Goal: Task Accomplishment & Management: Manage account settings

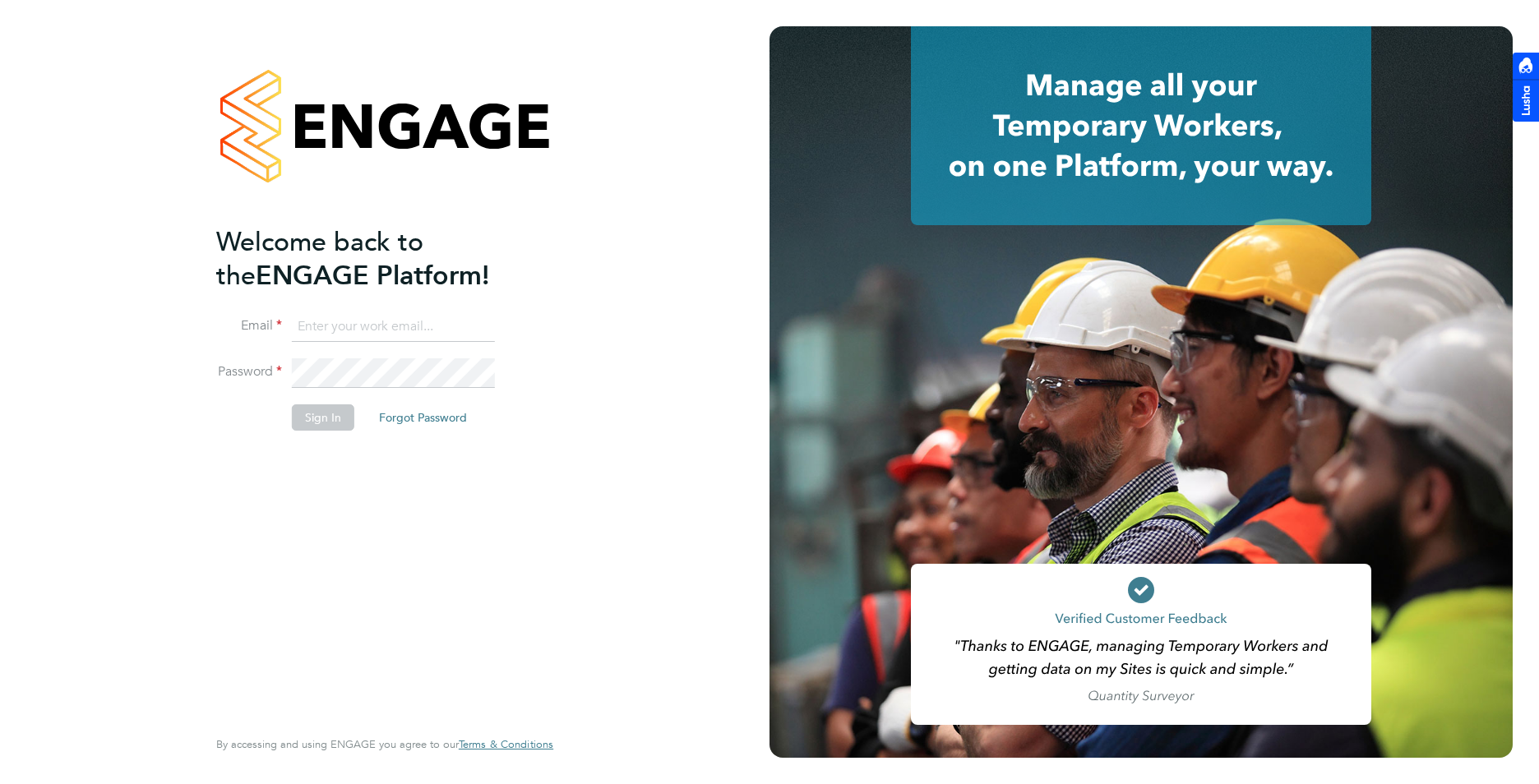
type input "charlie@ivyresourcegroup.com"
click at [329, 414] on button "Sign In" at bounding box center [323, 417] width 62 height 27
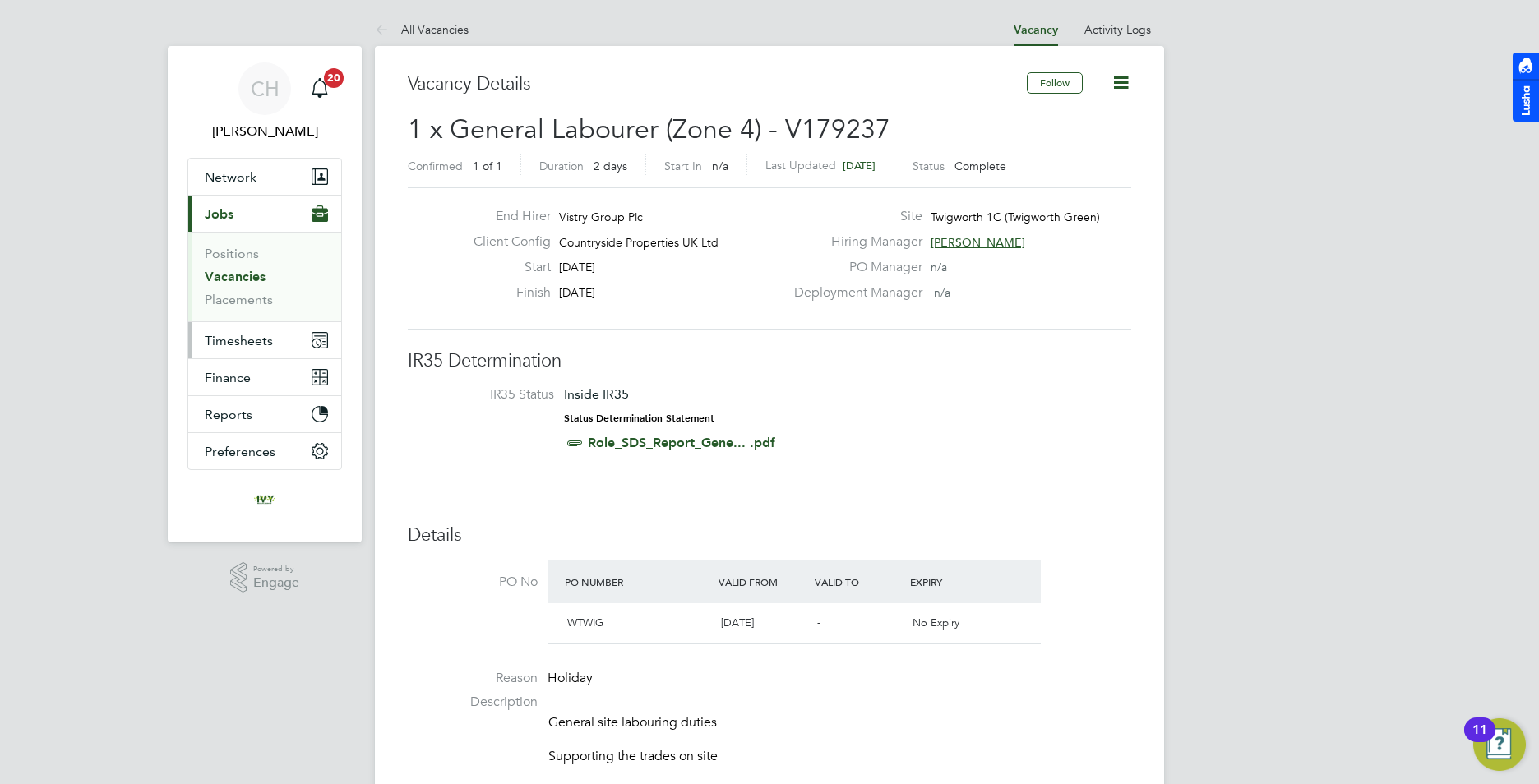
click at [225, 343] on span "Timesheets" at bounding box center [239, 340] width 68 height 16
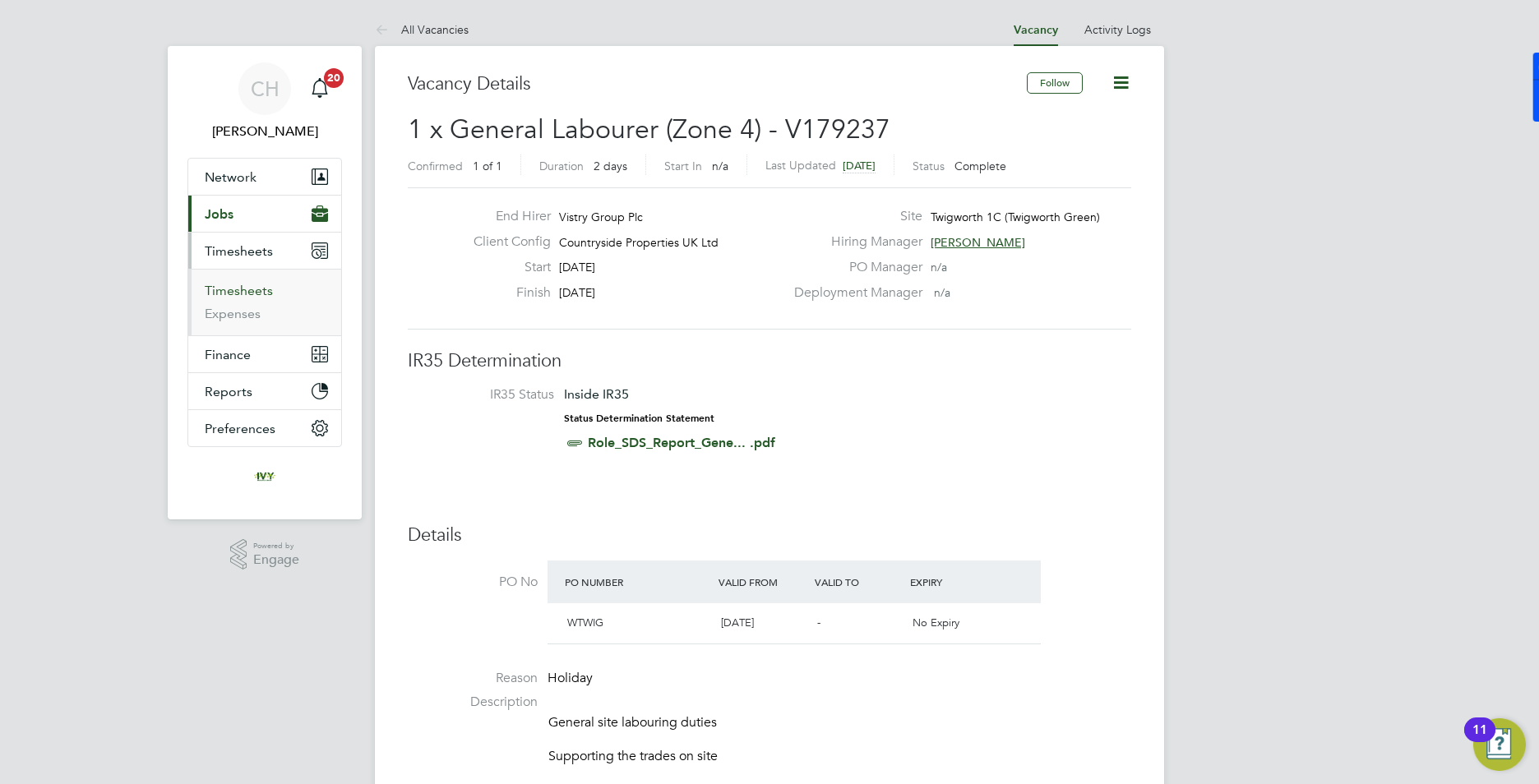
click at [246, 290] on link "Timesheets" at bounding box center [239, 290] width 68 height 16
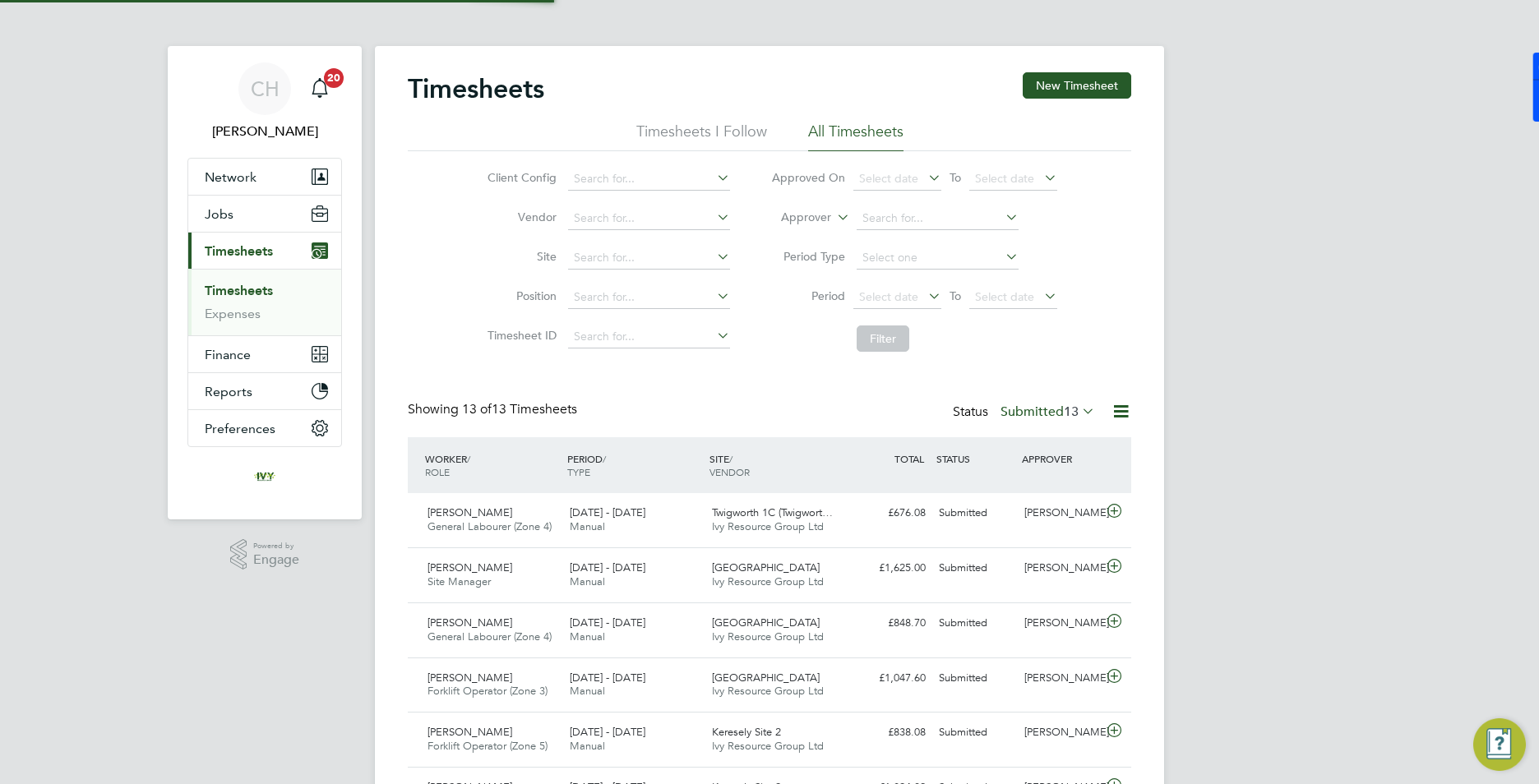
scroll to position [42, 143]
click at [1100, 88] on button "New Timesheet" at bounding box center [1077, 85] width 109 height 27
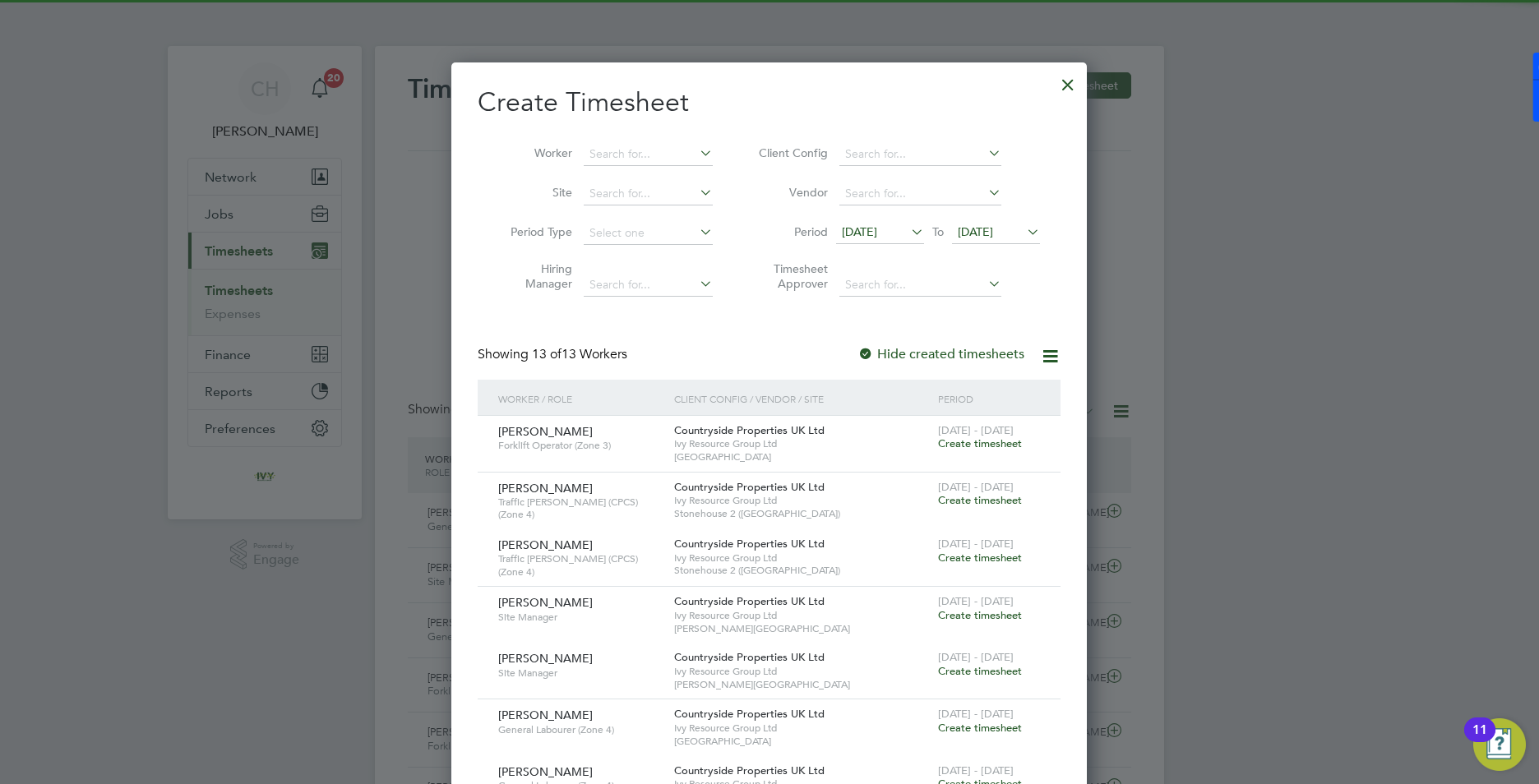
click at [993, 236] on span "[DATE]" at bounding box center [975, 231] width 36 height 15
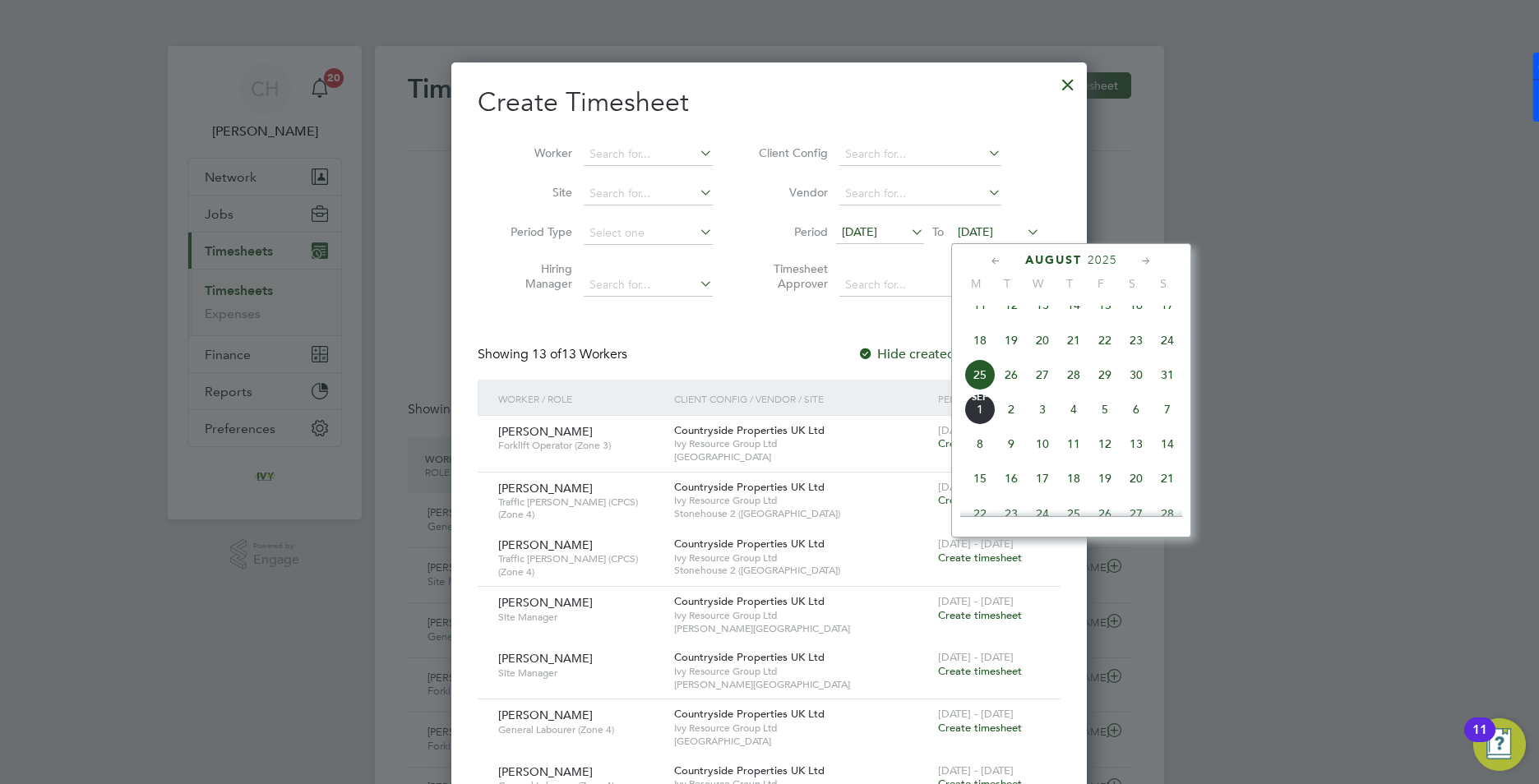
click at [1160, 389] on span "31" at bounding box center [1168, 375] width 32 height 32
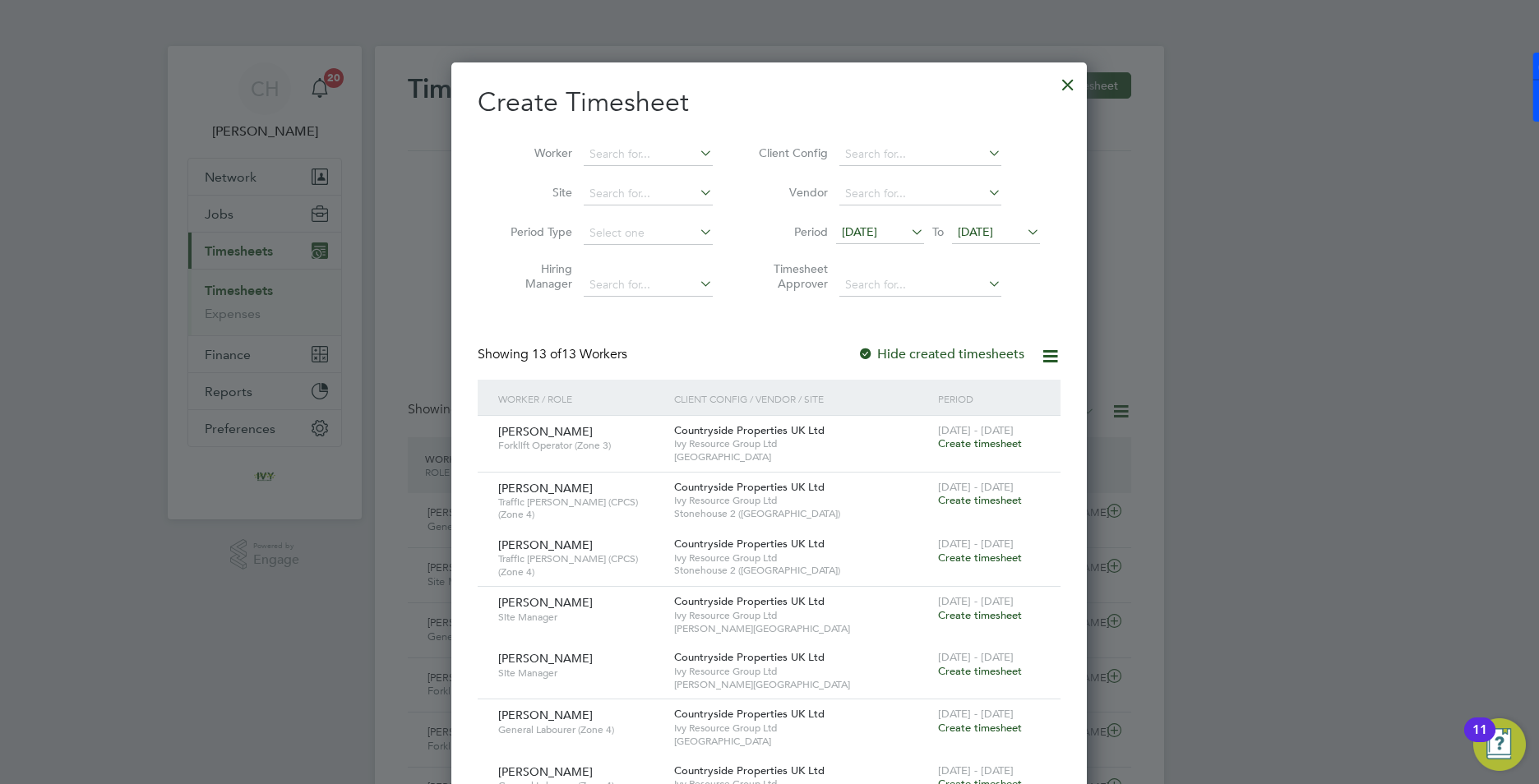
click at [1071, 86] on div at bounding box center [1068, 80] width 30 height 30
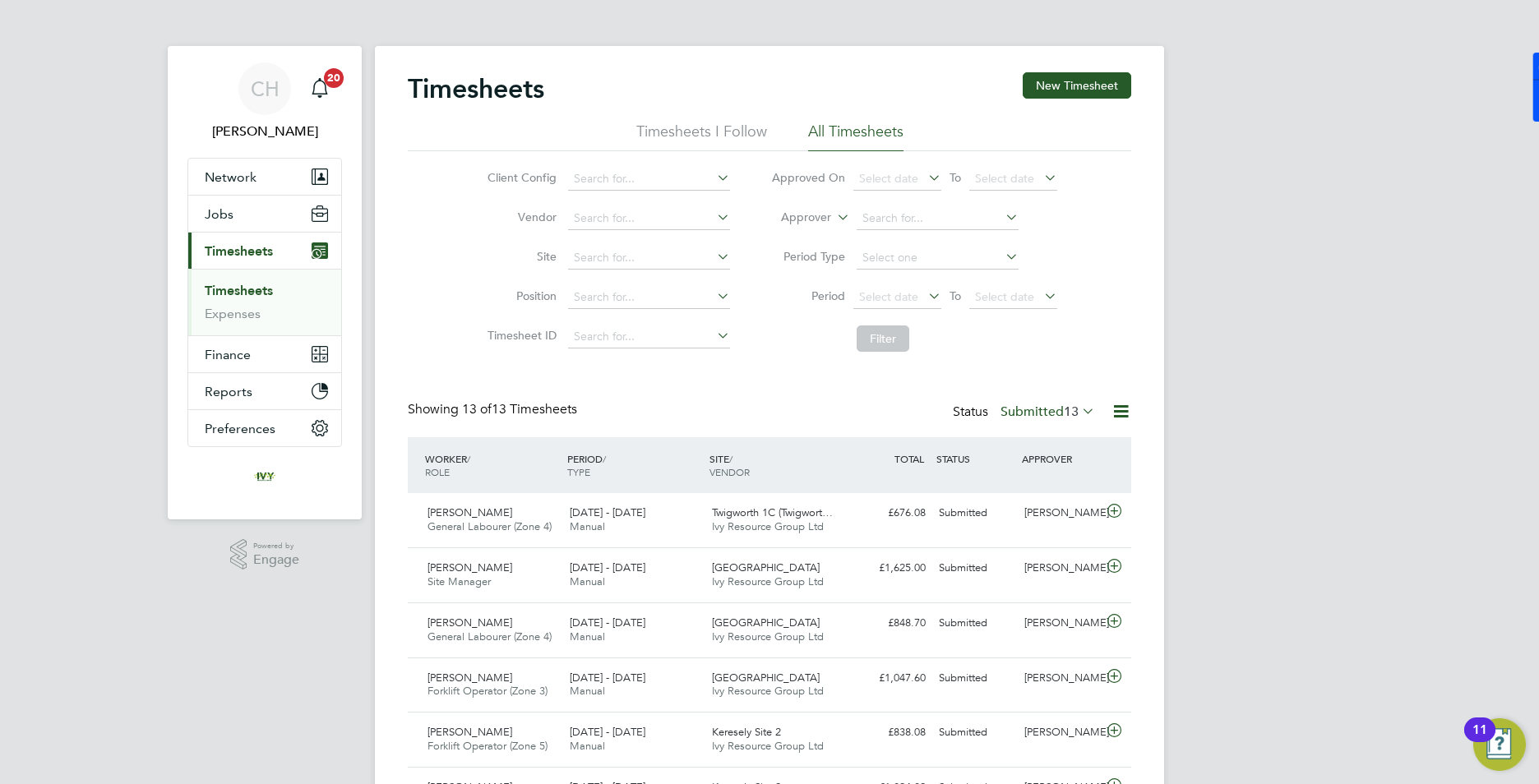
click at [269, 256] on span "Timesheets" at bounding box center [239, 251] width 68 height 16
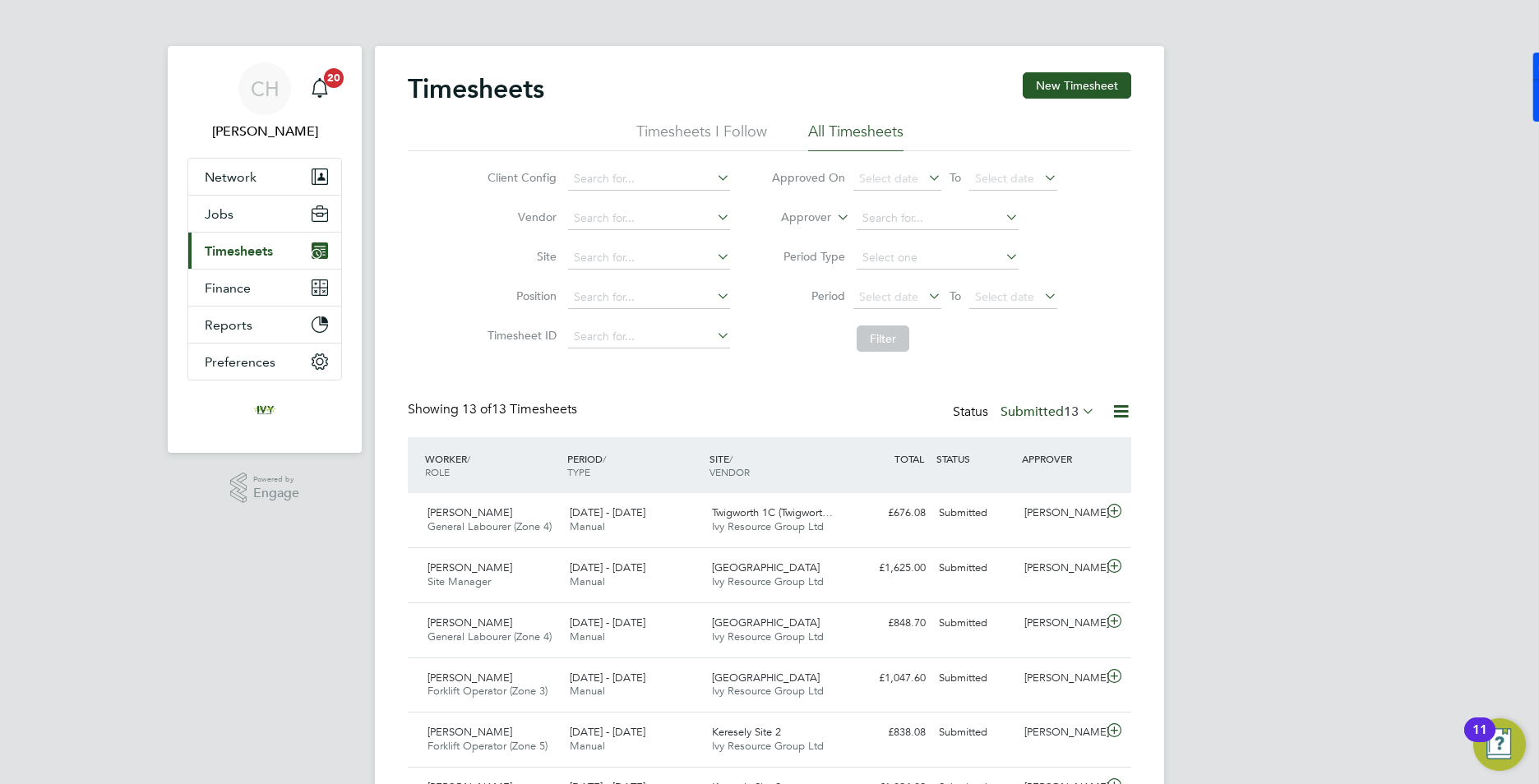
click at [261, 252] on span "Timesheets" at bounding box center [239, 251] width 68 height 16
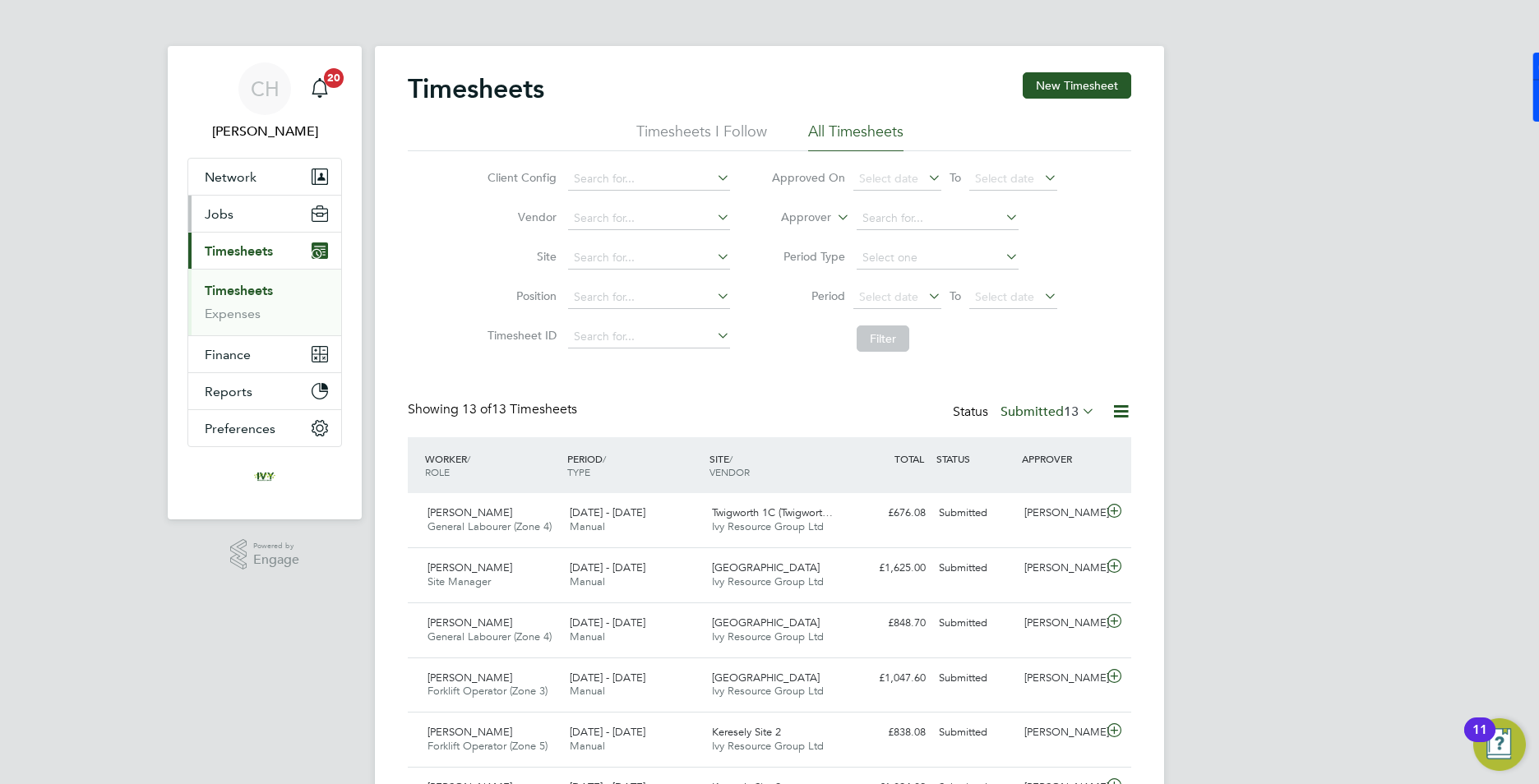
click at [237, 212] on button "Jobs" at bounding box center [265, 214] width 153 height 37
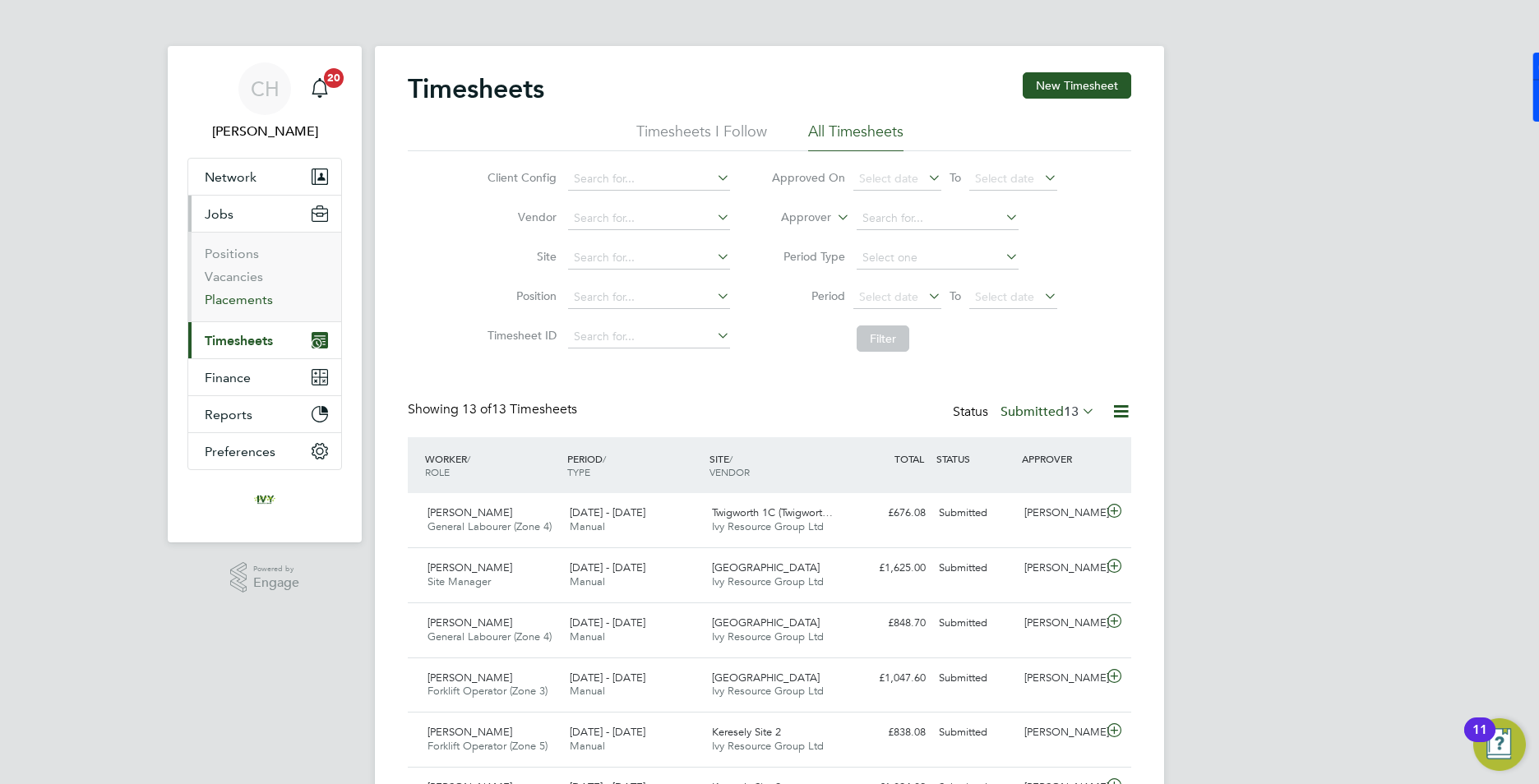
click at [237, 297] on link "Placements" at bounding box center [239, 299] width 68 height 16
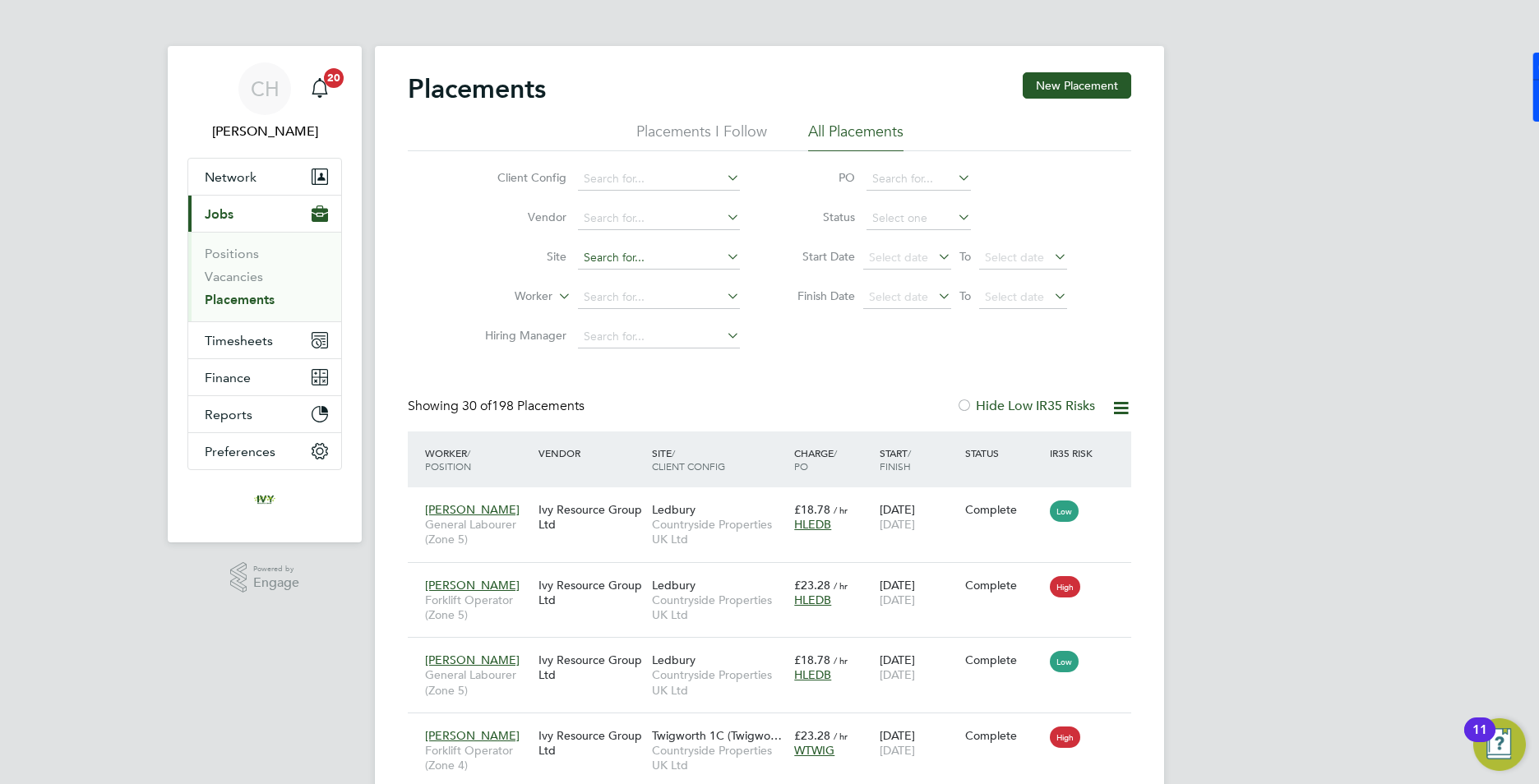
click at [600, 253] on input at bounding box center [658, 258] width 162 height 23
type input "d"
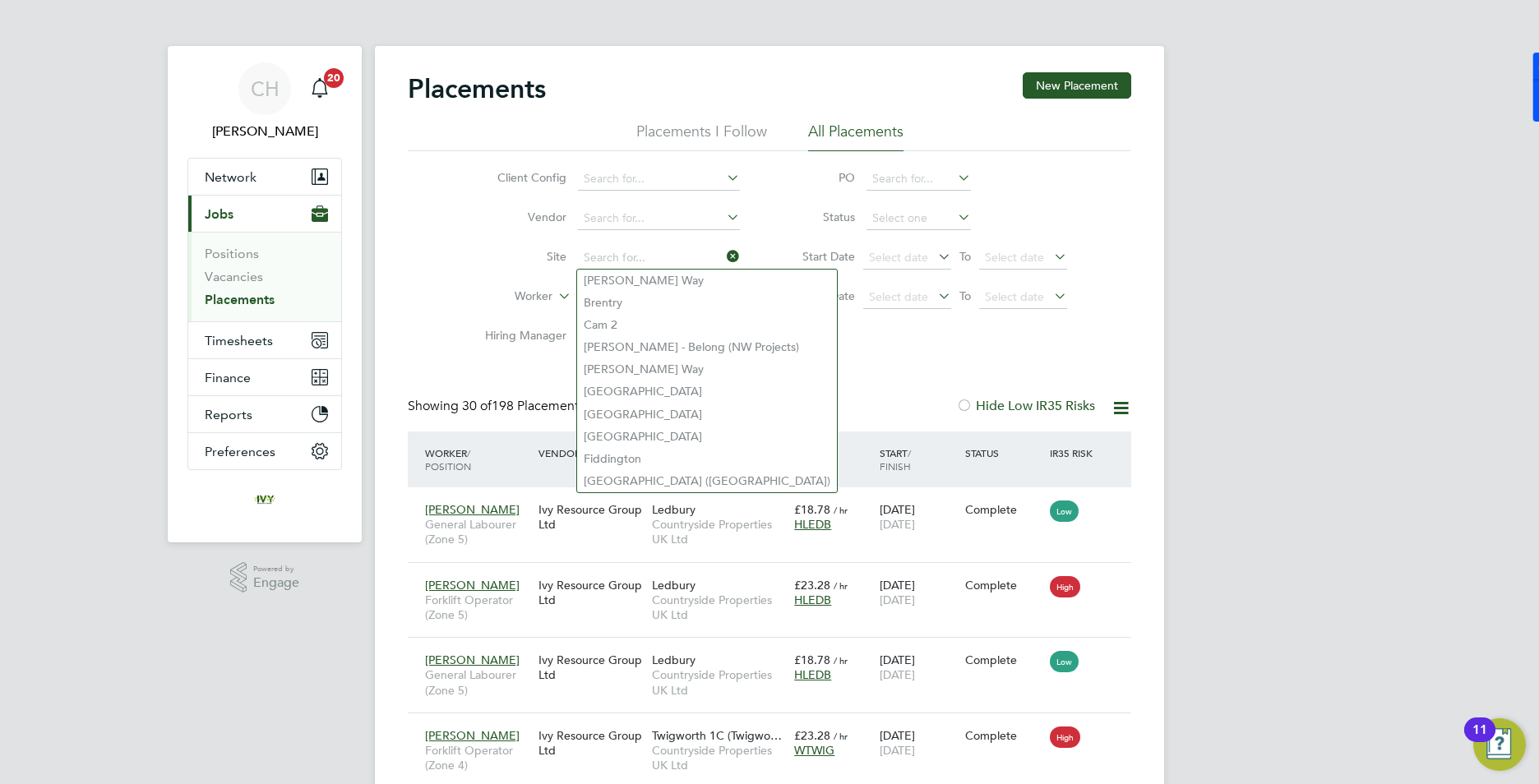
click at [820, 346] on div "Client Config Vendor Site Worker Hiring Manager PO Status Start Date Select dat…" at bounding box center [770, 254] width 724 height 206
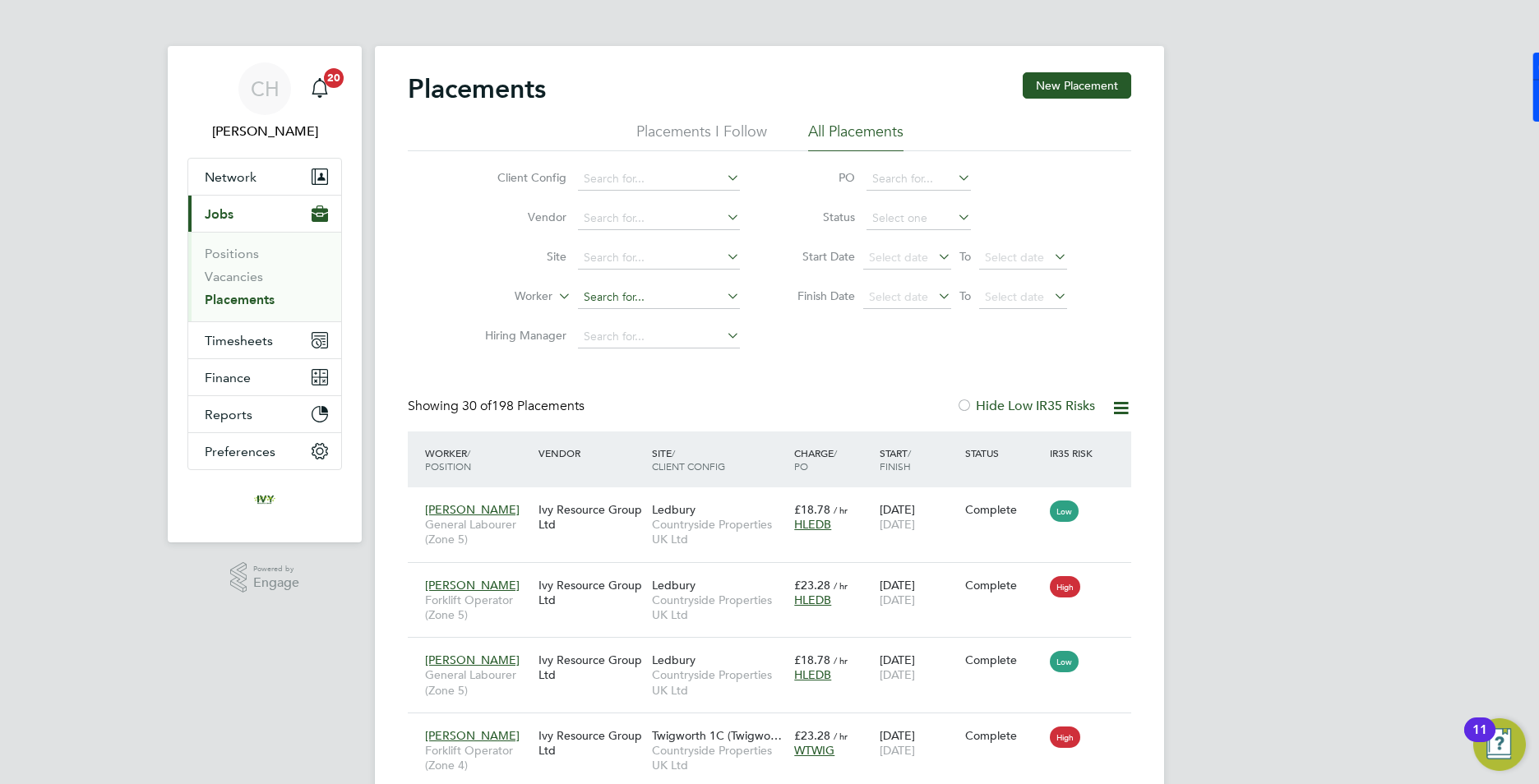
click at [665, 298] on input at bounding box center [658, 298] width 162 height 23
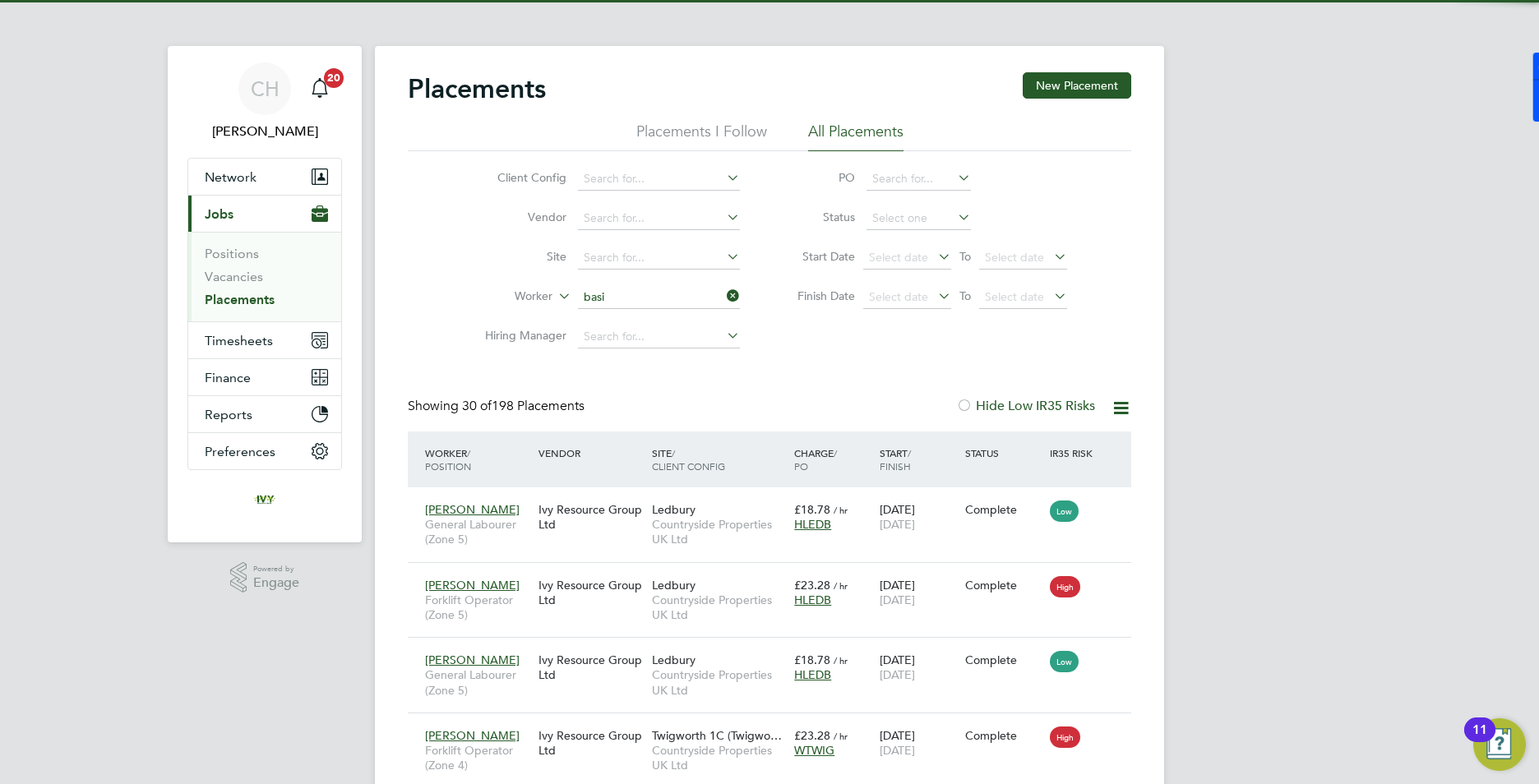
click at [652, 316] on li "[PERSON_NAME]" at bounding box center [658, 319] width 164 height 22
type input "[PERSON_NAME]"
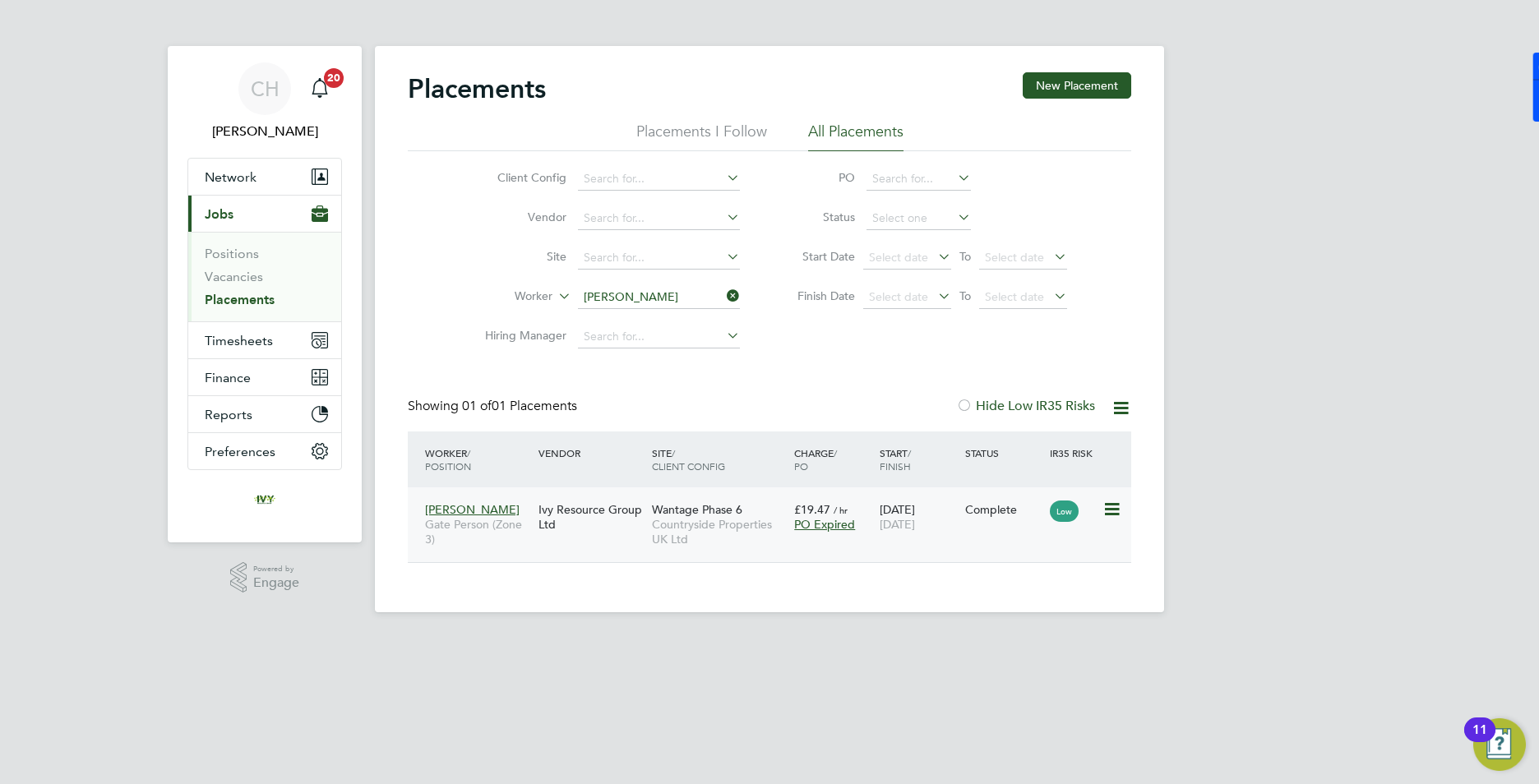
click at [794, 524] on div "£19.47 / hr PO Expired" at bounding box center [833, 516] width 86 height 46
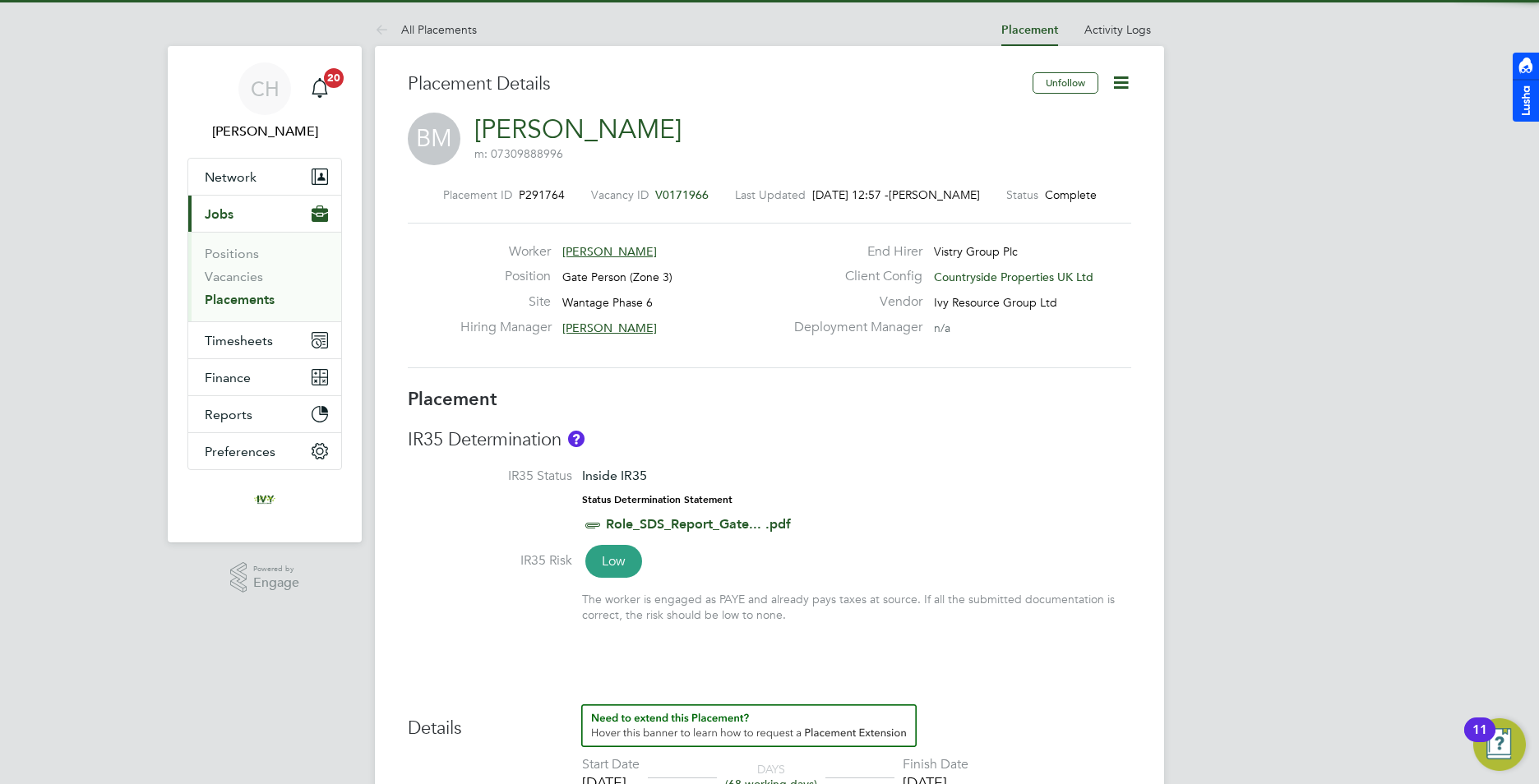
click at [1125, 75] on icon at bounding box center [1121, 82] width 21 height 21
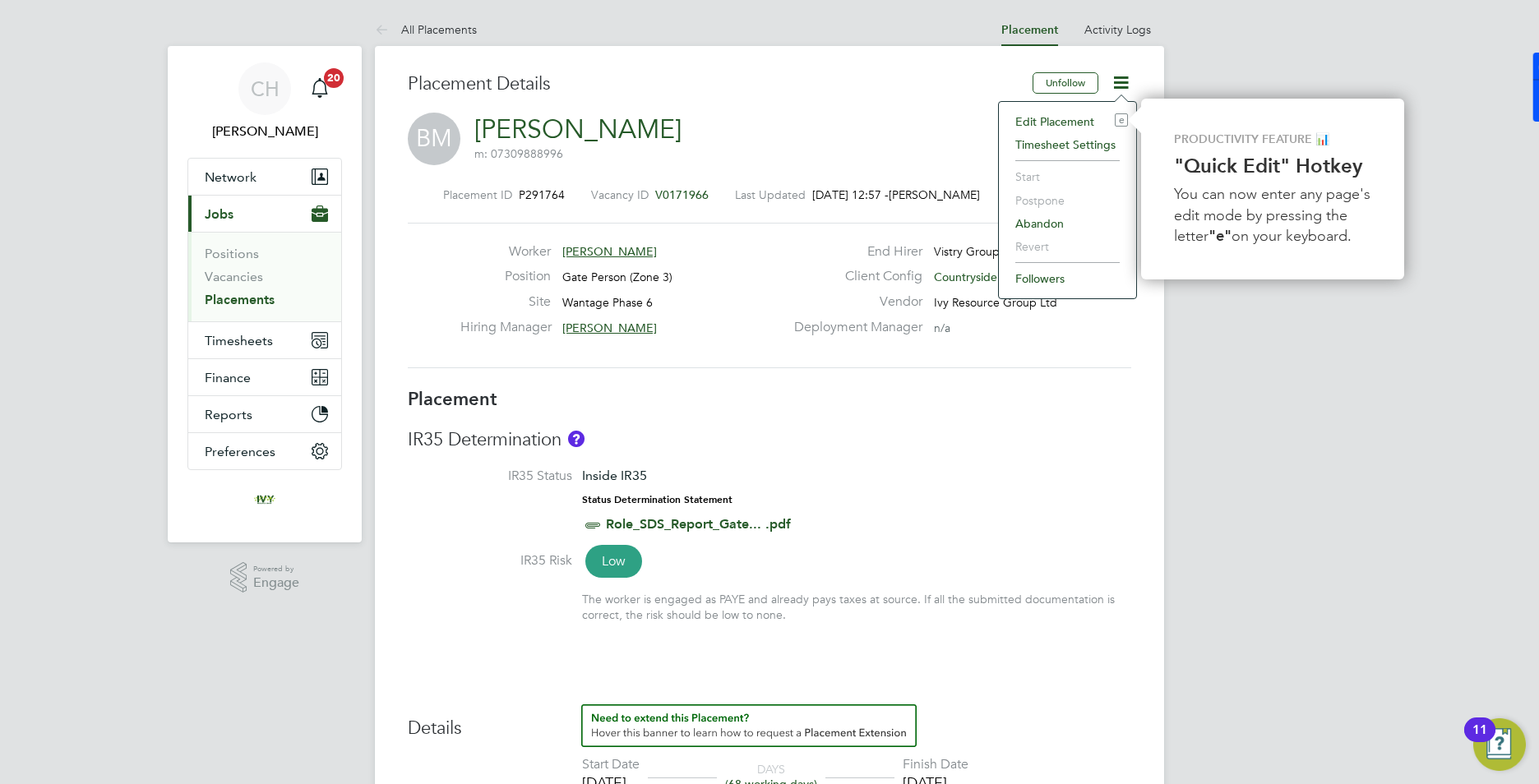
click at [1085, 147] on li "Timesheet Settings" at bounding box center [1068, 144] width 121 height 23
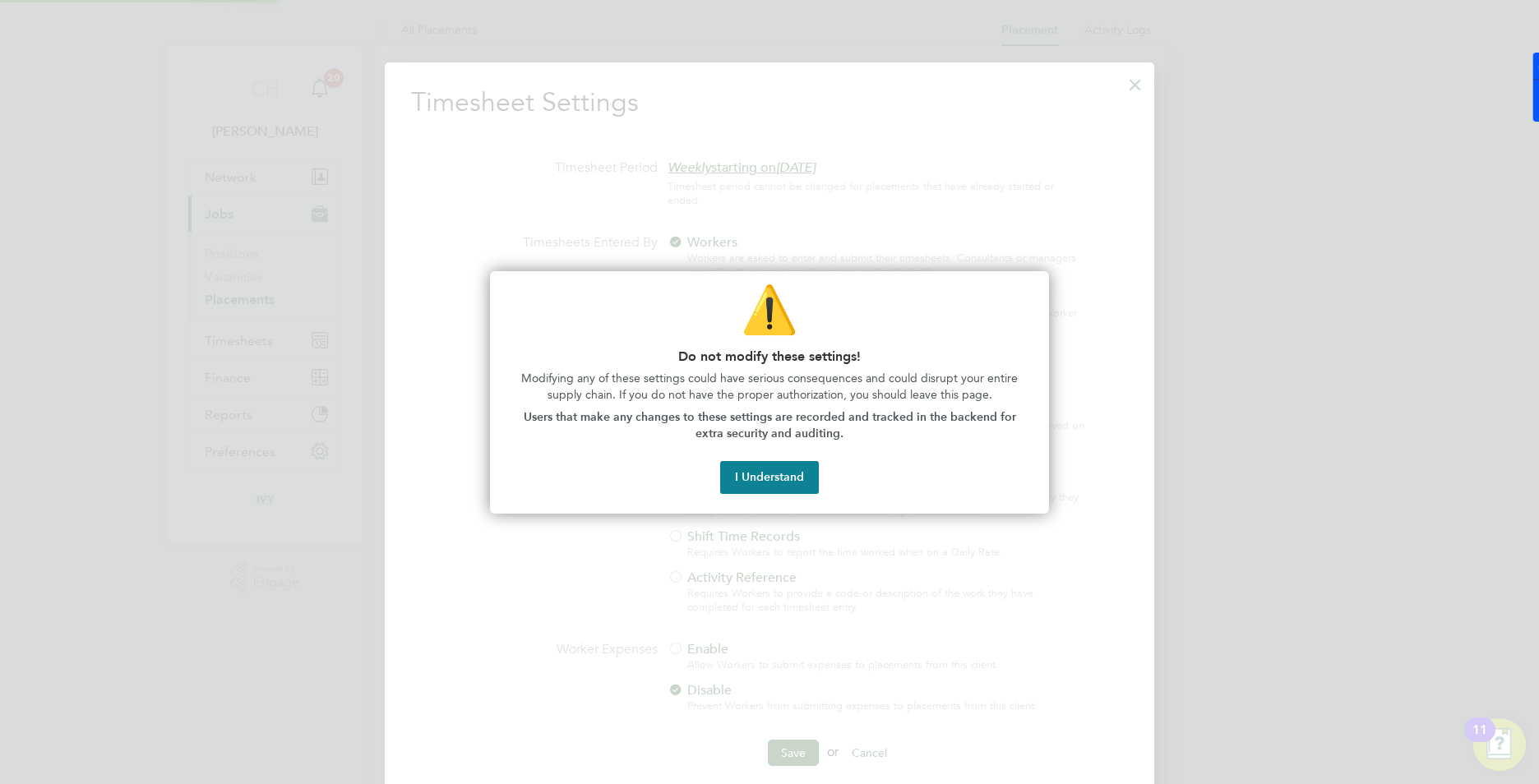
scroll to position [8, 8]
click at [1103, 154] on div at bounding box center [770, 392] width 1539 height 784
click at [1133, 85] on div at bounding box center [770, 392] width 1539 height 784
click at [774, 489] on button "I Understand" at bounding box center [770, 478] width 99 height 33
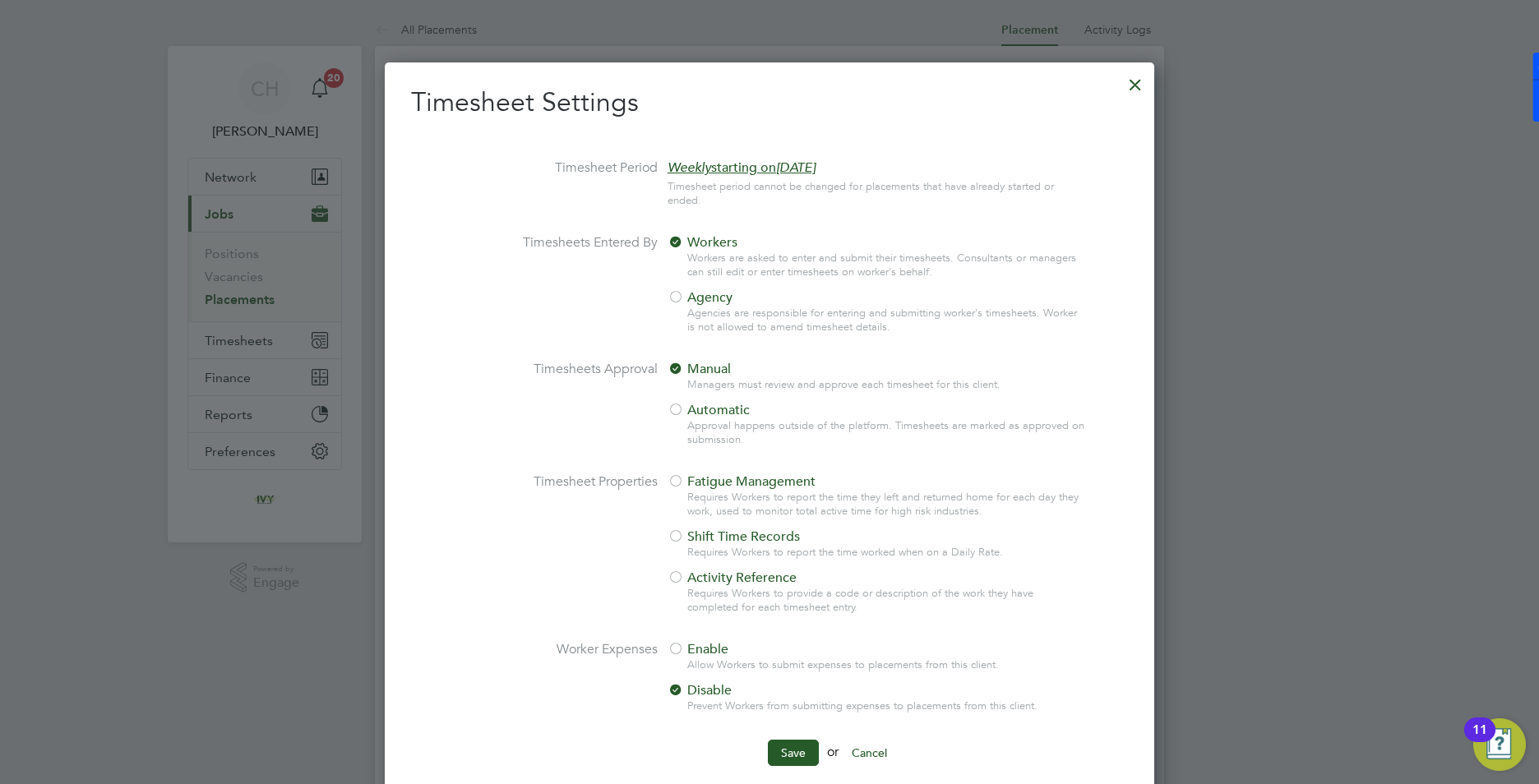
click at [685, 295] on span "Agency" at bounding box center [700, 298] width 65 height 17
click at [788, 748] on button "Save" at bounding box center [793, 752] width 51 height 27
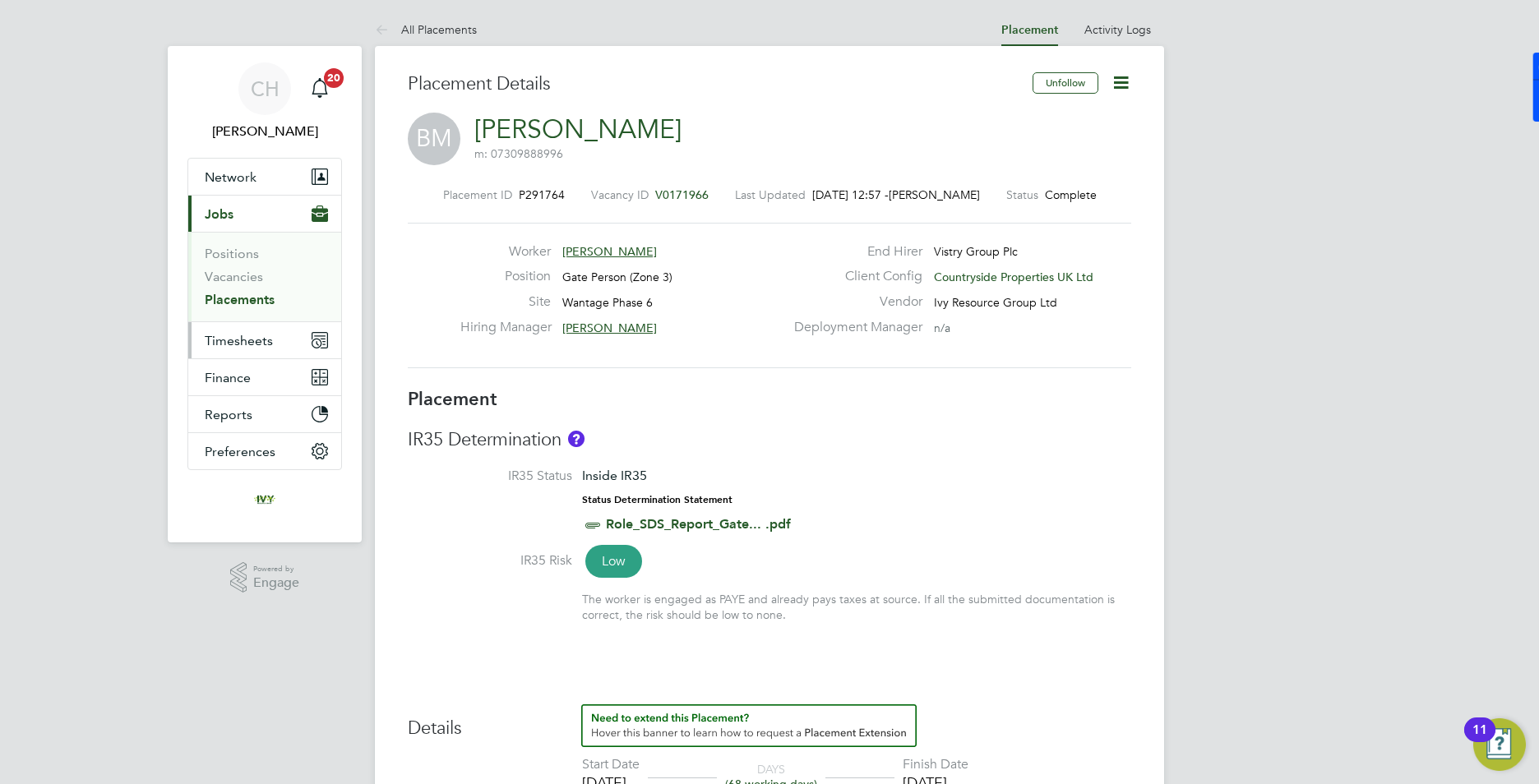
click at [258, 346] on span "Timesheets" at bounding box center [239, 340] width 68 height 16
click at [252, 336] on span "Timesheets" at bounding box center [239, 340] width 68 height 16
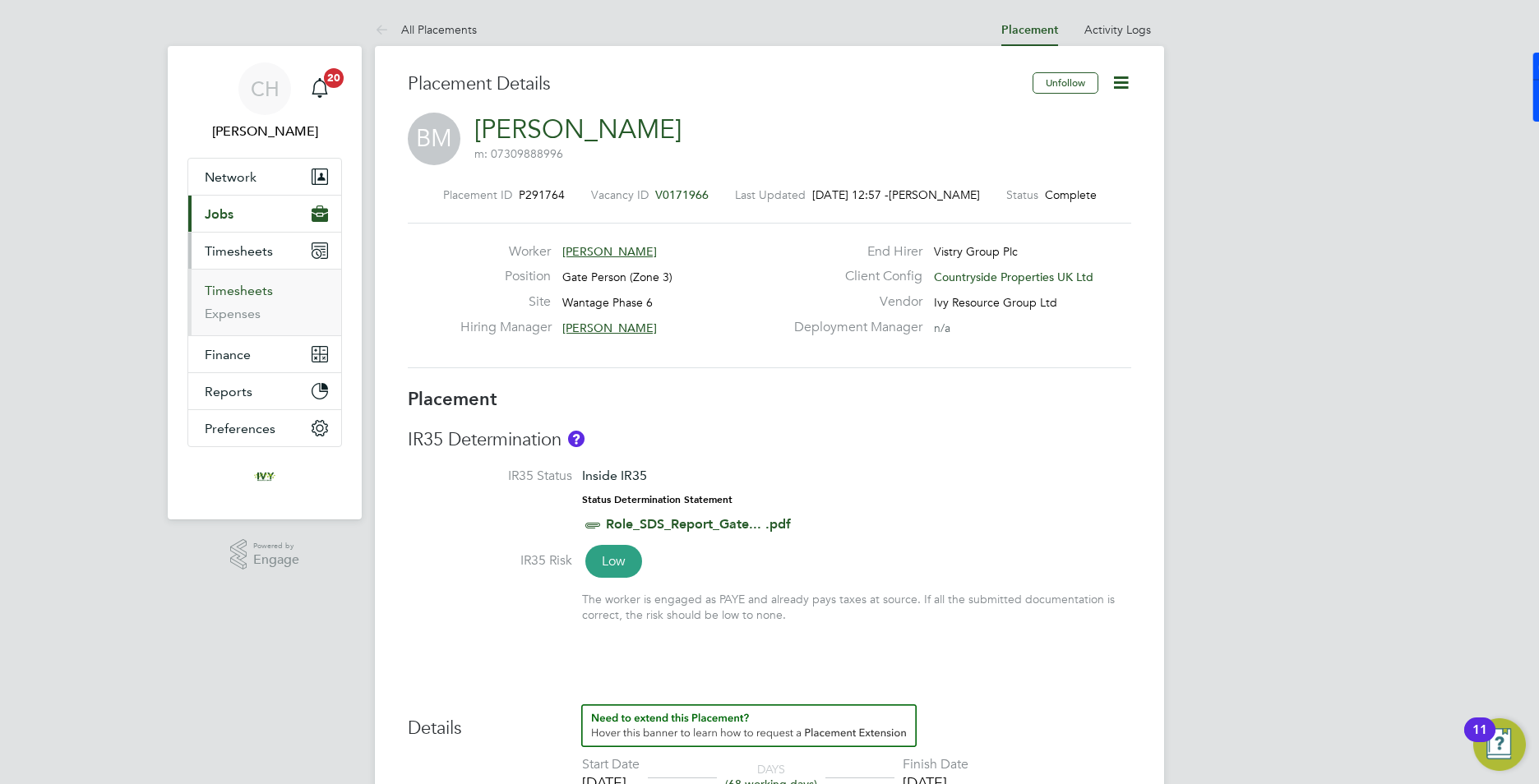
click at [255, 295] on link "Timesheets" at bounding box center [239, 290] width 68 height 16
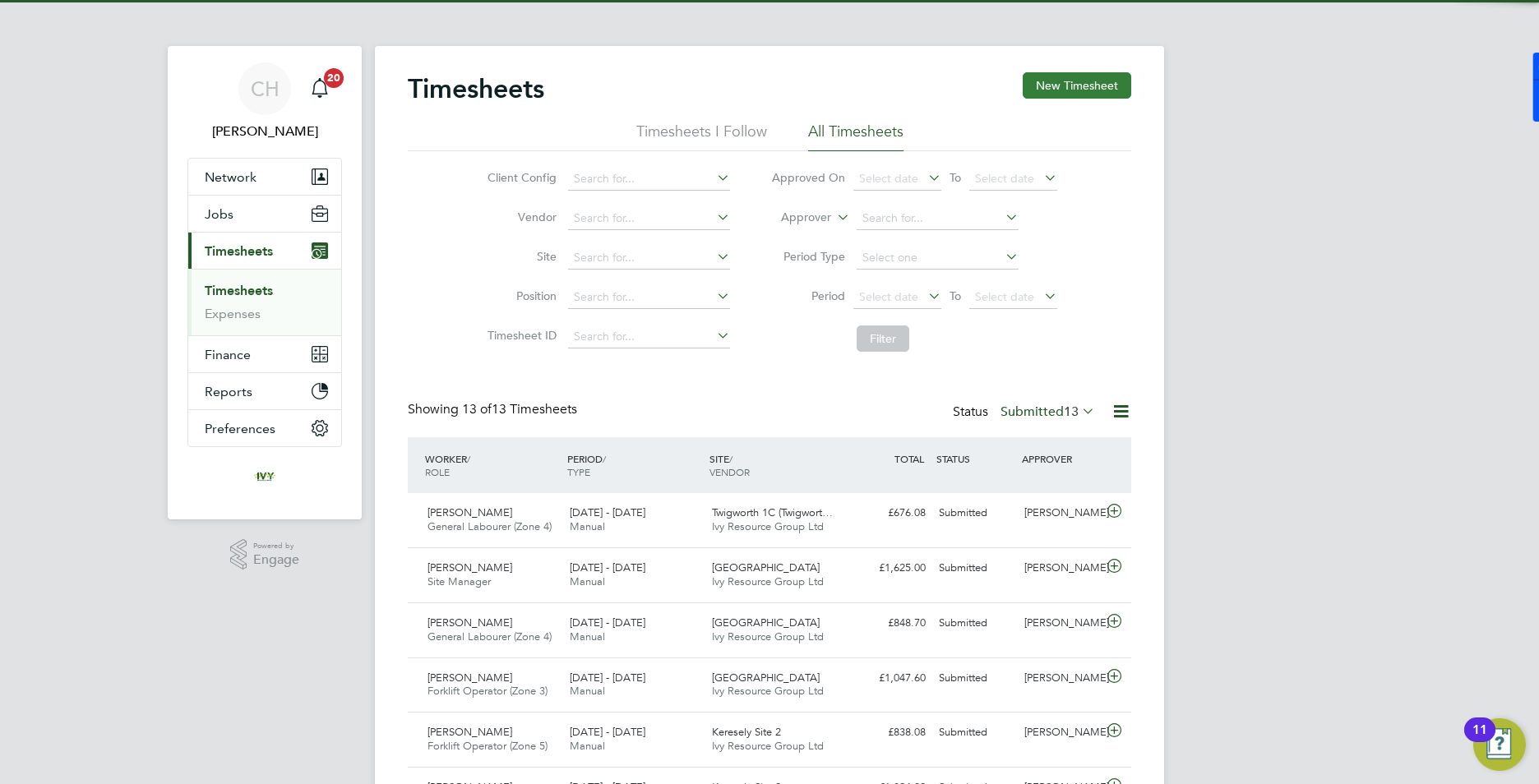
click at [1092, 92] on button "New Timesheet" at bounding box center [1077, 85] width 109 height 27
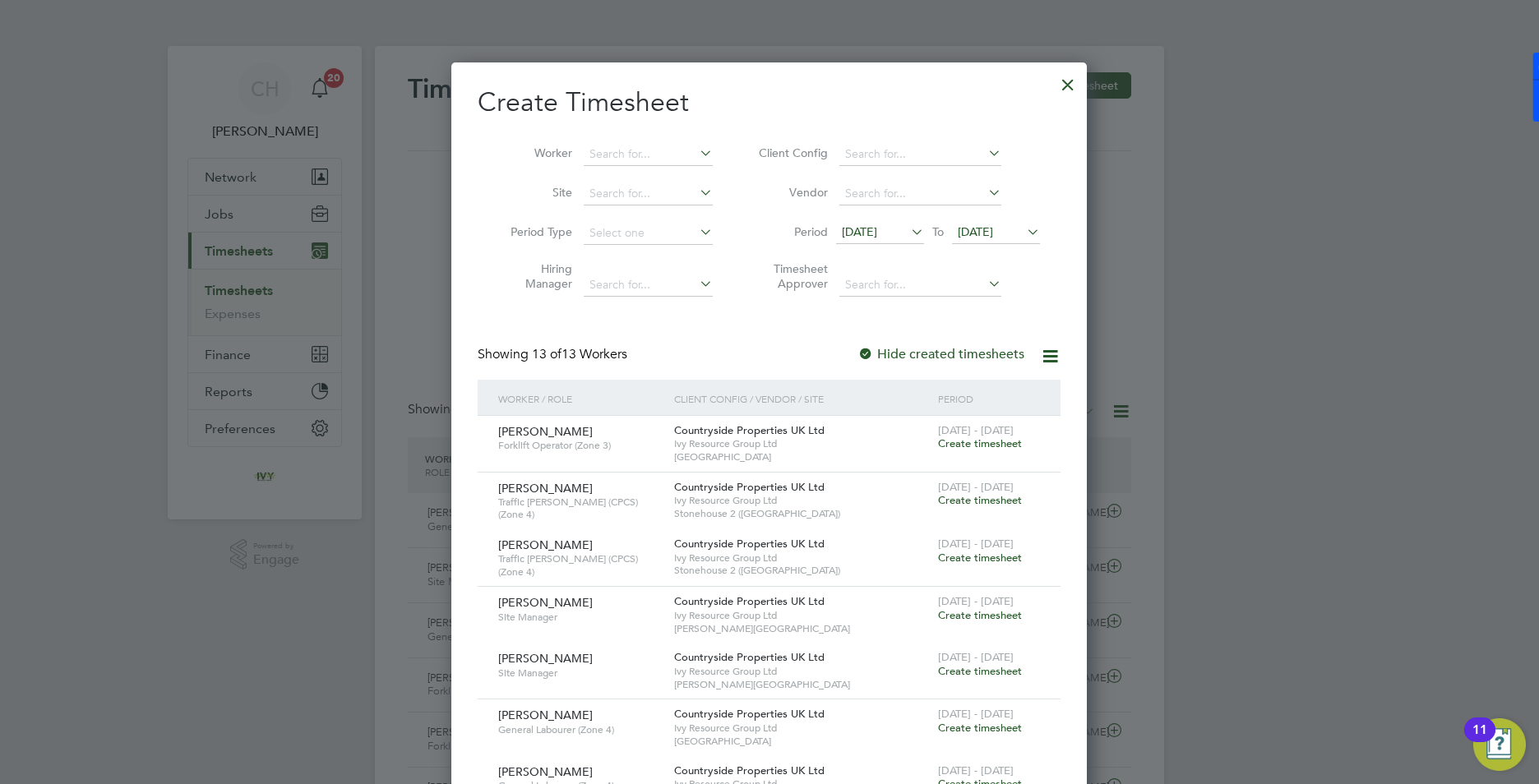
click at [1024, 240] on icon at bounding box center [1024, 231] width 0 height 23
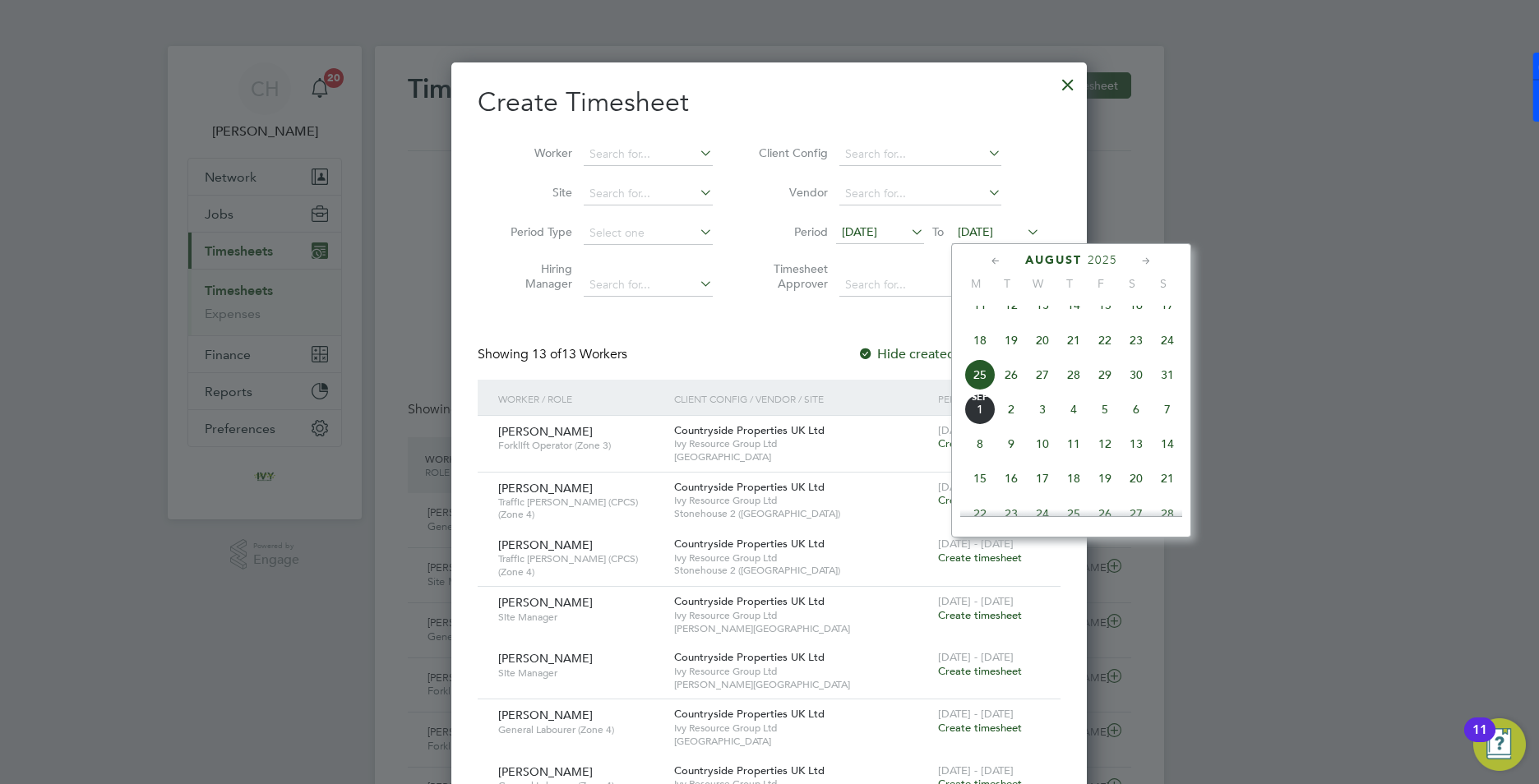
click at [1165, 386] on span "31" at bounding box center [1168, 375] width 32 height 32
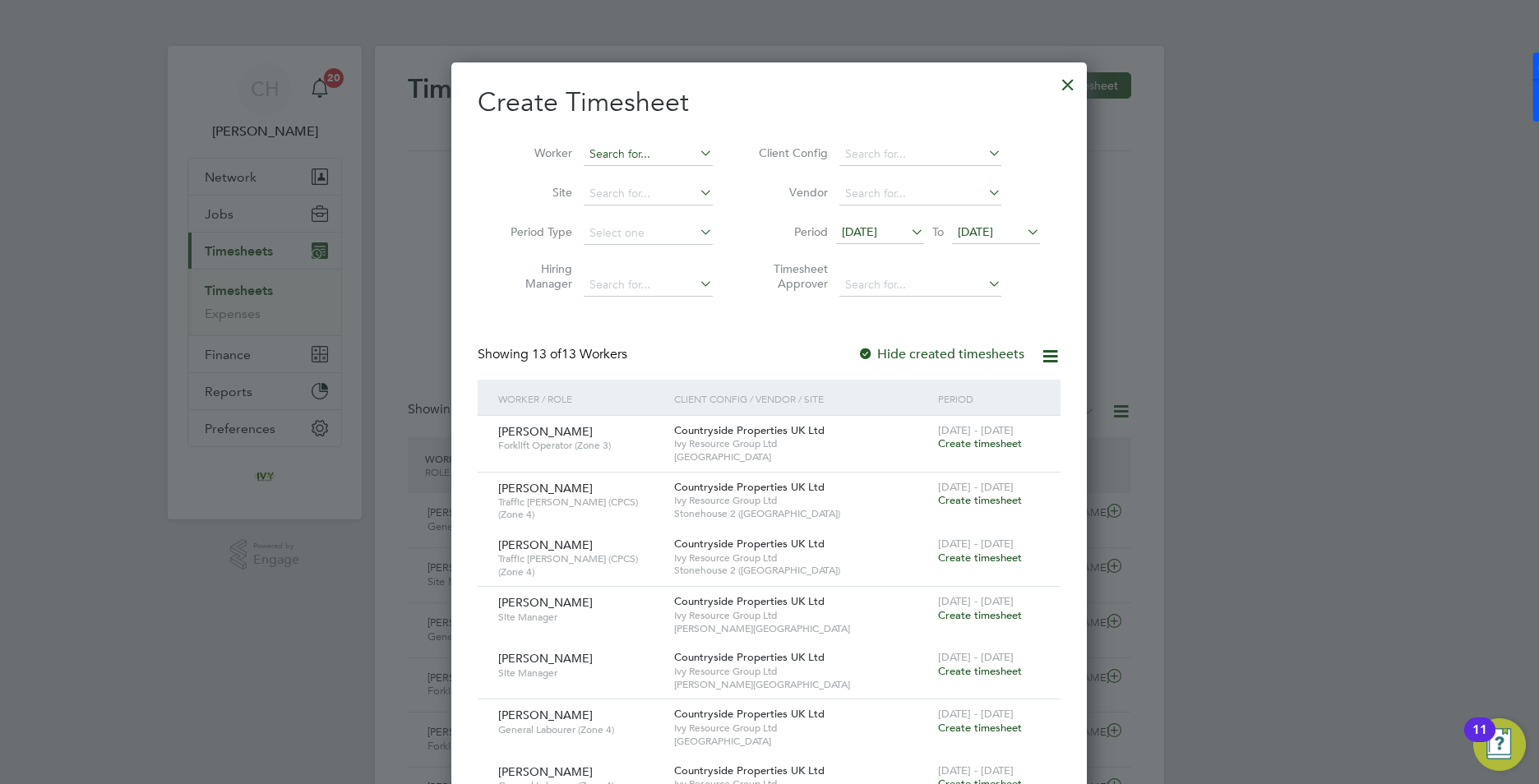
click at [628, 152] on input at bounding box center [647, 154] width 129 height 23
click at [635, 176] on li "[PERSON_NAME]" at bounding box center [647, 176] width 130 height 22
type input "[PERSON_NAME]"
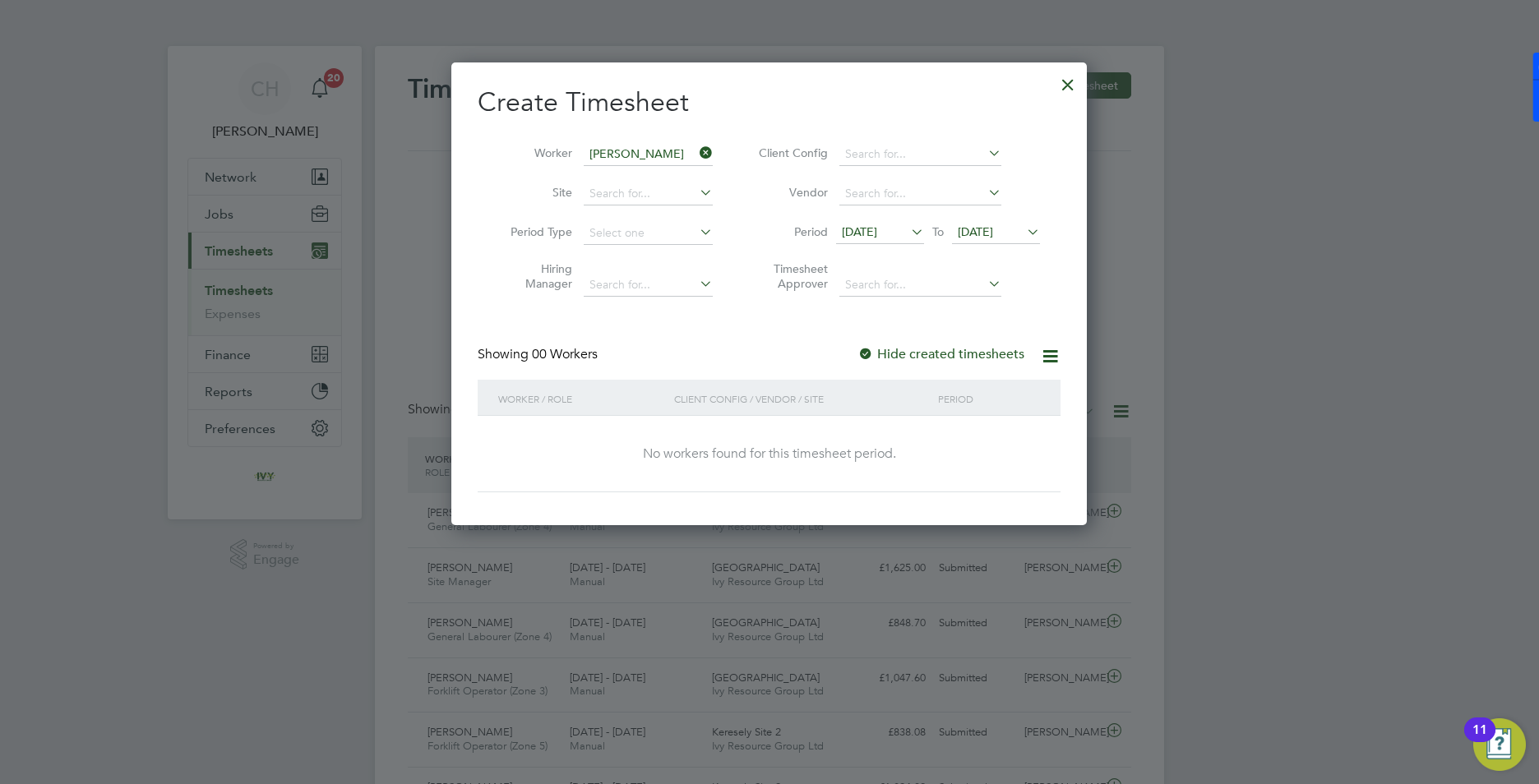
click at [866, 355] on div at bounding box center [866, 355] width 17 height 17
click at [1069, 85] on div at bounding box center [1068, 80] width 30 height 30
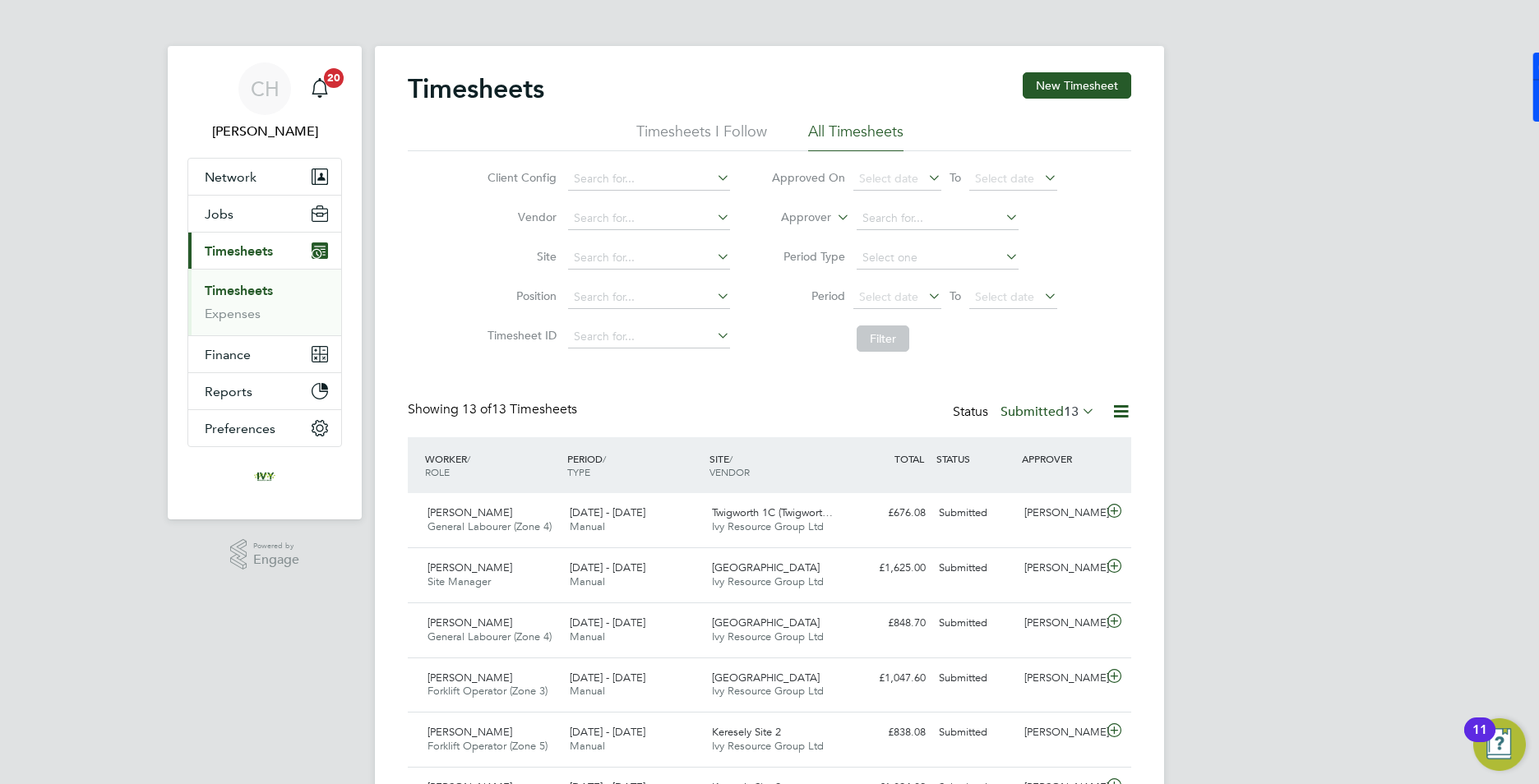
click at [222, 256] on span "Timesheets" at bounding box center [239, 251] width 68 height 16
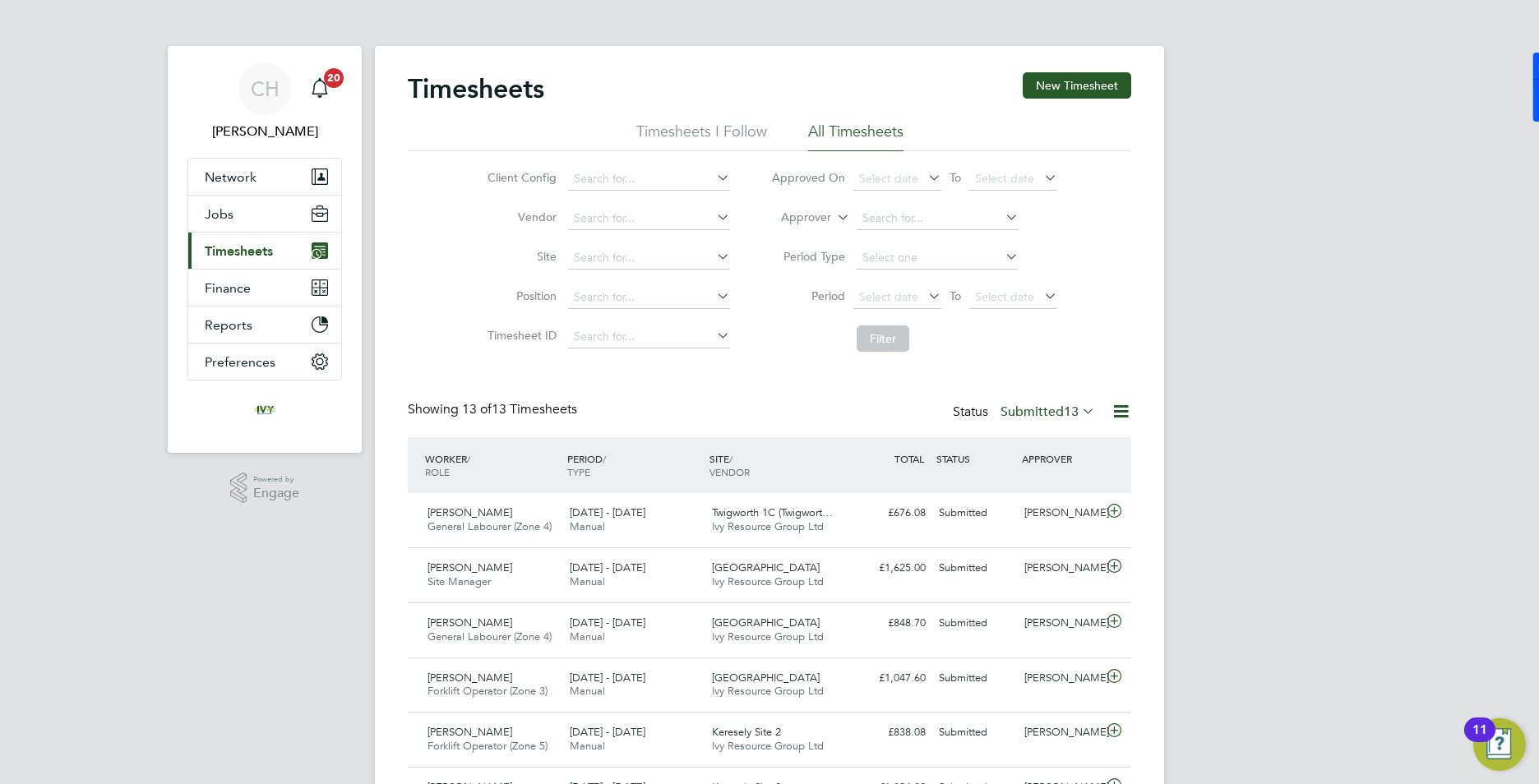
click at [242, 257] on span "Timesheets" at bounding box center [239, 251] width 68 height 16
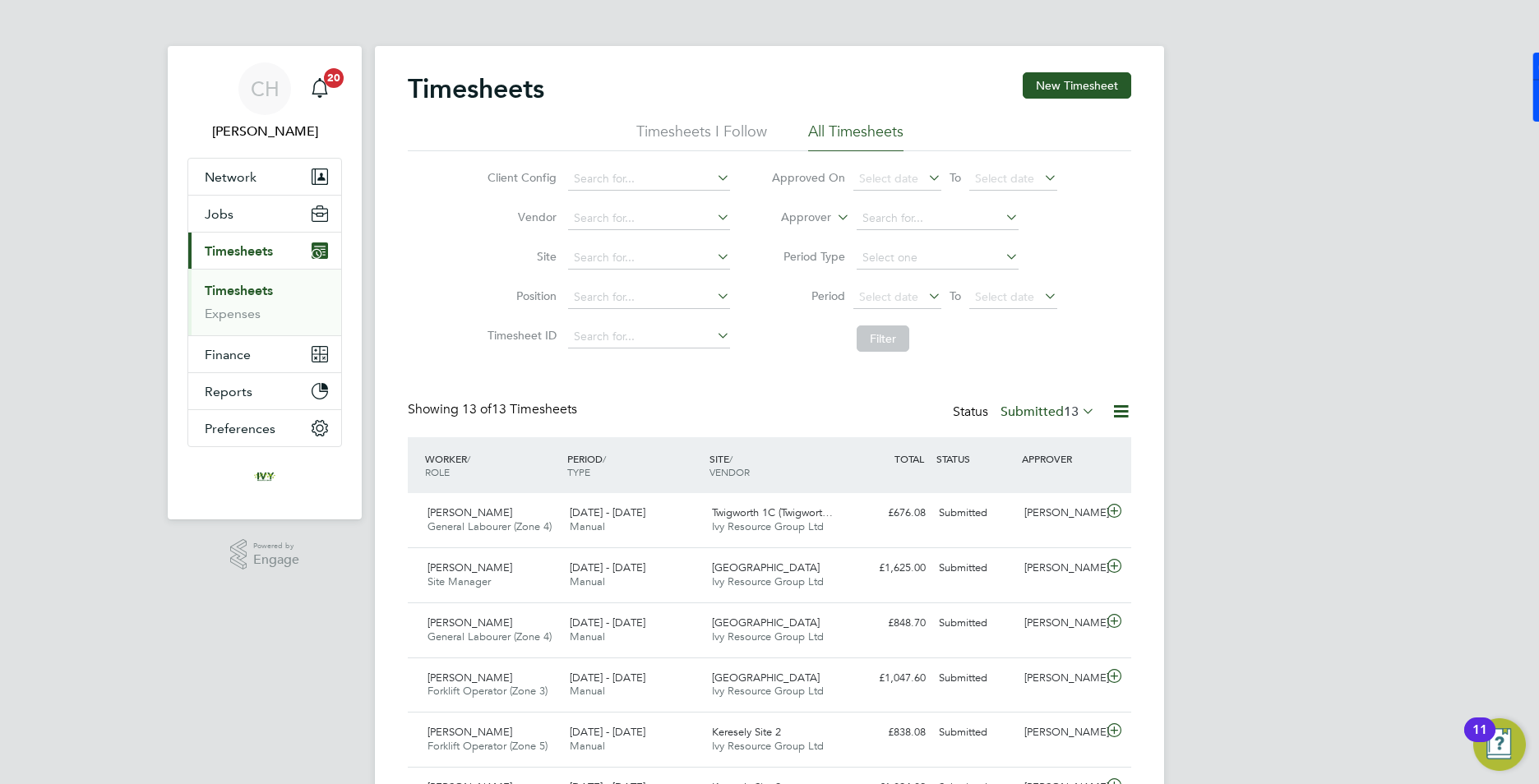
click at [254, 290] on link "Timesheets" at bounding box center [239, 290] width 68 height 16
click at [1076, 407] on span "13" at bounding box center [1072, 411] width 15 height 17
click at [1050, 511] on li "Approved" at bounding box center [1032, 510] width 76 height 23
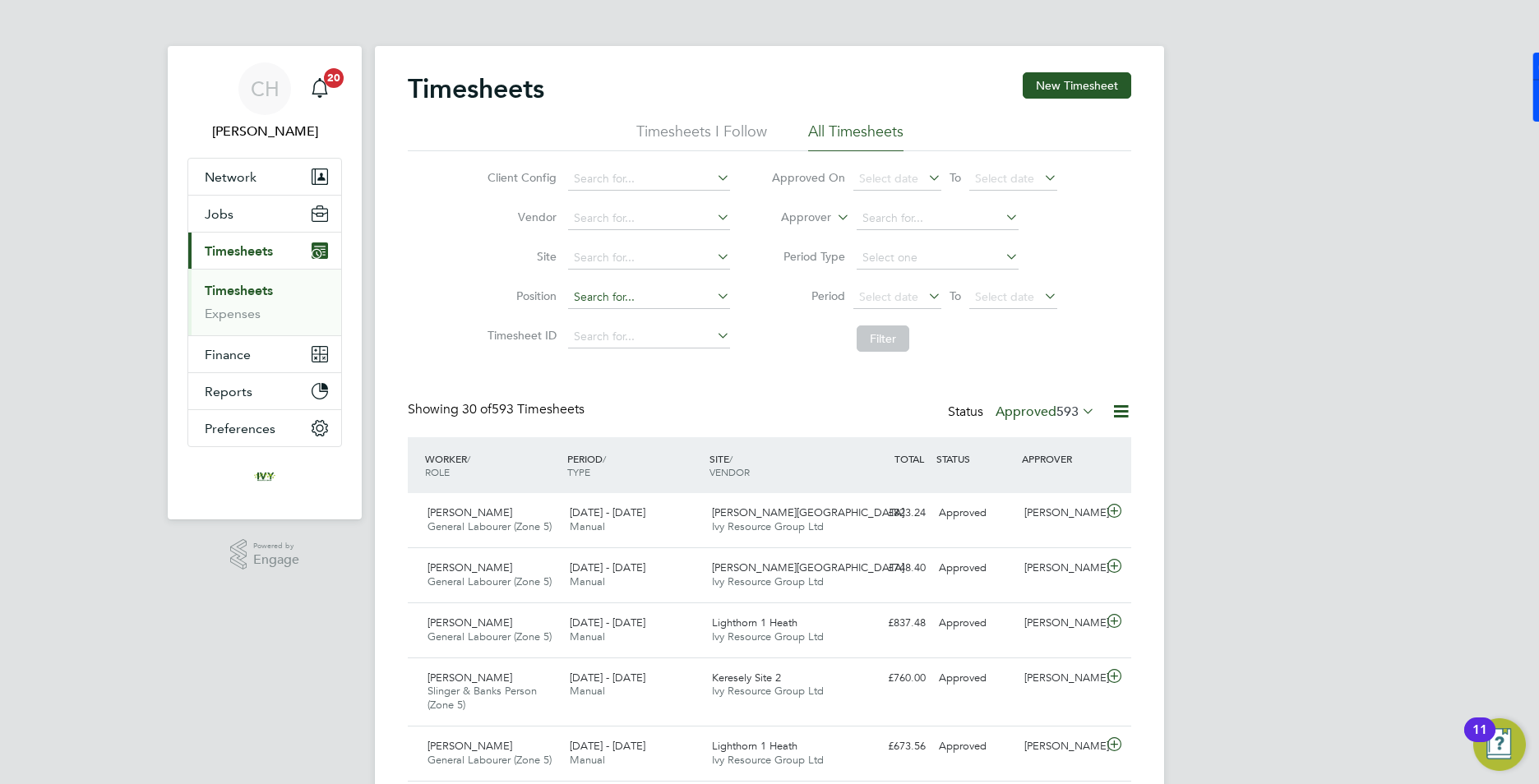
click at [596, 292] on input at bounding box center [648, 298] width 162 height 23
click at [467, 273] on li "Site" at bounding box center [607, 258] width 289 height 40
click at [621, 254] on input at bounding box center [648, 258] width 162 height 23
type input "c"
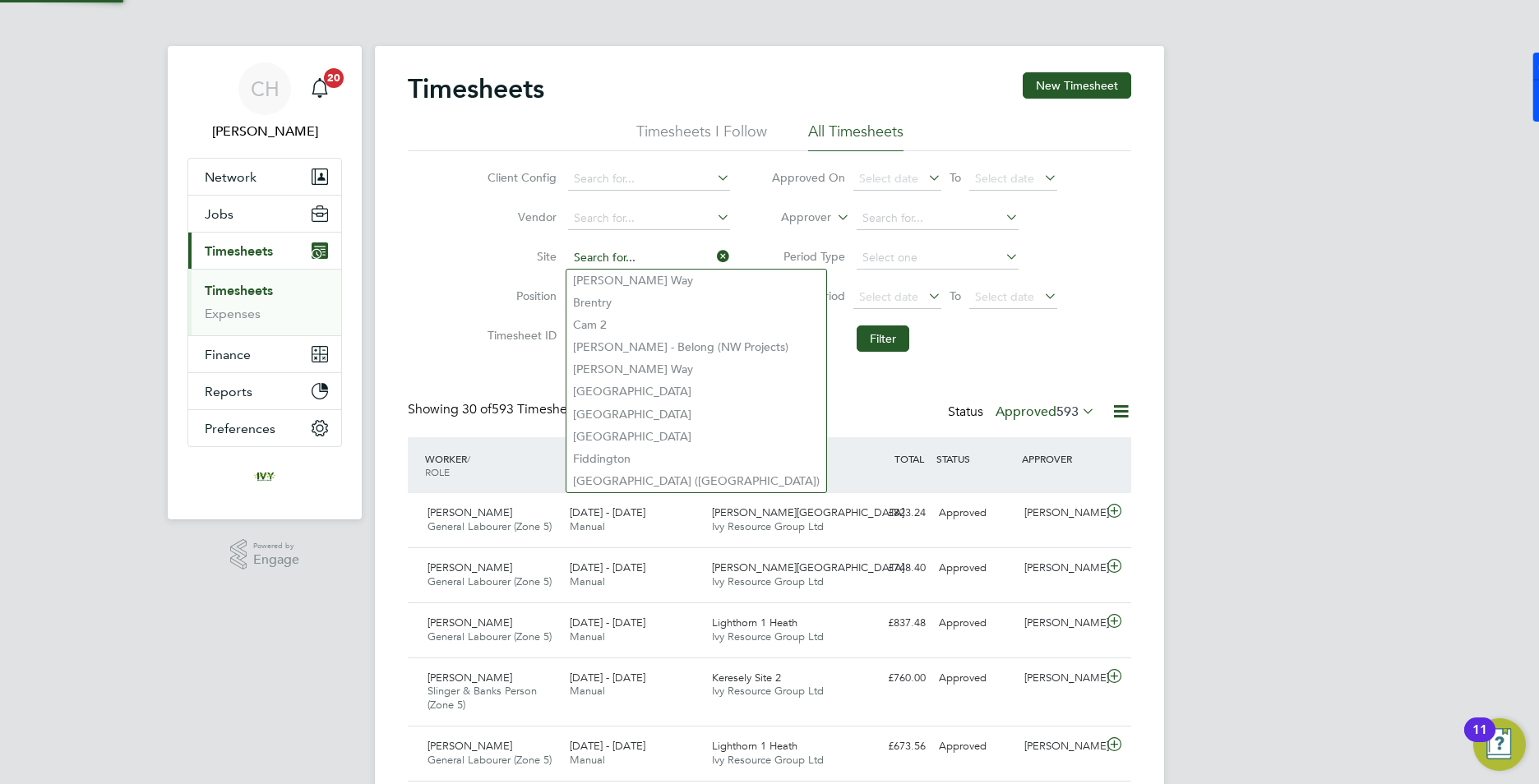
type input "j"
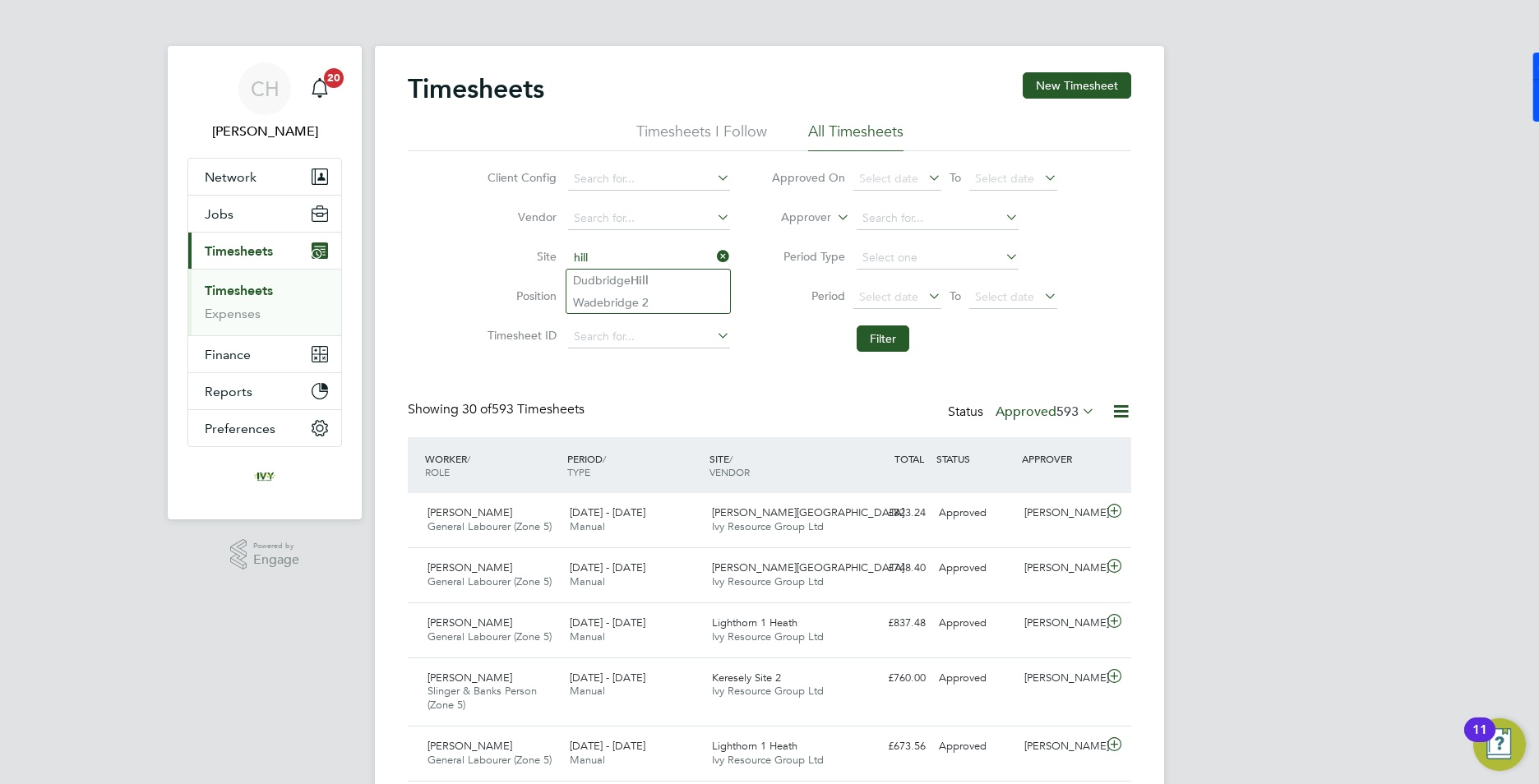
drag, startPoint x: 617, startPoint y: 254, endPoint x: 581, endPoint y: 258, distance: 36.2
click at [581, 258] on input "hill" at bounding box center [648, 258] width 162 height 23
type input "hill"
click at [714, 250] on icon at bounding box center [714, 256] width 0 height 23
click at [737, 131] on li "Timesheets I Follow" at bounding box center [701, 137] width 130 height 30
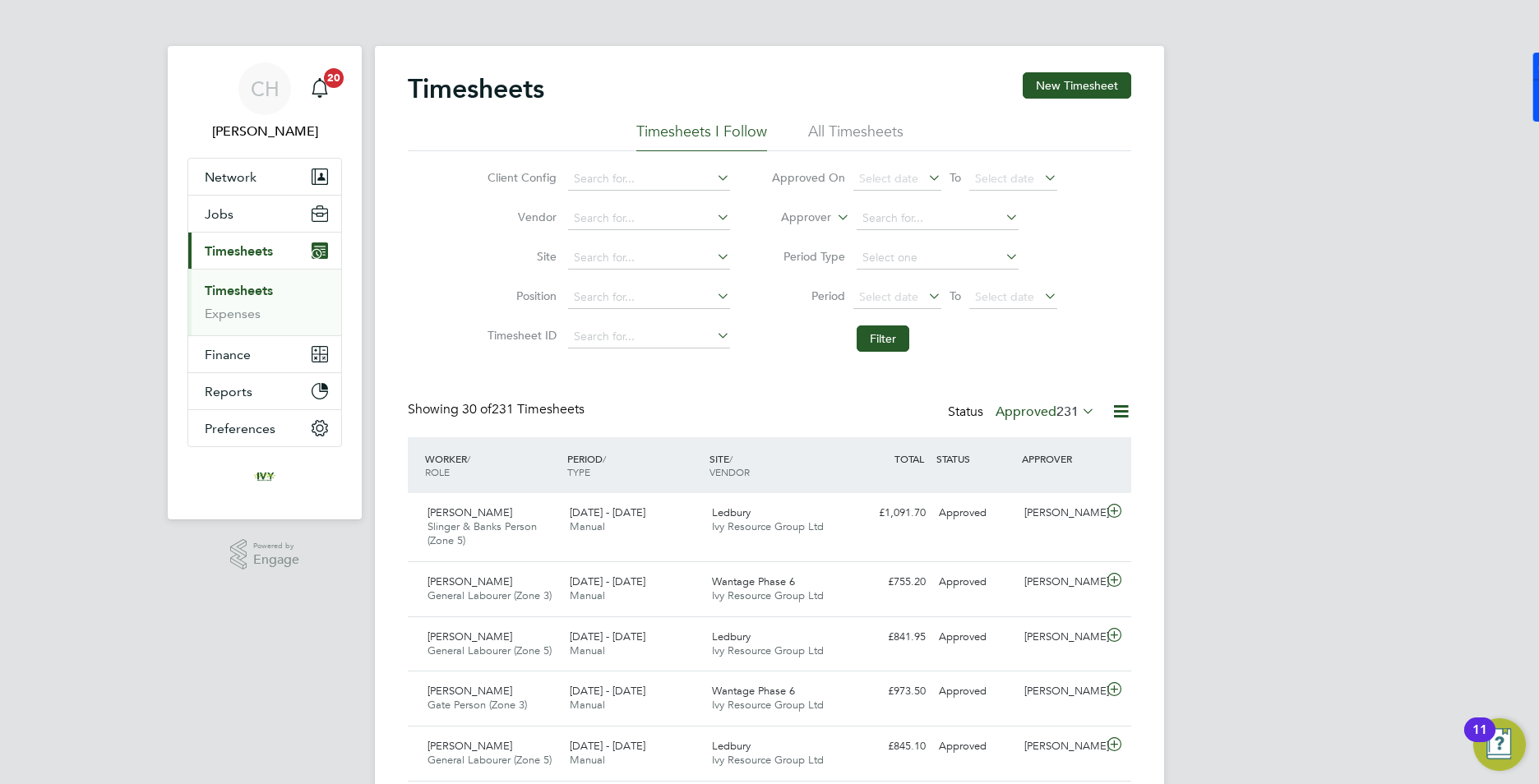
click at [1084, 421] on div "Status Approved 231" at bounding box center [1023, 412] width 150 height 23
click at [1078, 416] on icon at bounding box center [1078, 411] width 0 height 23
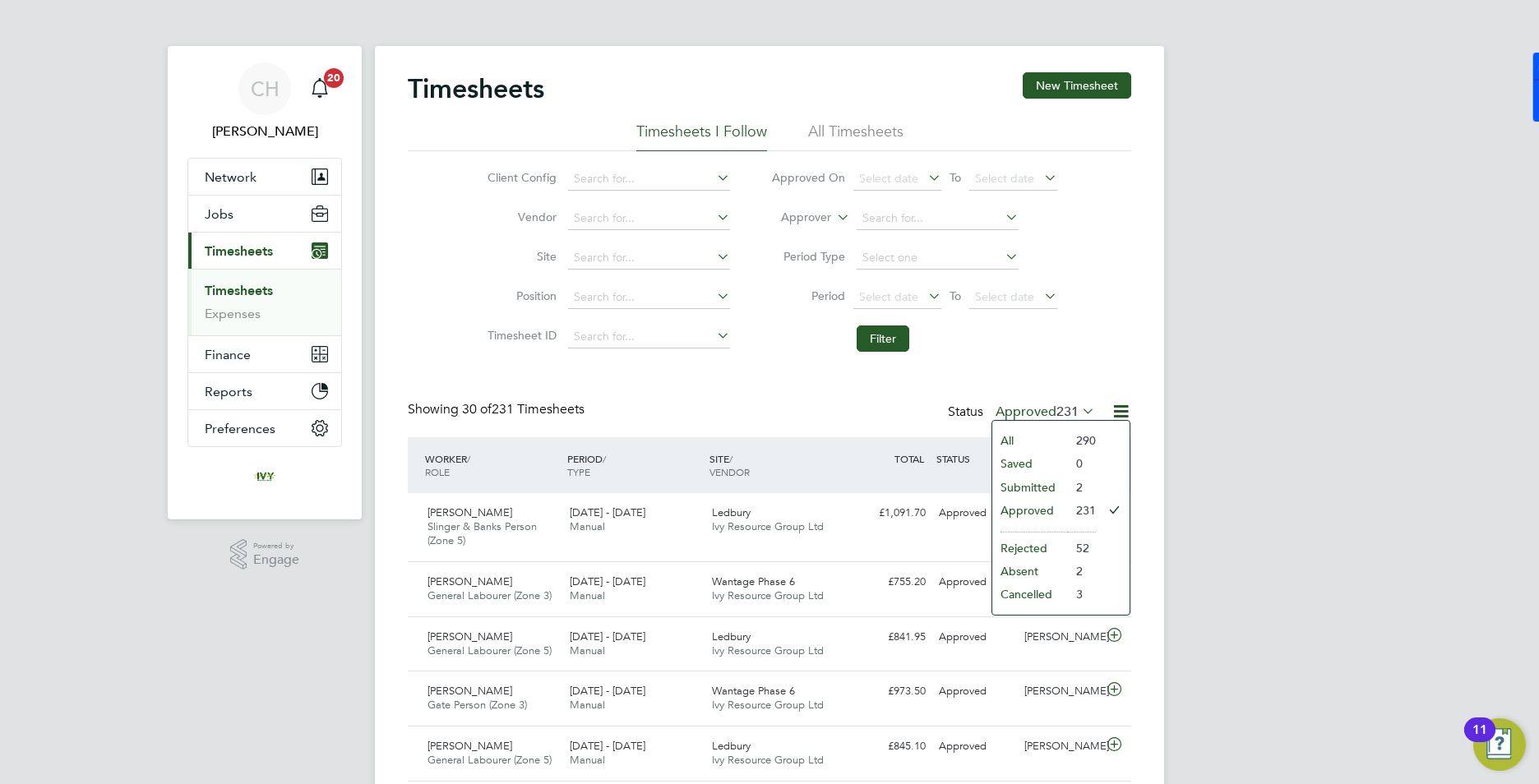
click at [1048, 489] on li "Submitted" at bounding box center [1029, 487] width 76 height 23
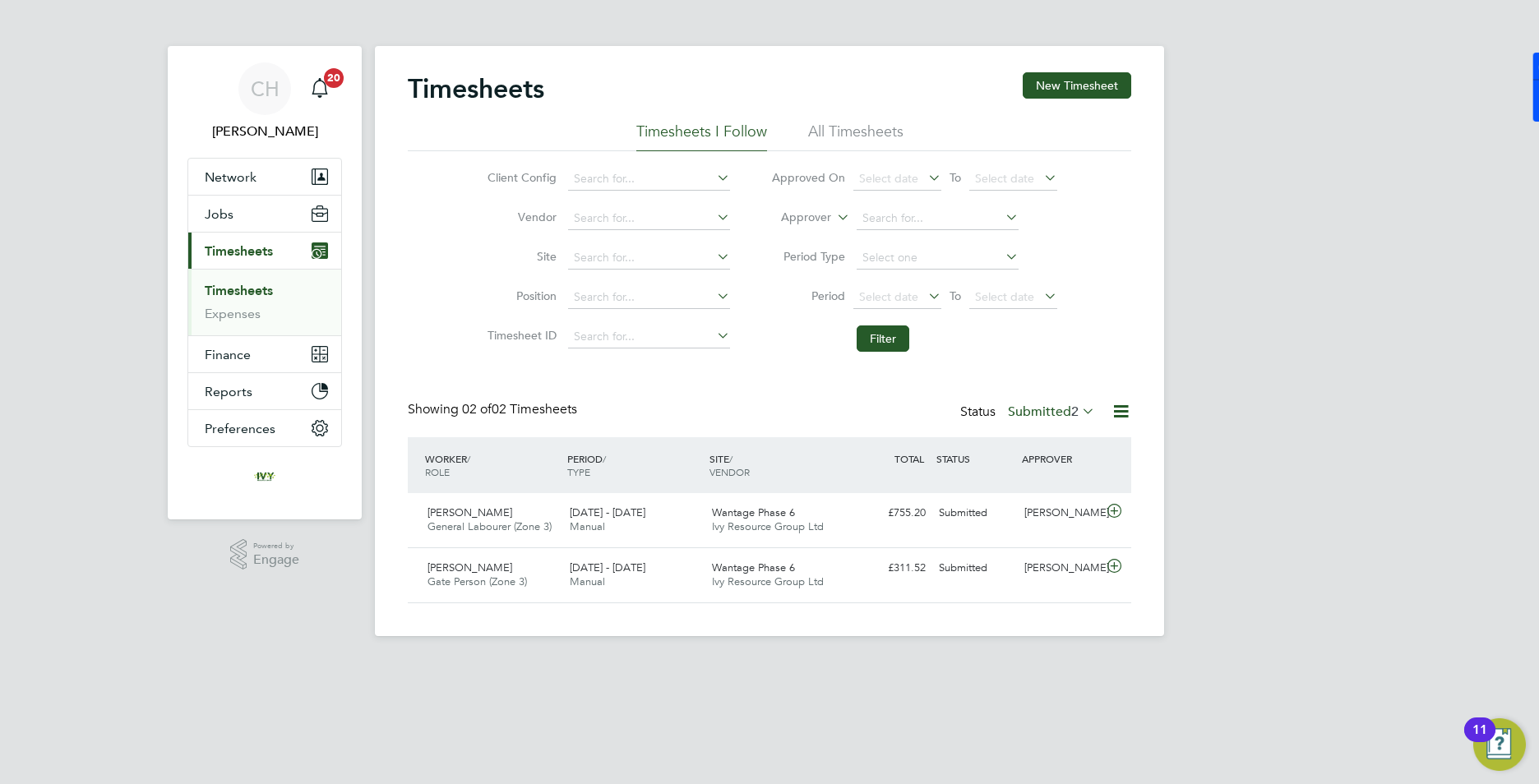
drag, startPoint x: 1057, startPoint y: 407, endPoint x: 1070, endPoint y: 409, distance: 13.2
click at [1058, 407] on label "Submitted 2" at bounding box center [1051, 411] width 87 height 17
click at [1021, 441] on li "All" at bounding box center [1035, 441] width 76 height 23
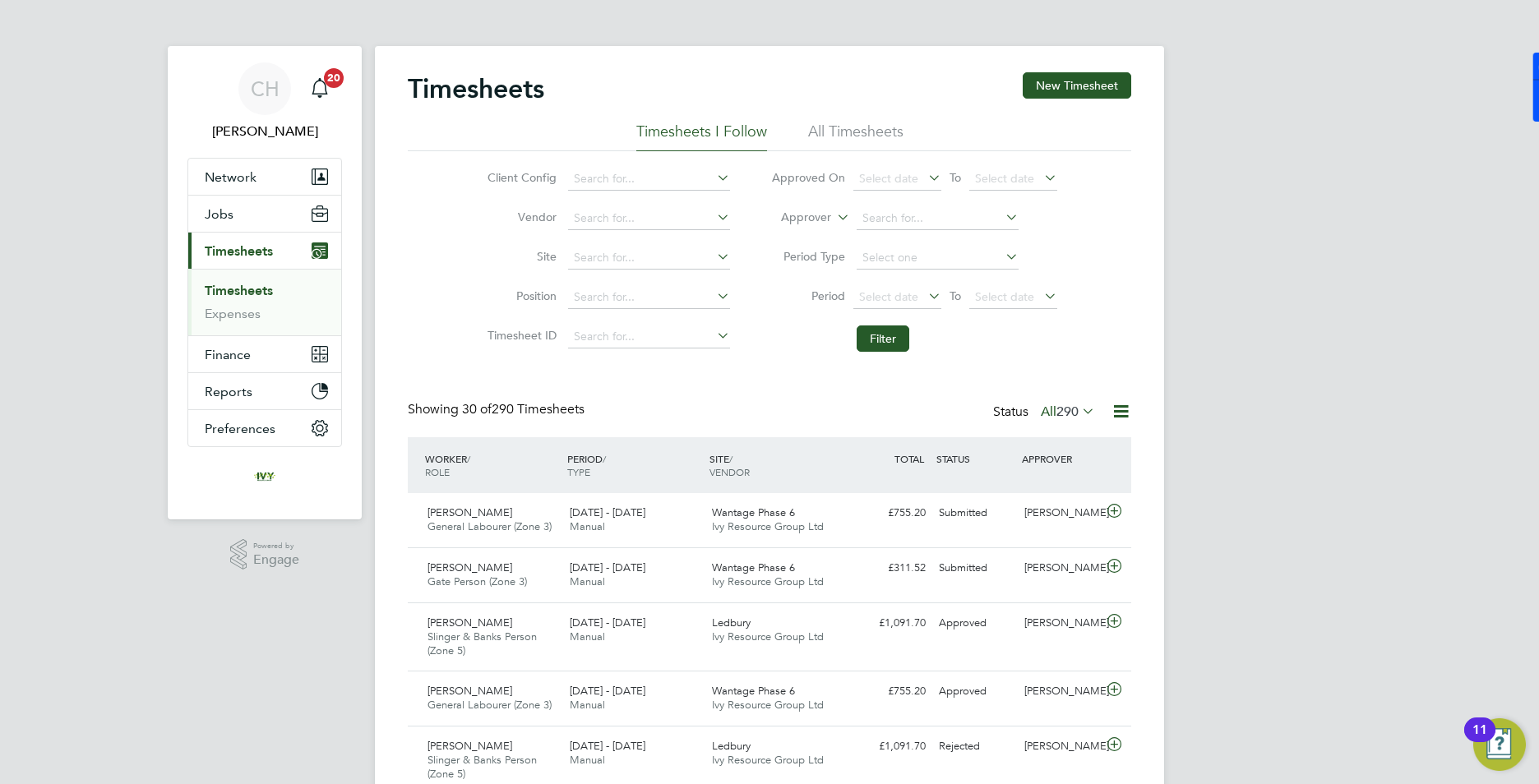
click at [672, 136] on li "Timesheets I Follow" at bounding box center [701, 137] width 130 height 30
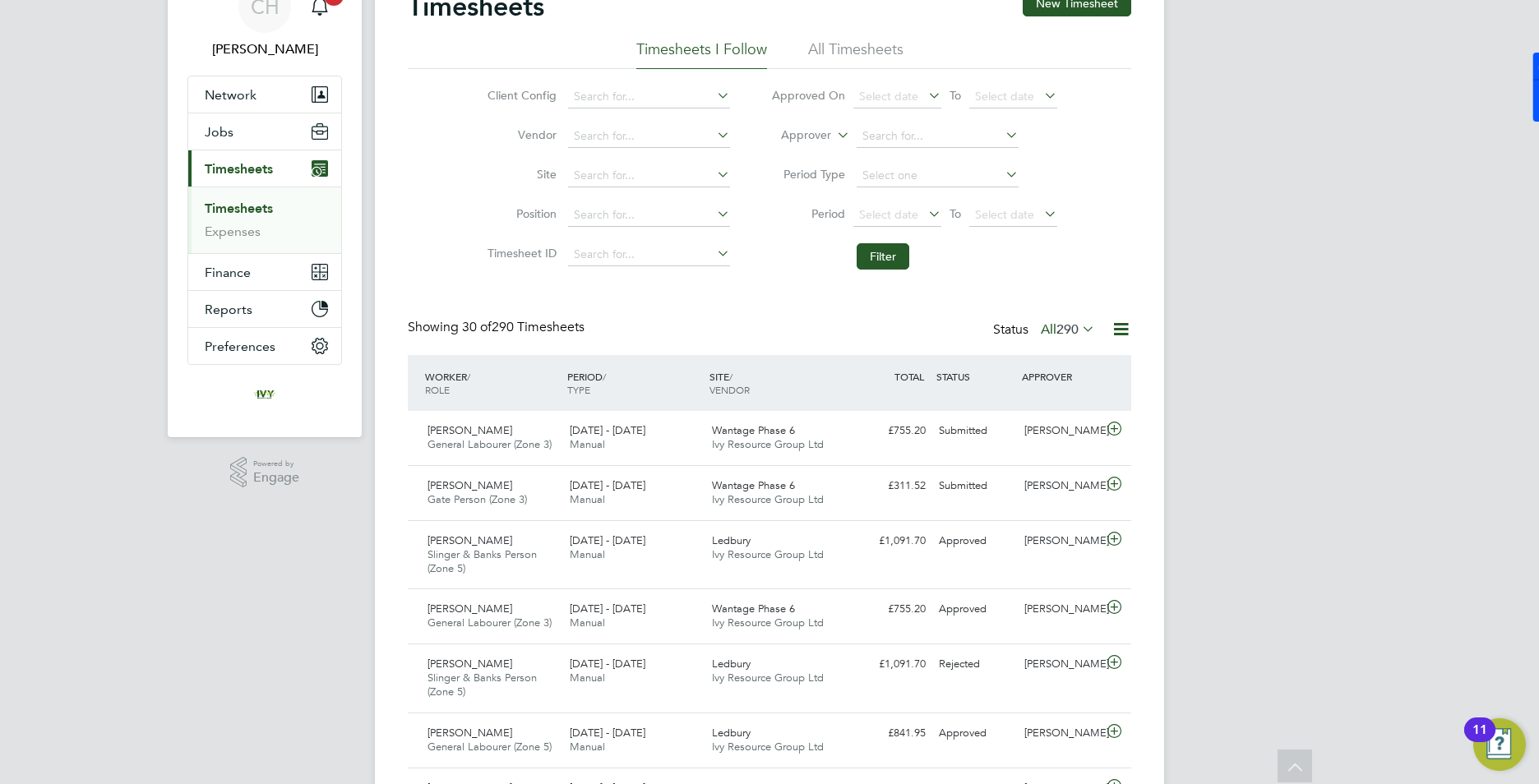
click at [1076, 339] on div "Status All 290" at bounding box center [1045, 330] width 105 height 23
click at [1078, 325] on icon at bounding box center [1078, 329] width 0 height 23
click at [1063, 511] on li "Cancelled" at bounding box center [1052, 512] width 76 height 23
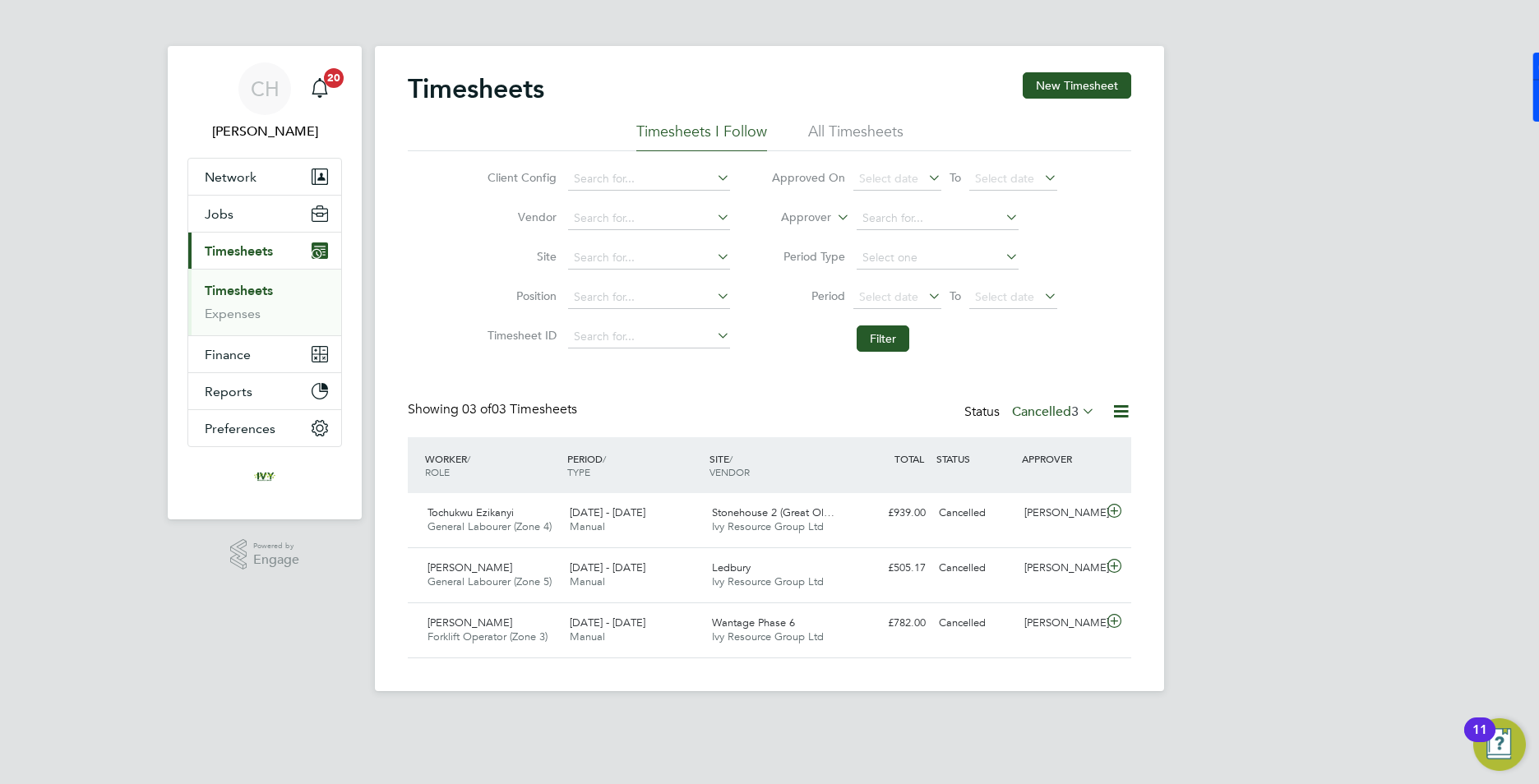
click at [1065, 406] on label "Cancelled 3" at bounding box center [1053, 411] width 83 height 17
click at [1058, 548] on li "Rejected" at bounding box center [1037, 548] width 76 height 23
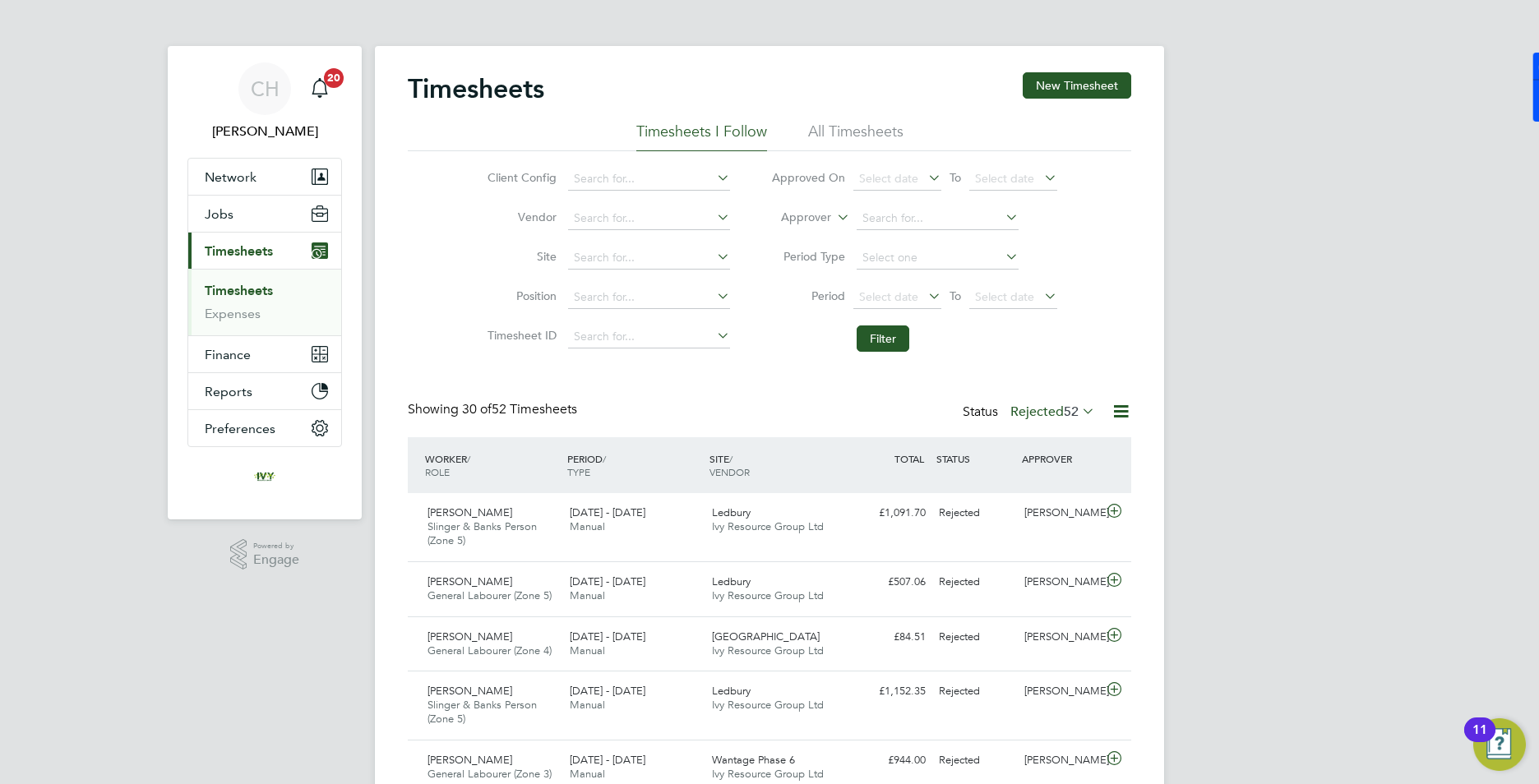
click at [242, 297] on link "Timesheets" at bounding box center [239, 290] width 68 height 16
click at [246, 221] on button "Jobs" at bounding box center [265, 214] width 153 height 37
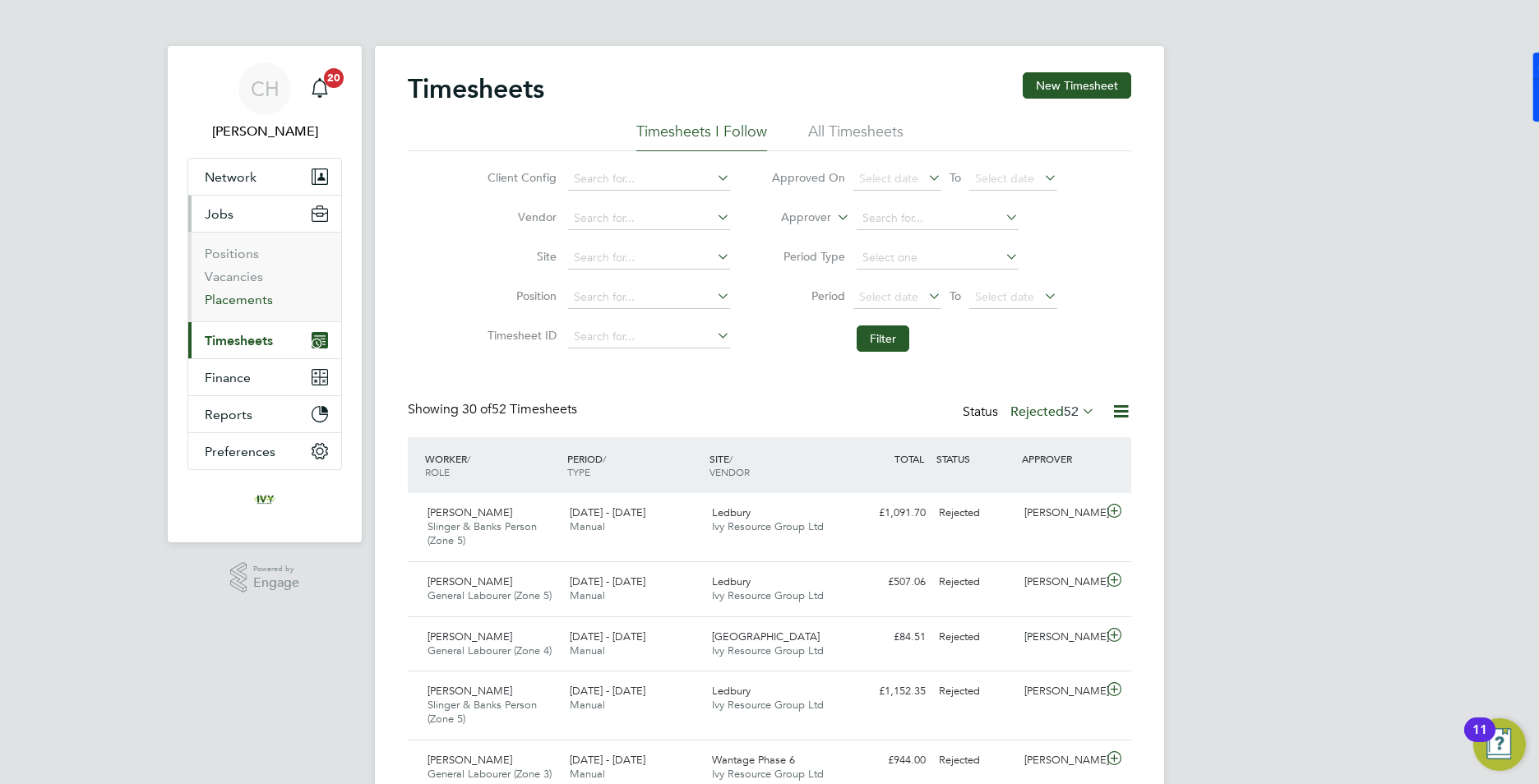
click at [243, 295] on link "Placements" at bounding box center [239, 299] width 68 height 16
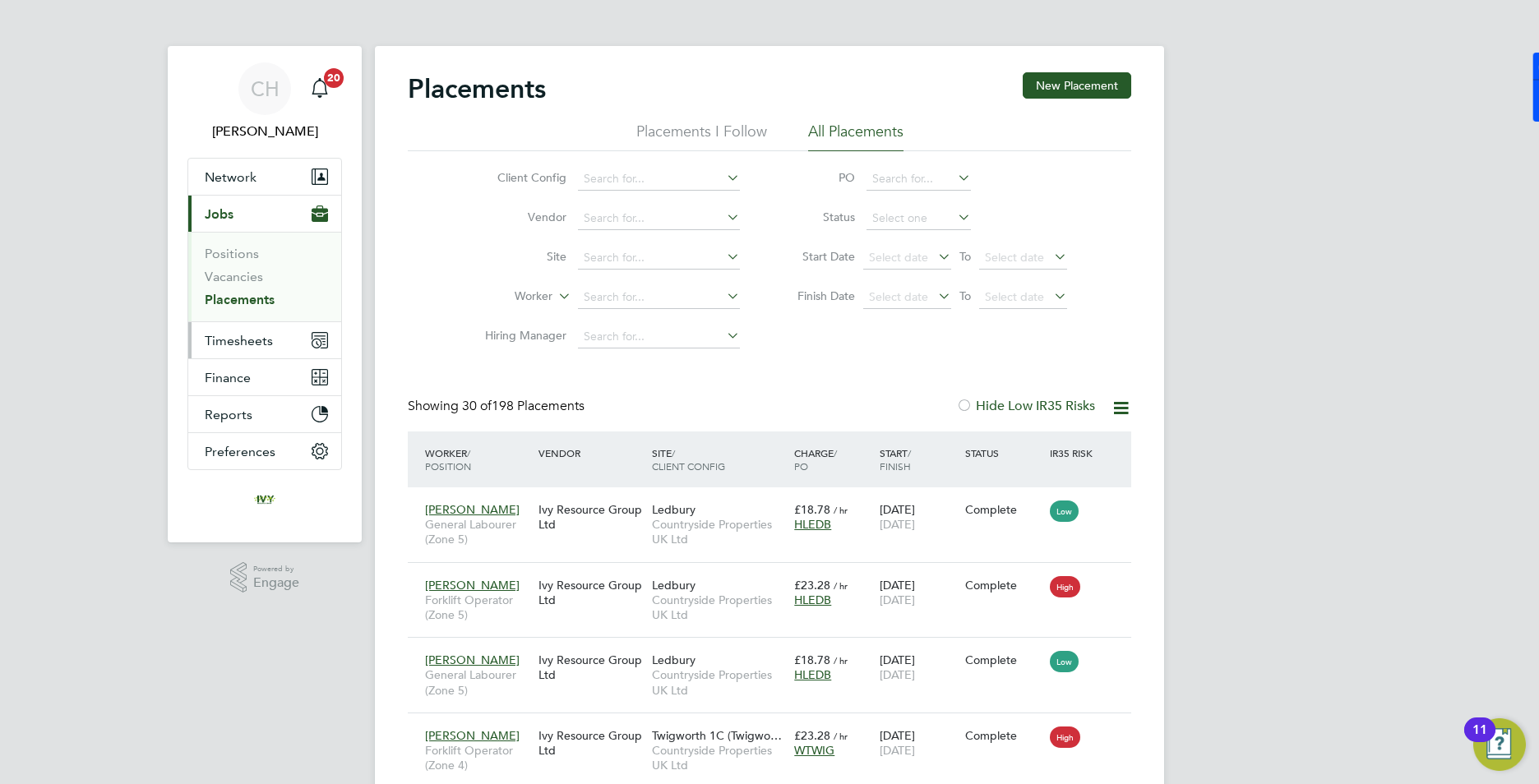
click at [261, 338] on span "Timesheets" at bounding box center [239, 340] width 68 height 16
click at [230, 342] on span "Timesheets" at bounding box center [239, 340] width 68 height 16
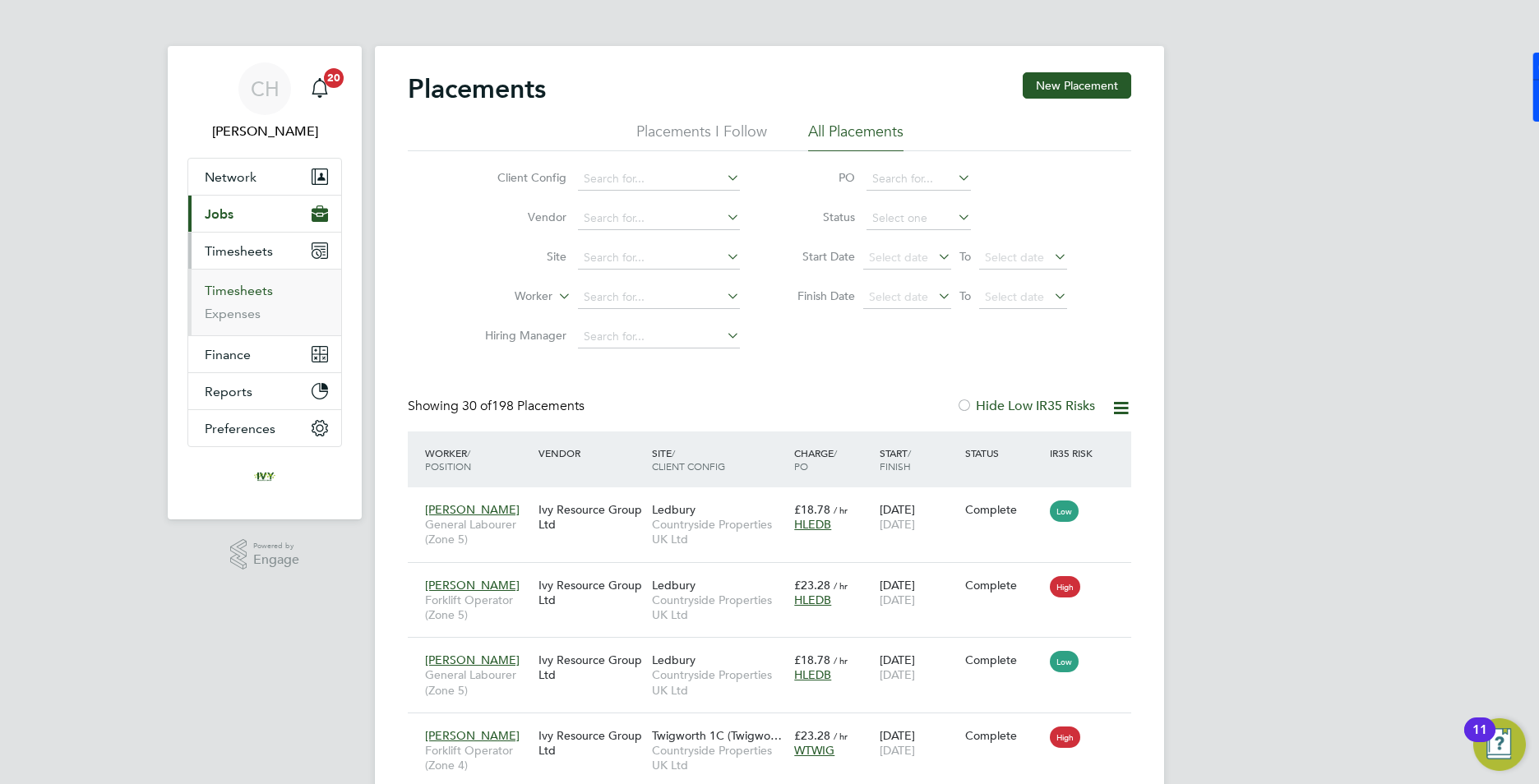
click at [253, 286] on link "Timesheets" at bounding box center [239, 290] width 68 height 16
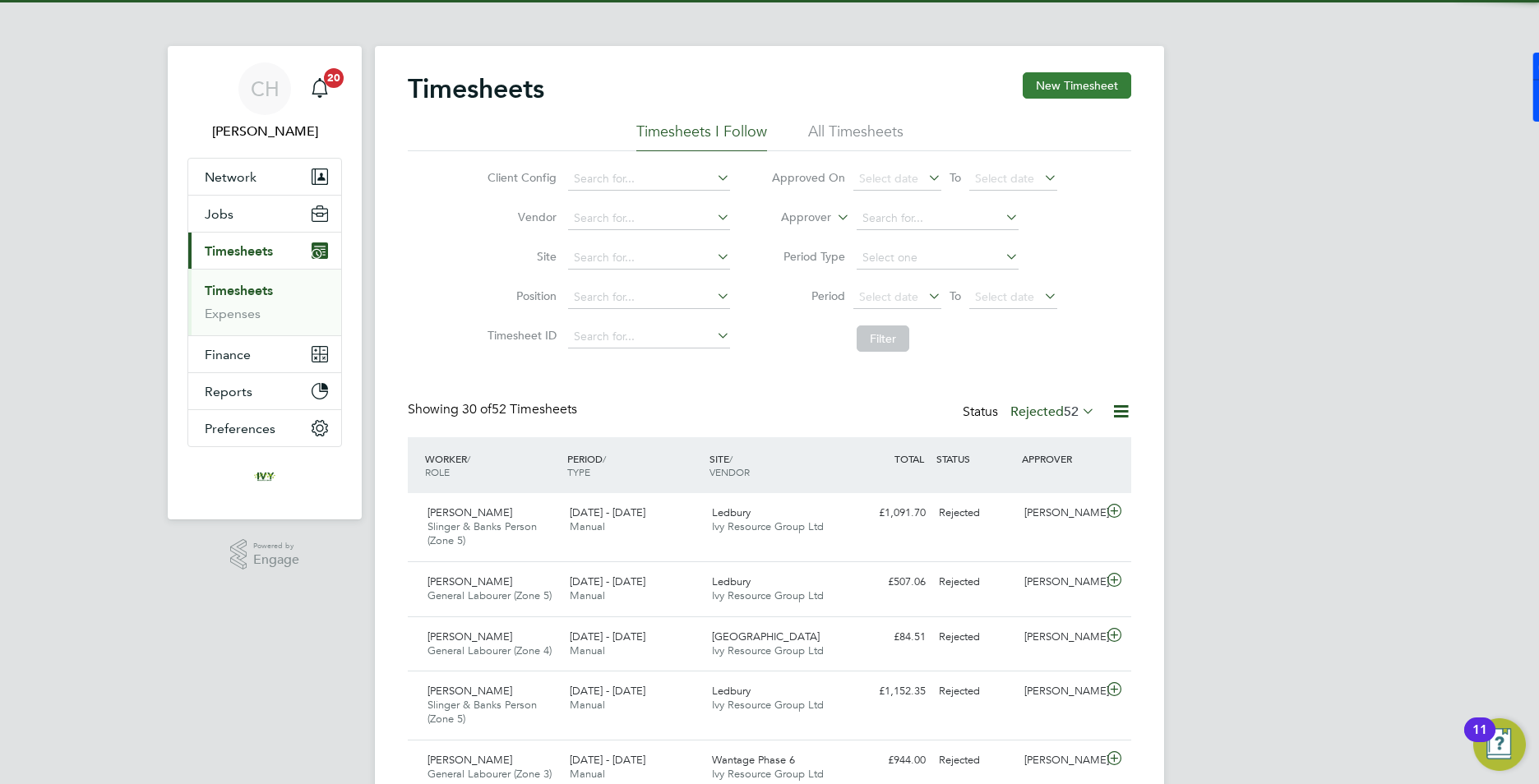
click at [1078, 93] on button "New Timesheet" at bounding box center [1077, 85] width 109 height 27
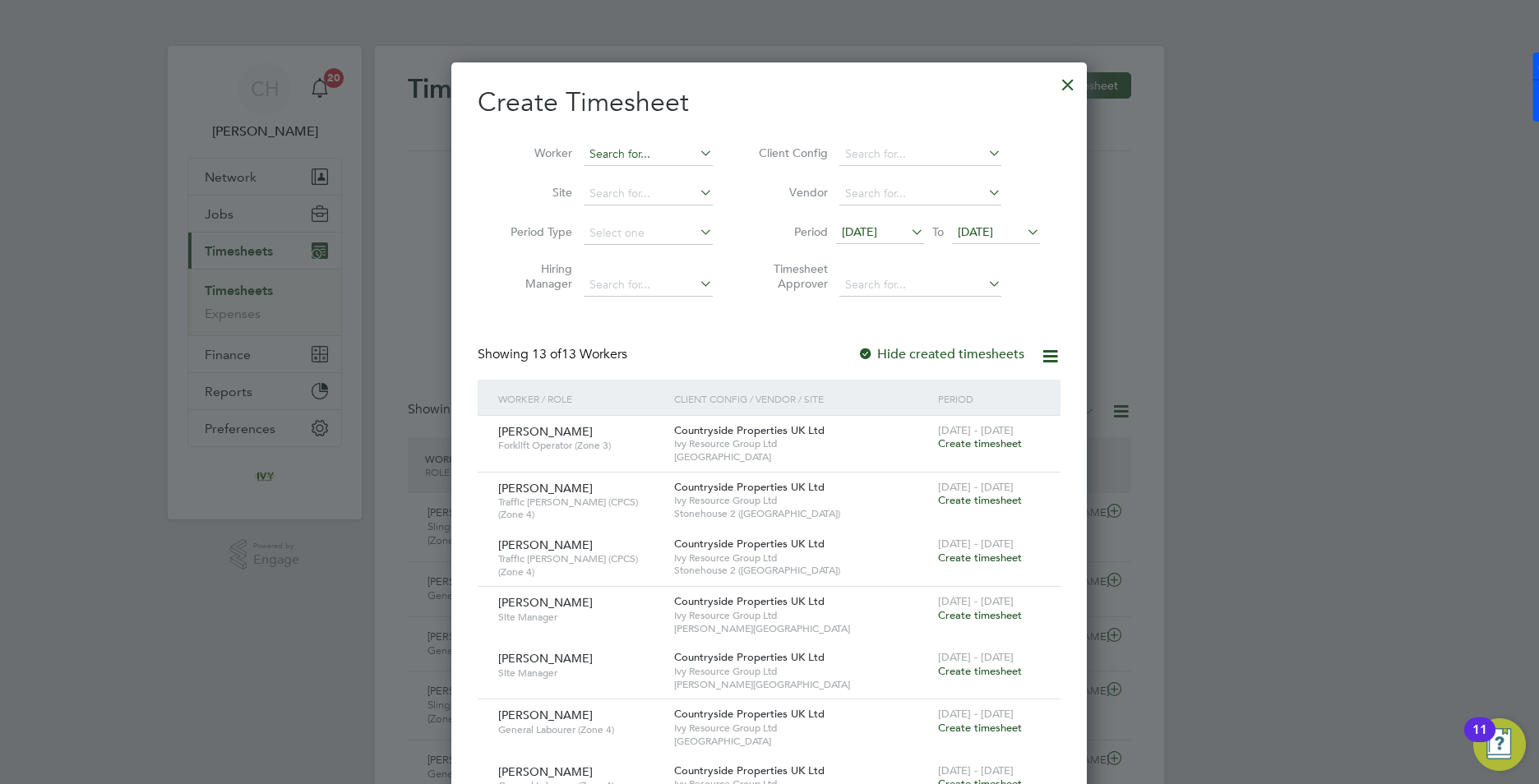
click at [601, 154] on input at bounding box center [647, 154] width 129 height 23
click at [622, 172] on li "[PERSON_NAME]" at bounding box center [647, 176] width 130 height 22
type input "[PERSON_NAME]"
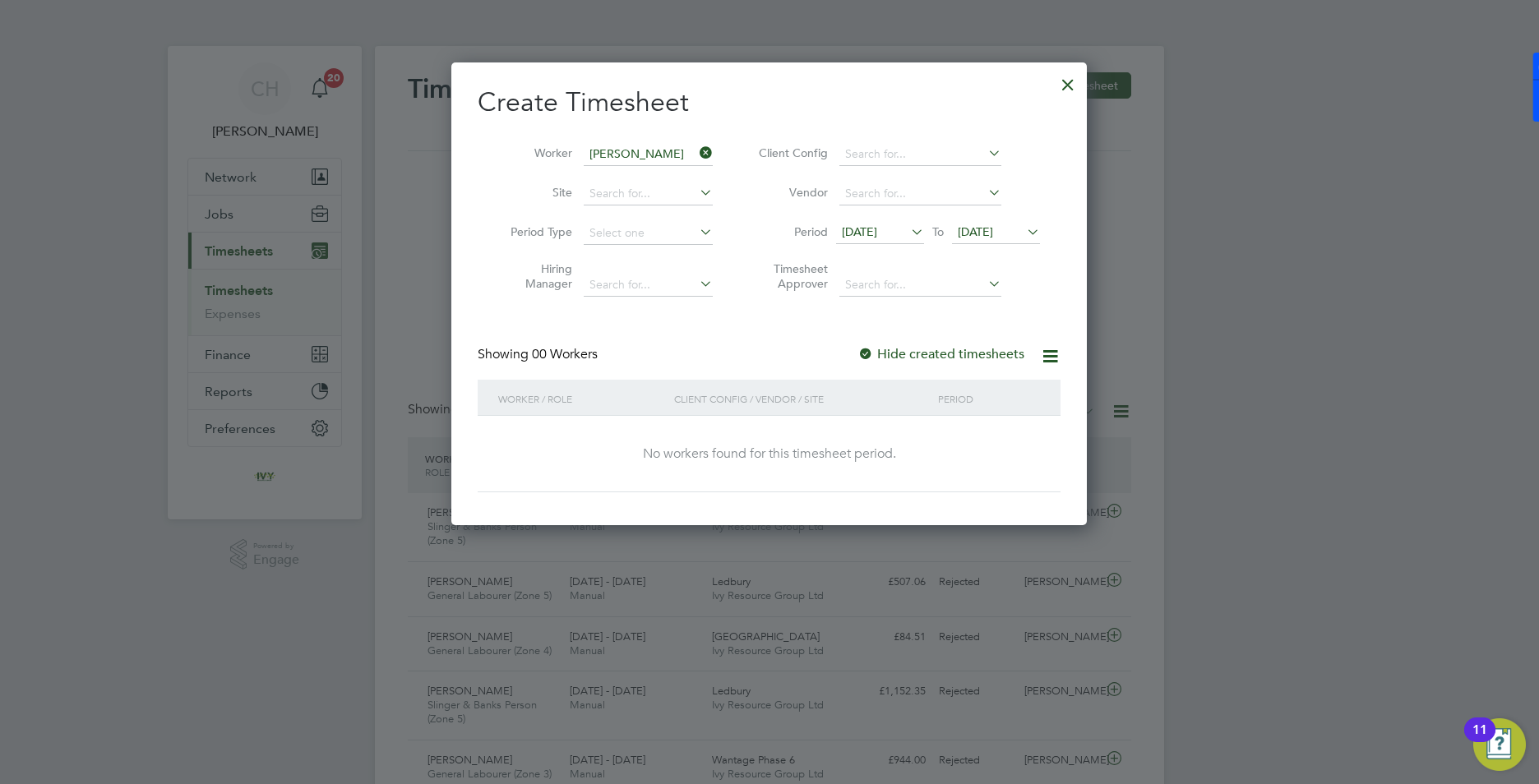
click at [993, 237] on span "[DATE]" at bounding box center [975, 231] width 36 height 15
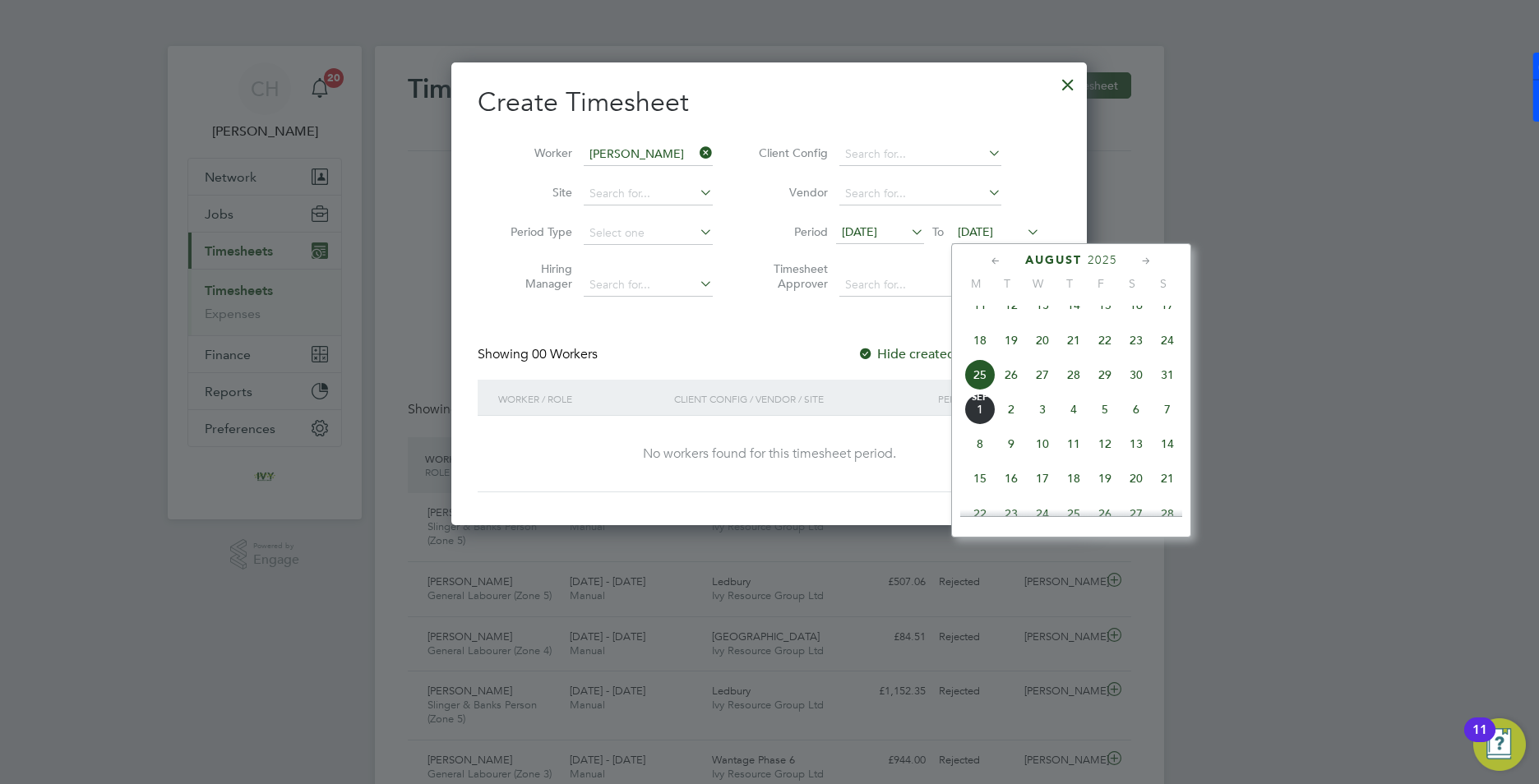
click at [1164, 390] on span "31" at bounding box center [1168, 375] width 32 height 32
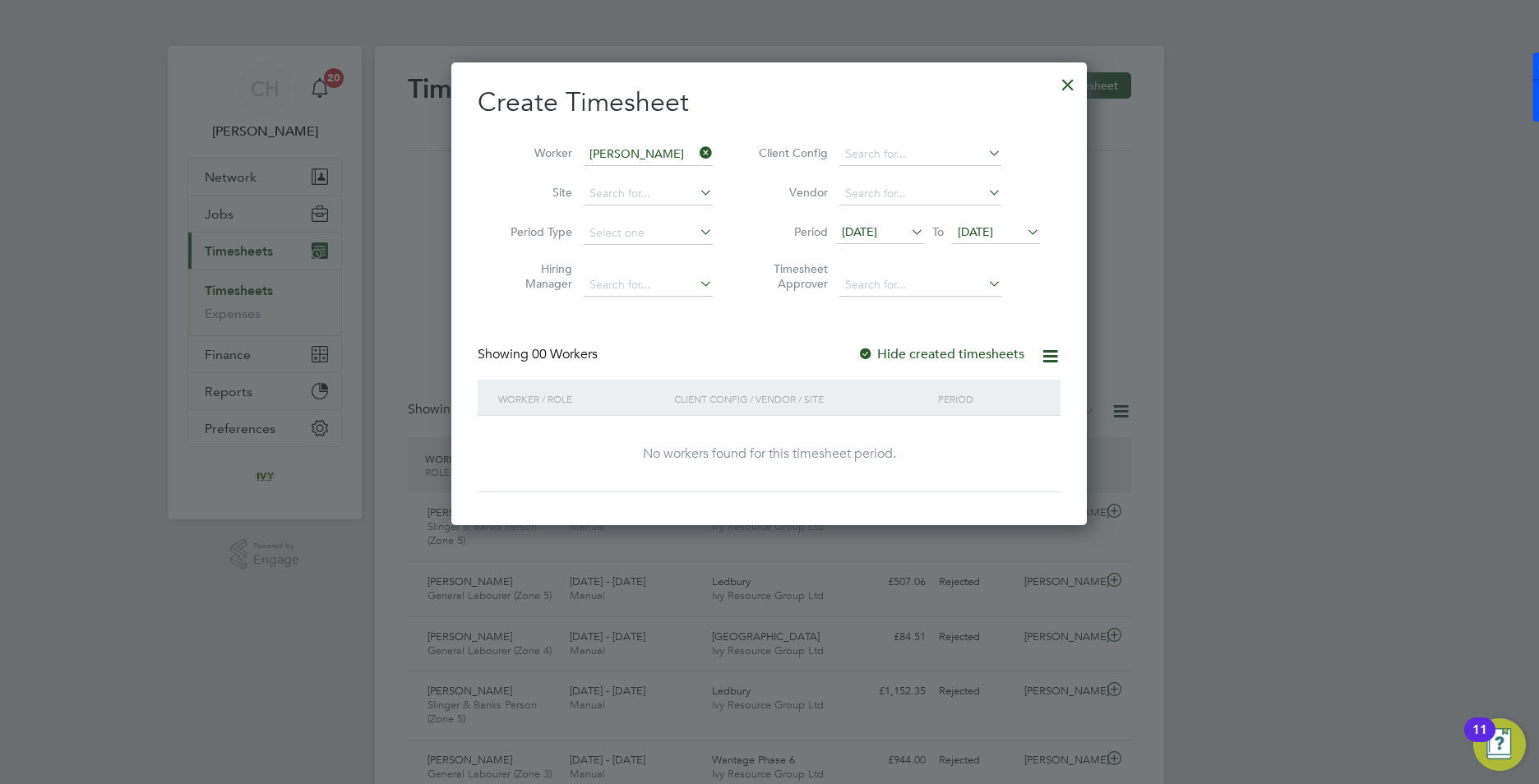
click at [989, 224] on span "[DATE]" at bounding box center [975, 231] width 36 height 15
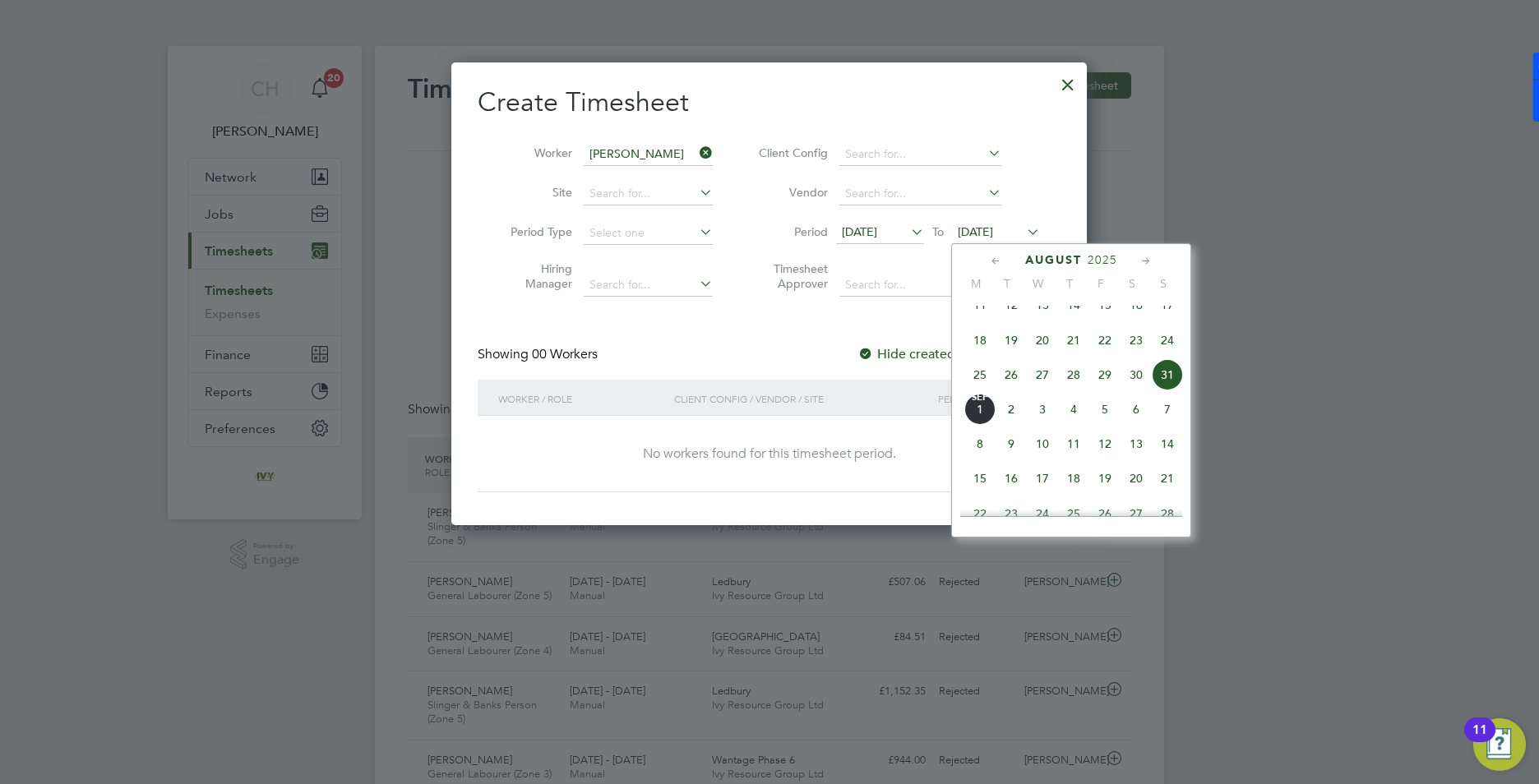
click at [983, 425] on span "[DATE]" at bounding box center [980, 409] width 32 height 32
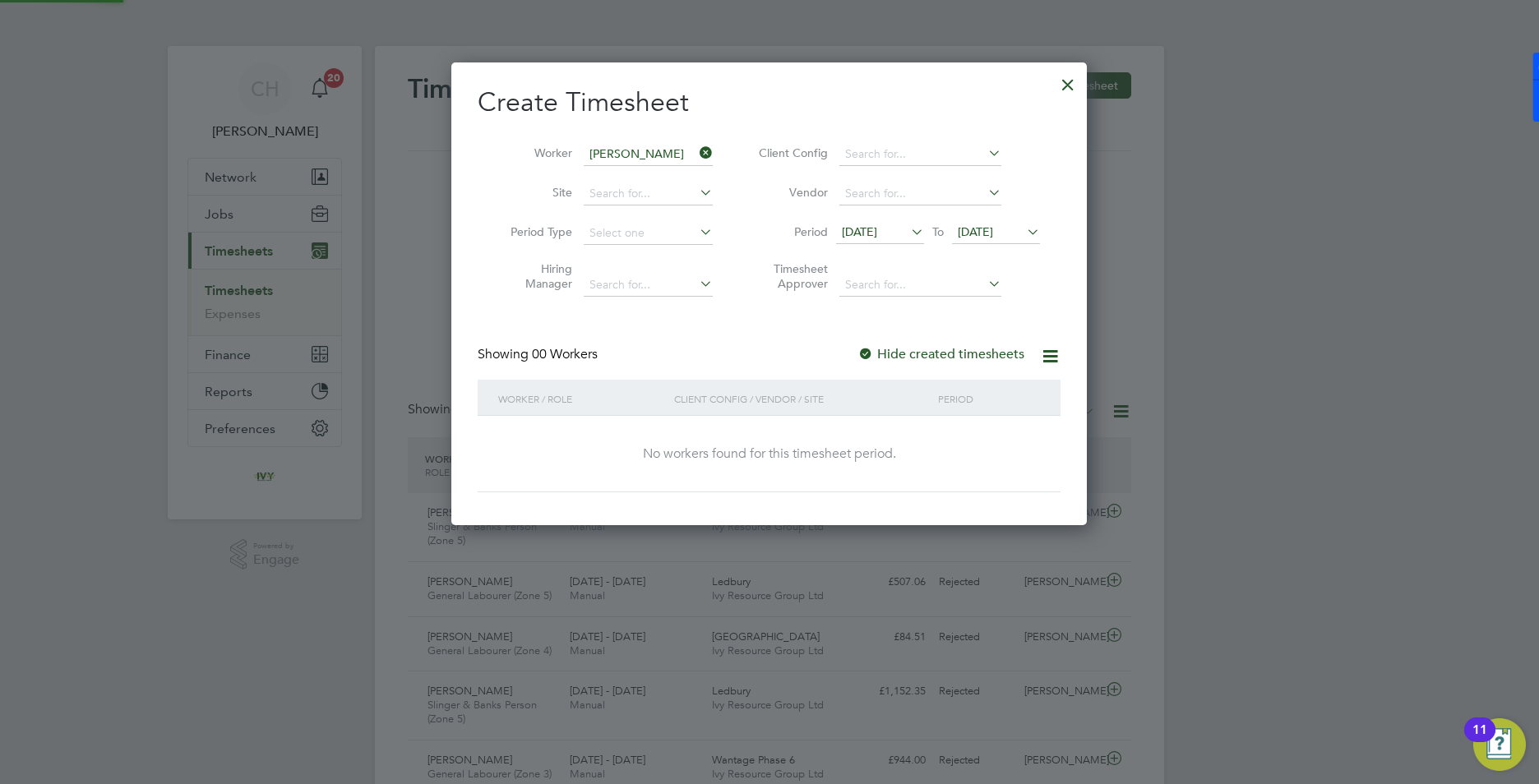
click at [976, 225] on span "[DATE]" at bounding box center [975, 231] width 36 height 15
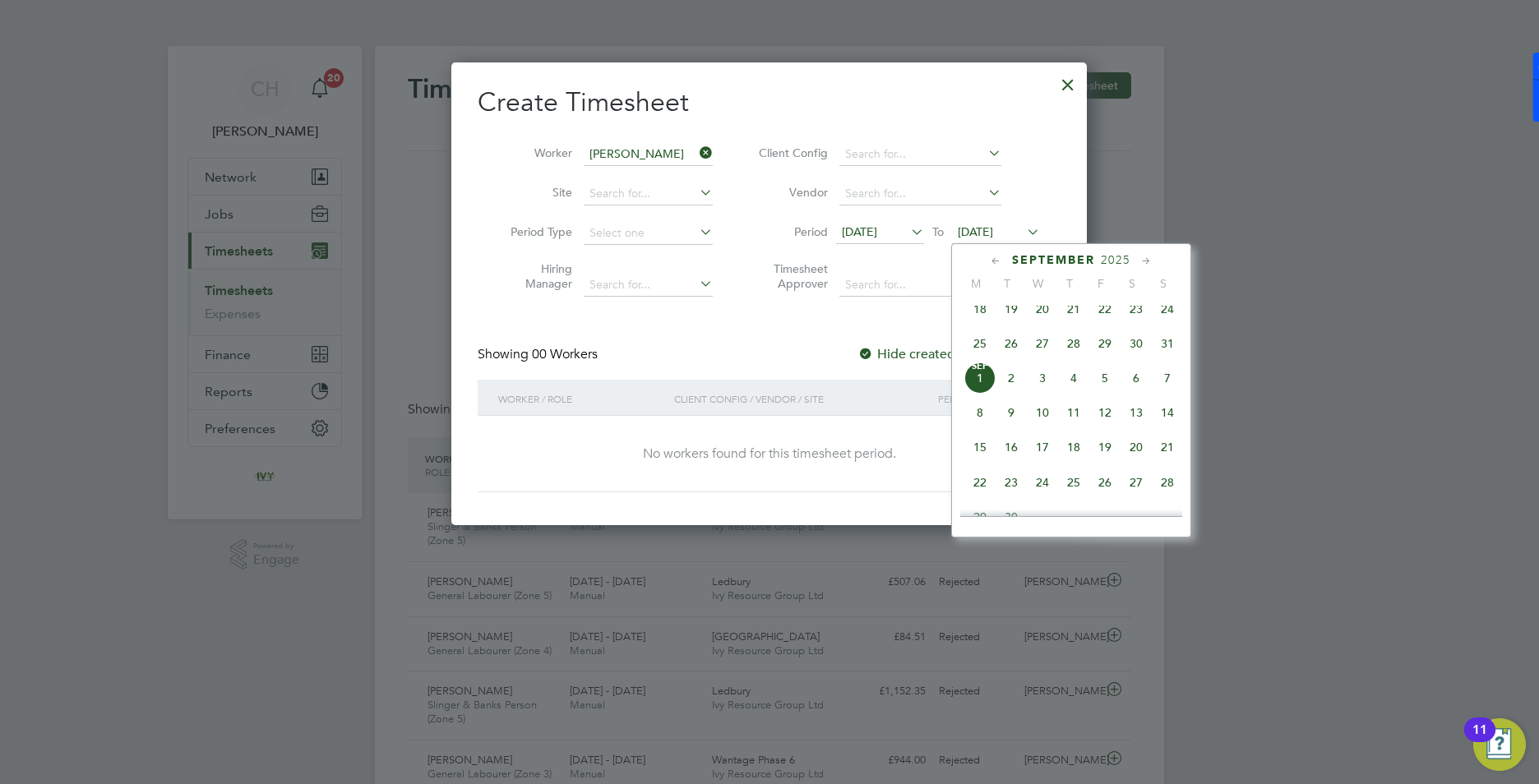
click at [1166, 390] on span "7" at bounding box center [1168, 378] width 32 height 32
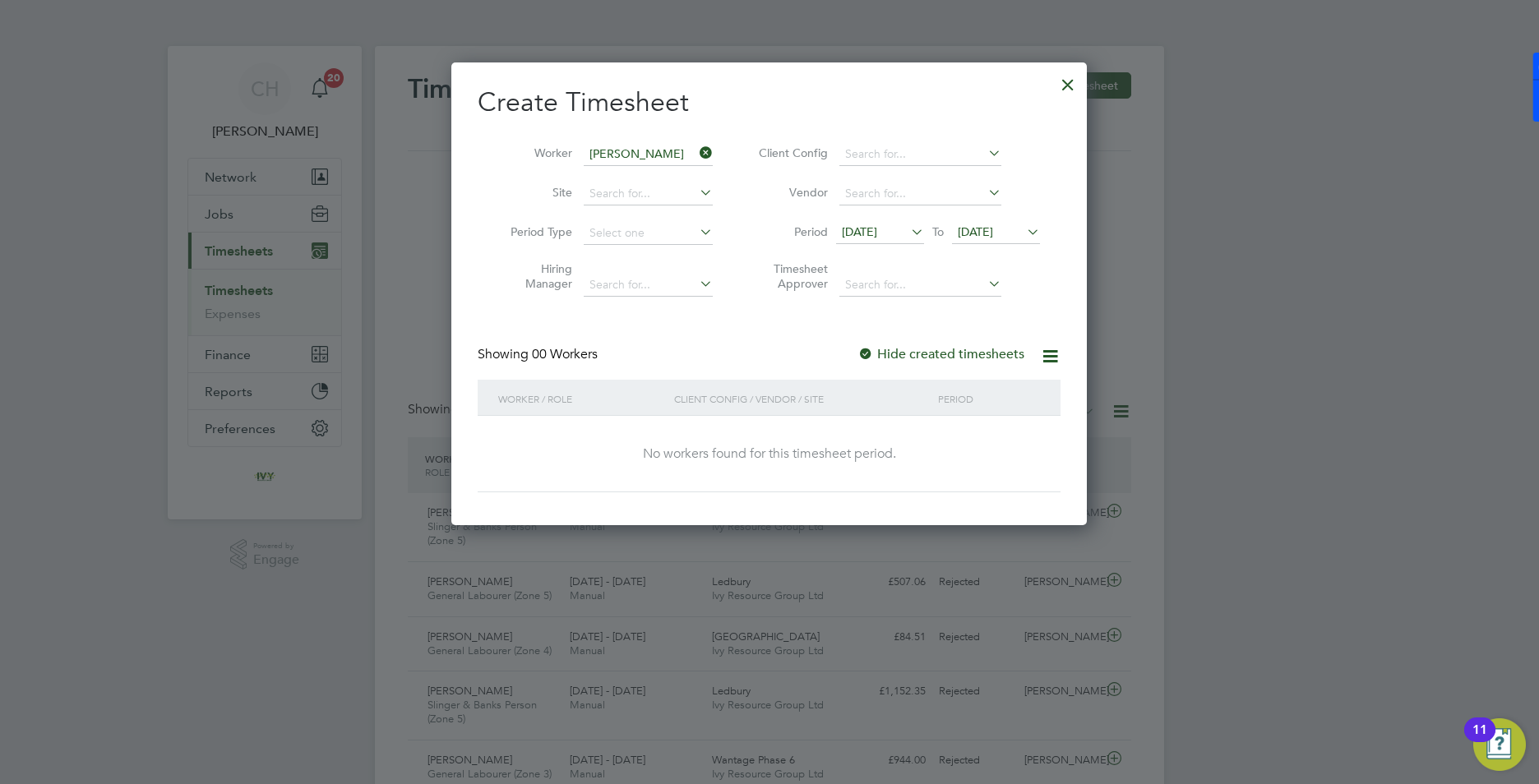
click at [895, 353] on label "Hide created timesheets" at bounding box center [940, 354] width 167 height 17
click at [907, 230] on icon at bounding box center [907, 231] width 0 height 23
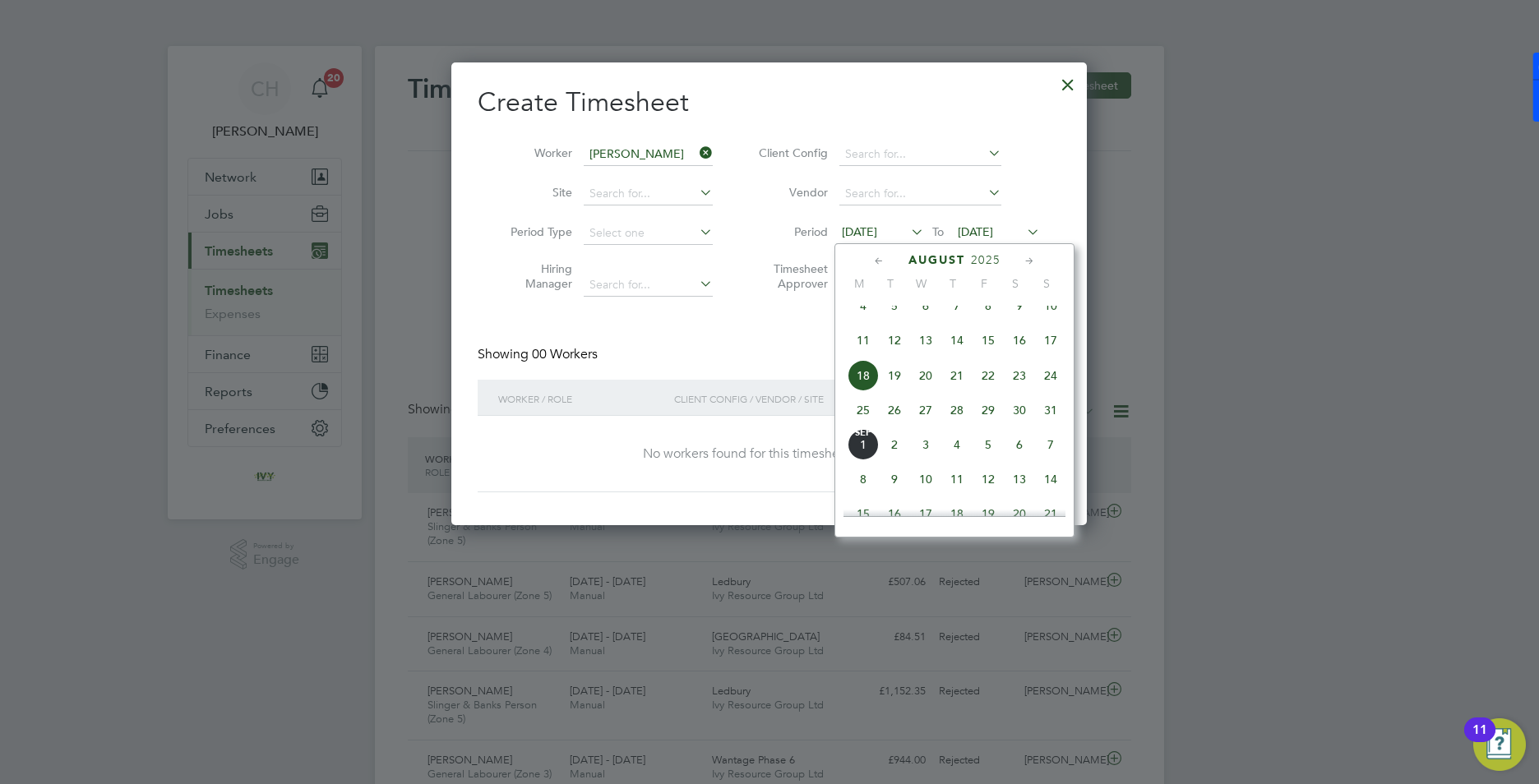
click at [866, 321] on span "4" at bounding box center [863, 306] width 32 height 32
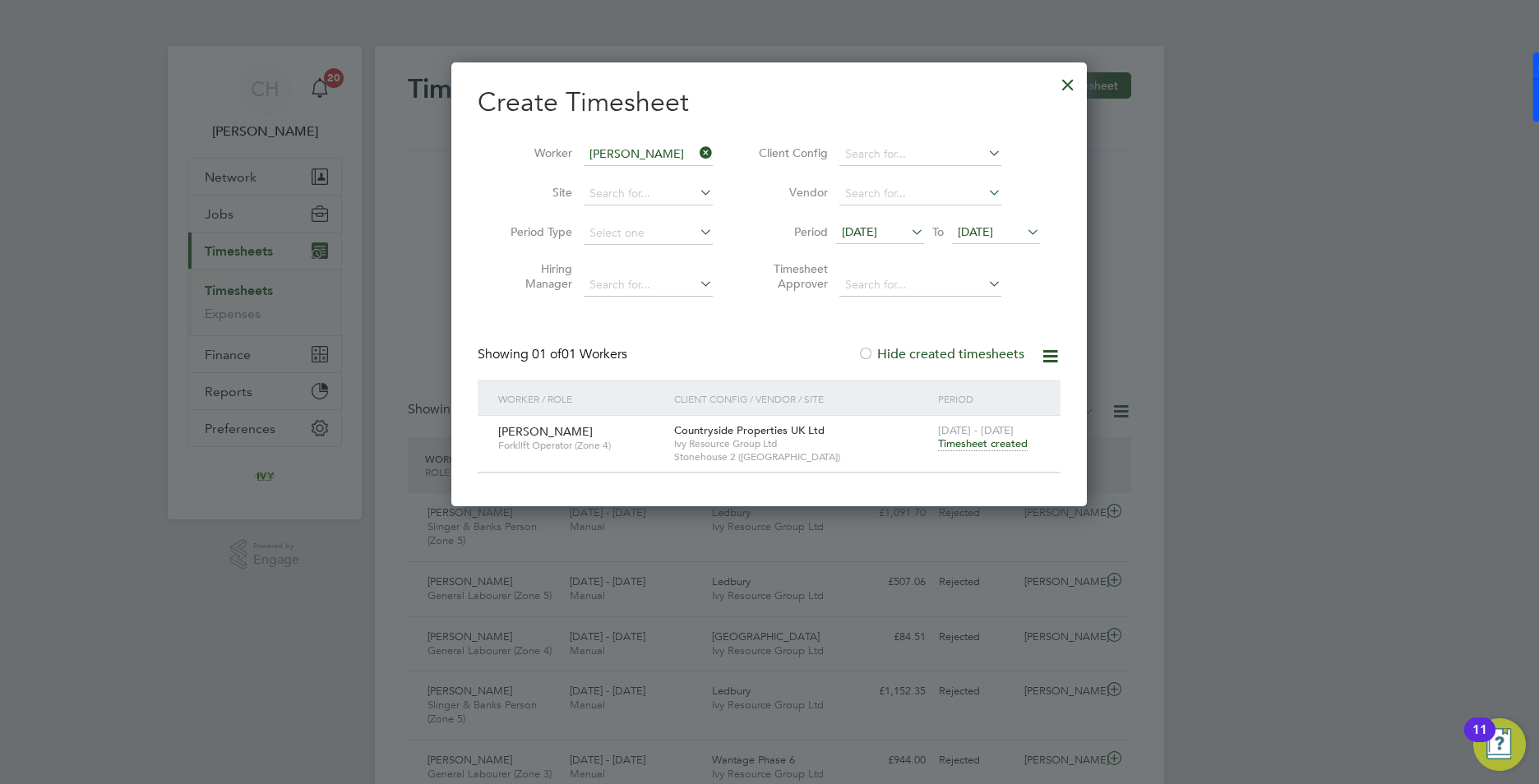
click at [970, 447] on span "Timesheet created" at bounding box center [983, 444] width 90 height 15
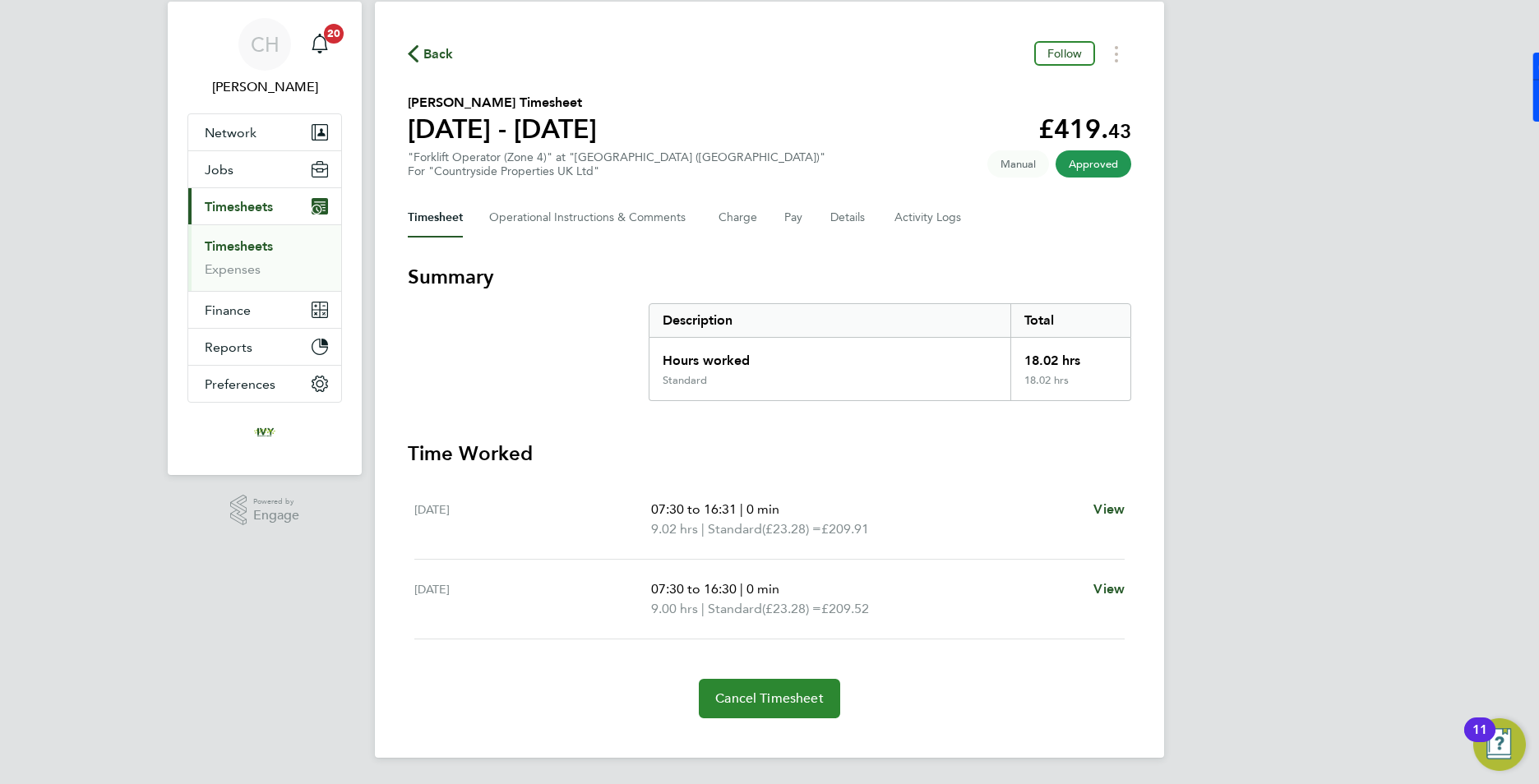
click at [803, 692] on span "Cancel Timesheet" at bounding box center [770, 699] width 109 height 17
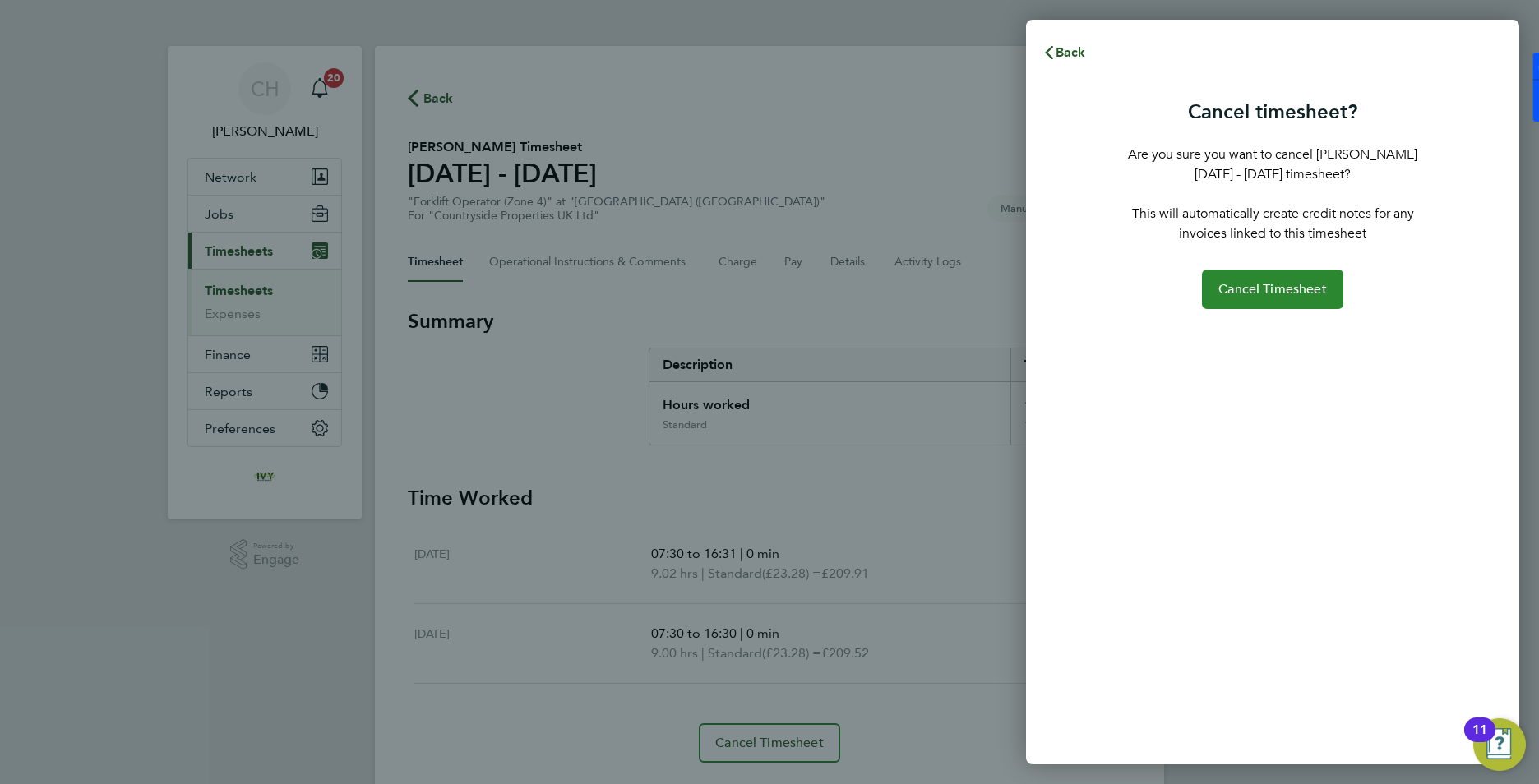
click at [1251, 291] on span "Cancel Timesheet" at bounding box center [1273, 290] width 109 height 17
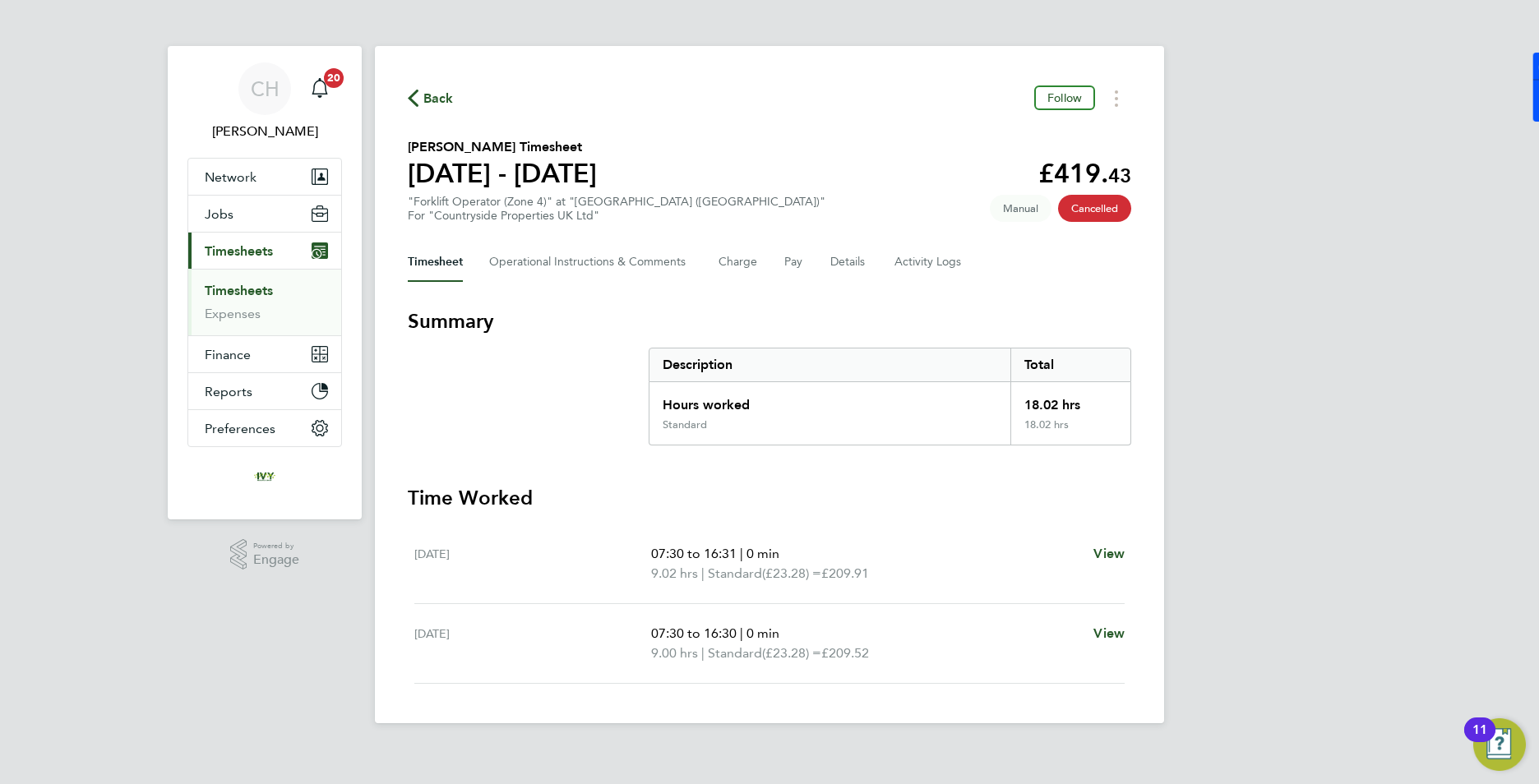
click at [237, 296] on link "Timesheets" at bounding box center [239, 290] width 68 height 16
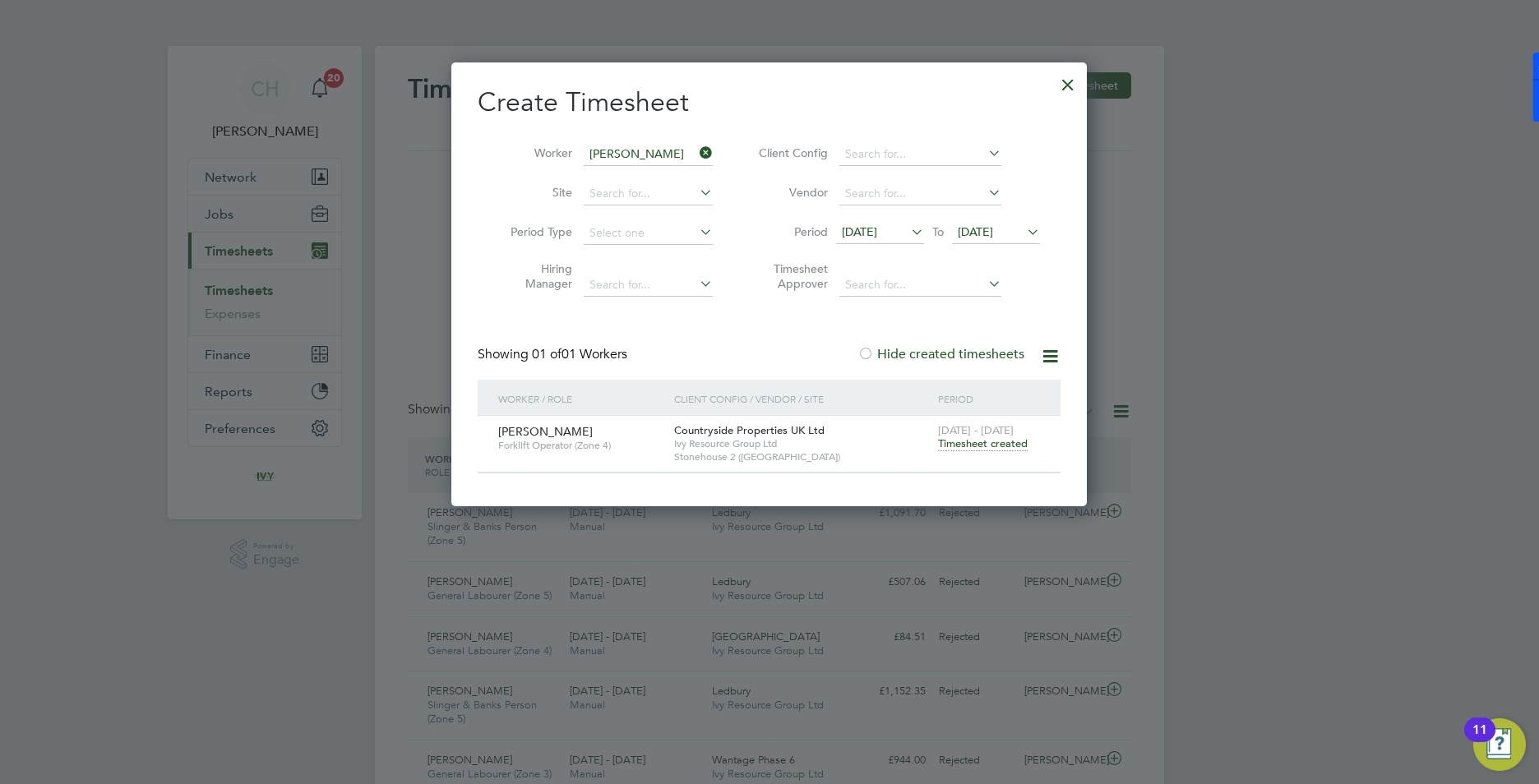
click at [984, 446] on span "Timesheet created" at bounding box center [983, 444] width 90 height 15
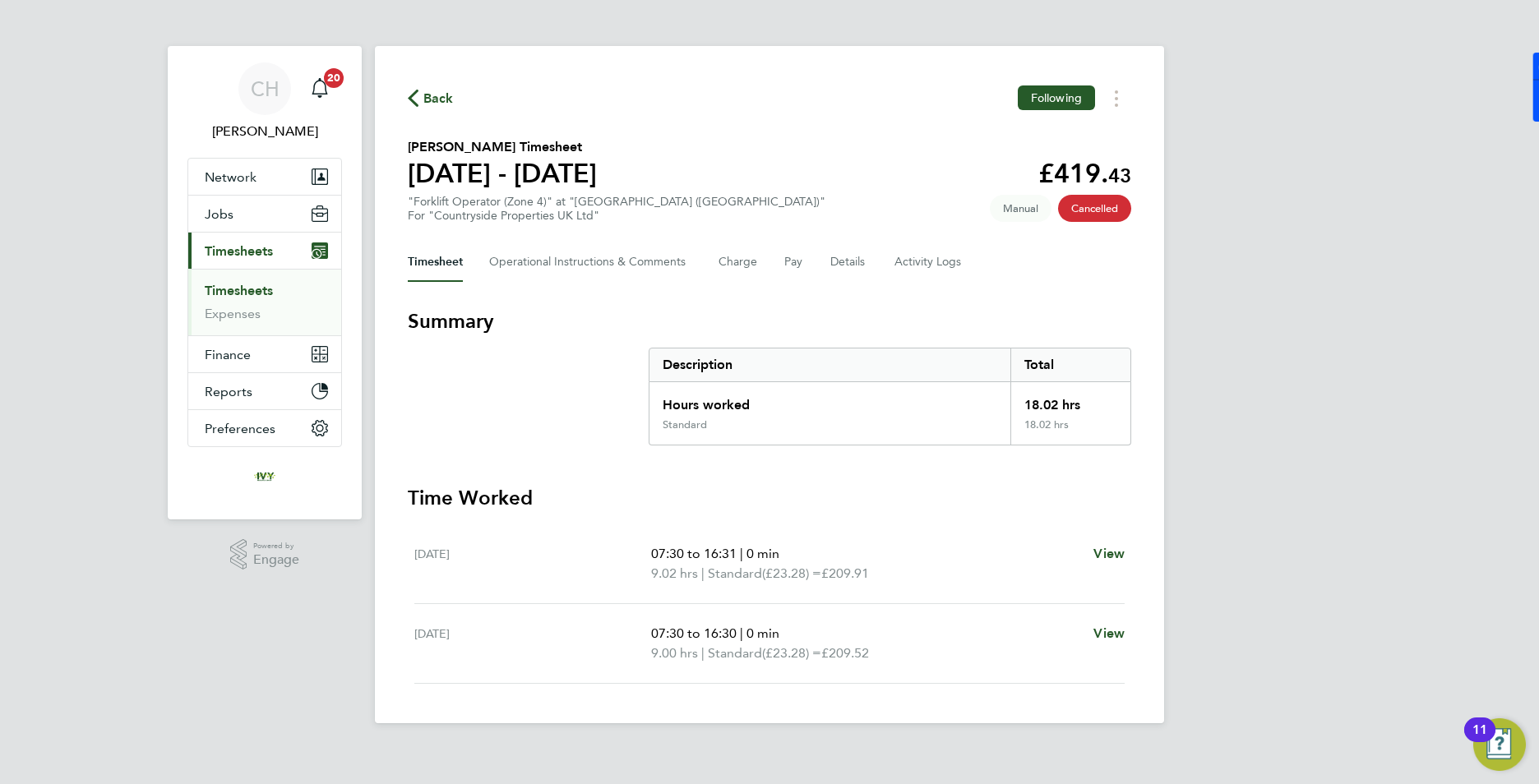
click at [253, 289] on link "Timesheets" at bounding box center [239, 290] width 68 height 16
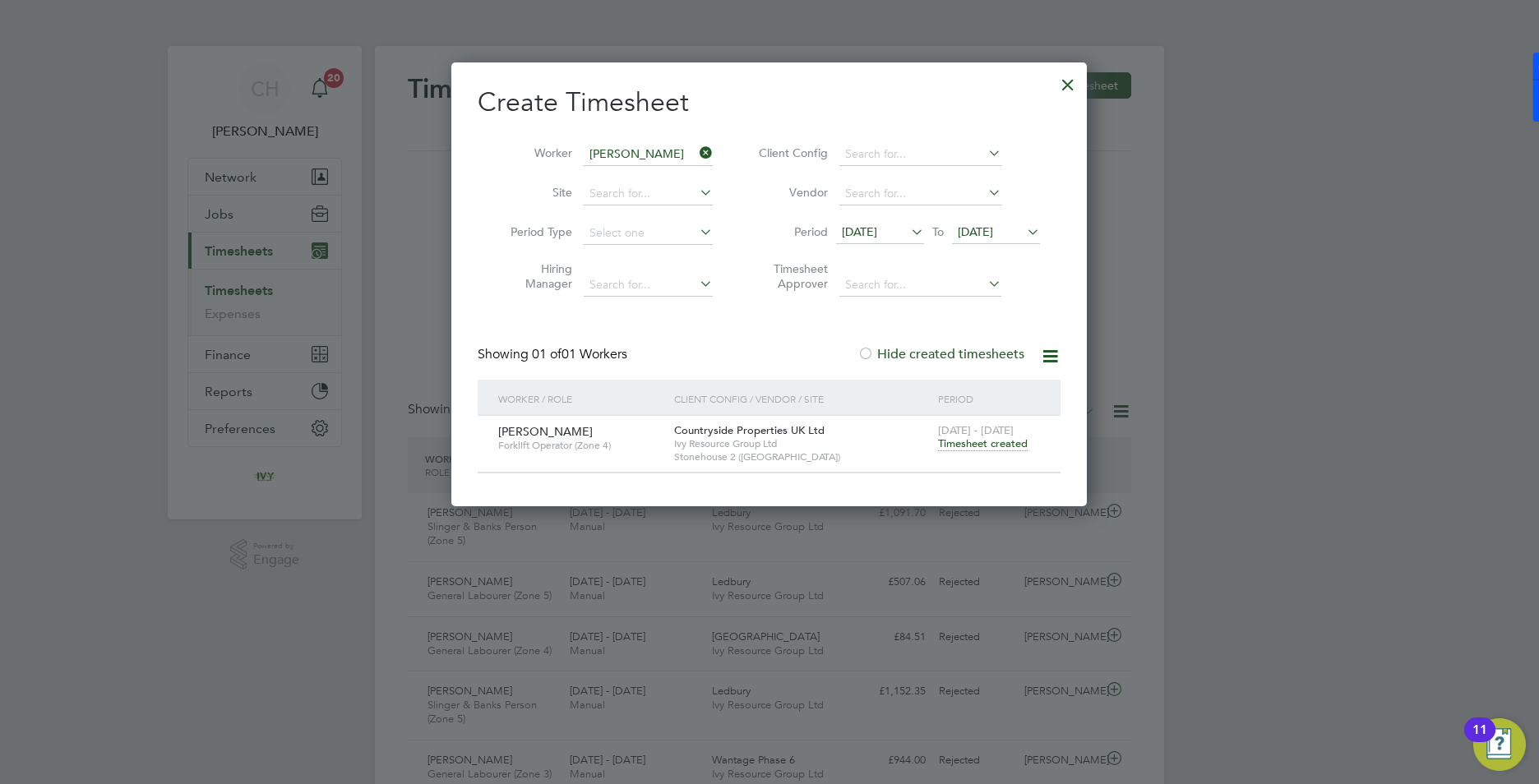
click at [1064, 90] on div at bounding box center [1068, 80] width 30 height 30
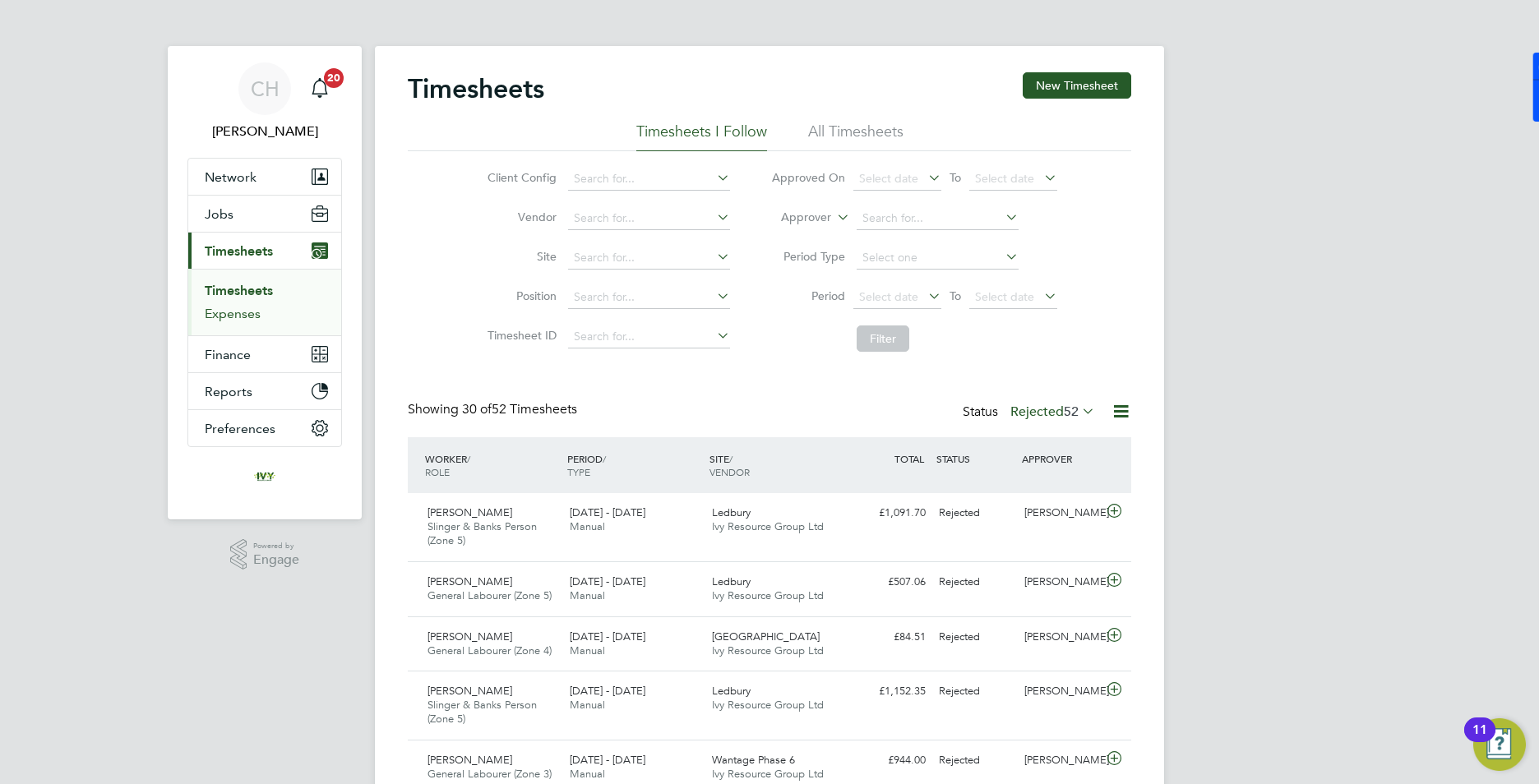
click at [232, 318] on link "Expenses" at bounding box center [232, 313] width 56 height 16
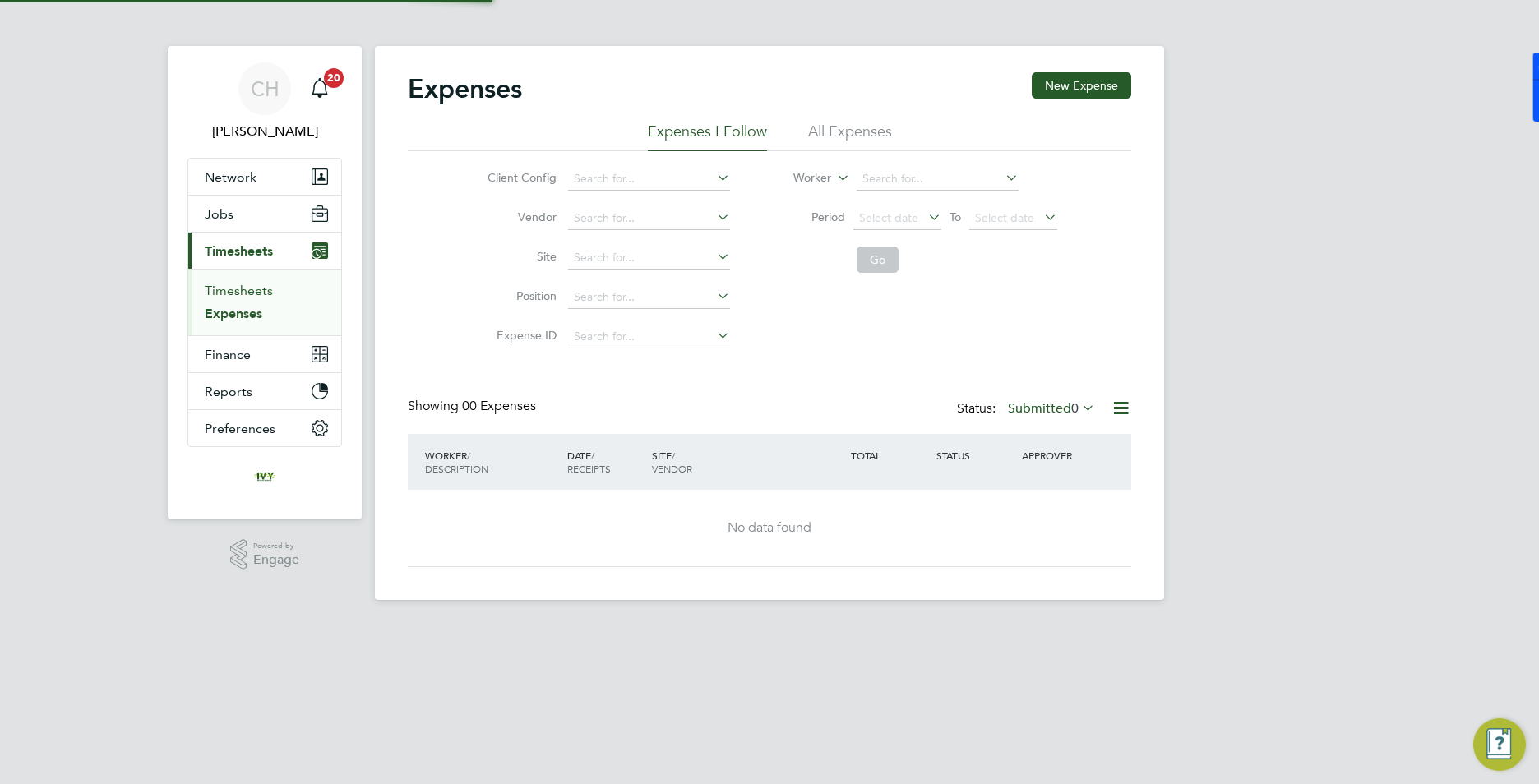
click at [242, 290] on link "Timesheets" at bounding box center [239, 290] width 68 height 16
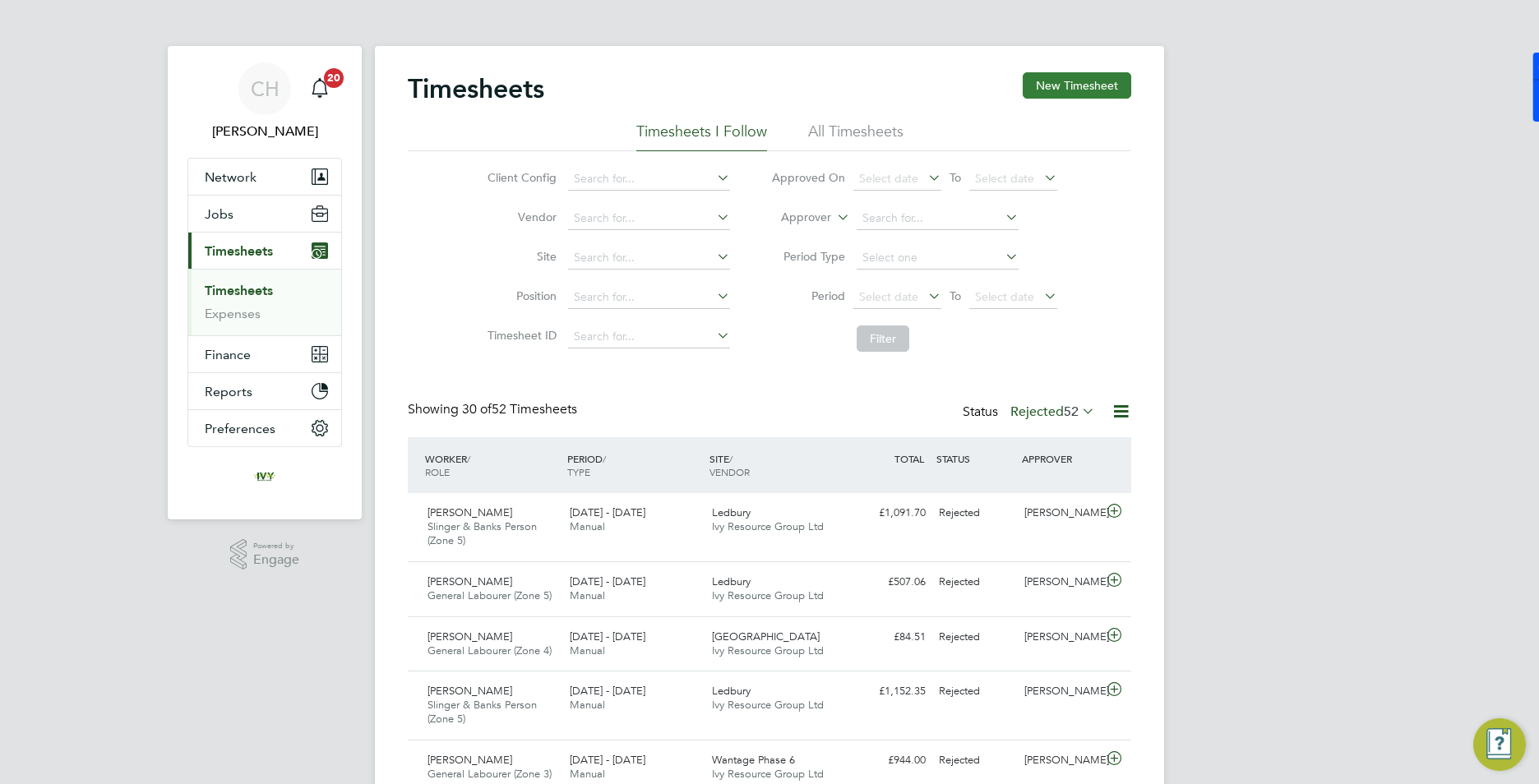
click at [1044, 83] on button "New Timesheet" at bounding box center [1077, 85] width 109 height 27
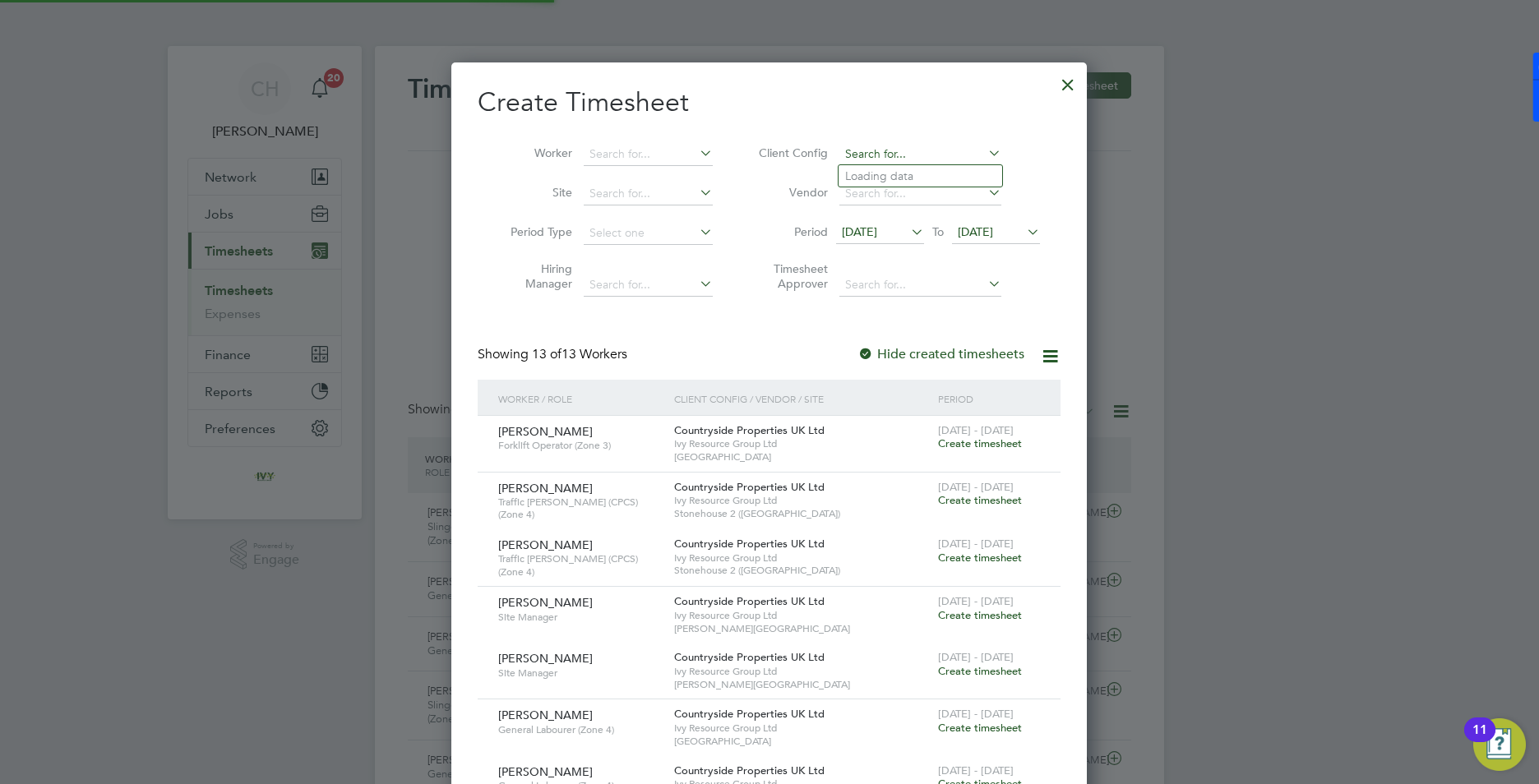
click at [868, 158] on input at bounding box center [920, 154] width 162 height 23
click at [645, 162] on input at bounding box center [647, 154] width 129 height 23
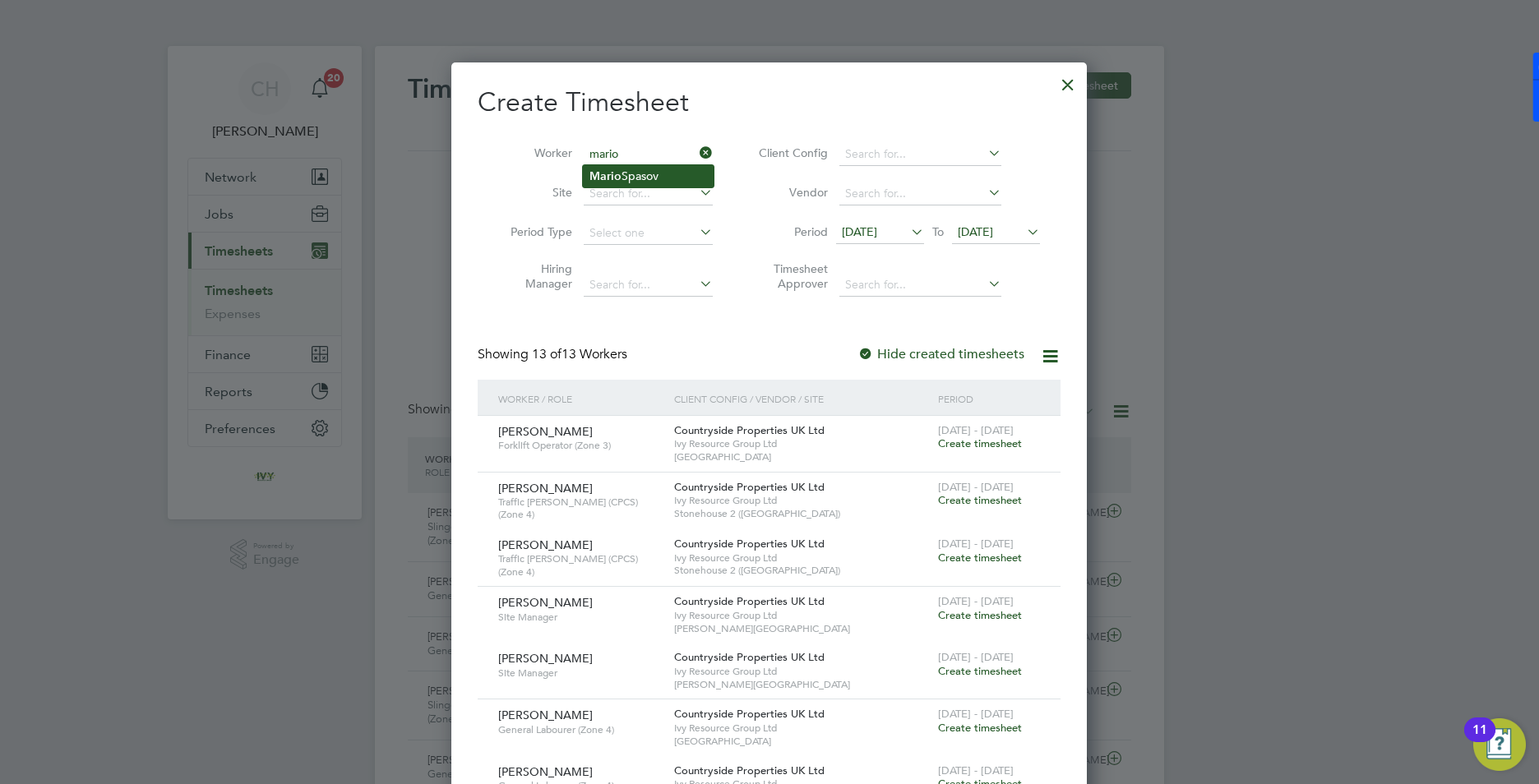
click at [644, 173] on li "[PERSON_NAME]" at bounding box center [647, 176] width 130 height 22
type input "[PERSON_NAME]"
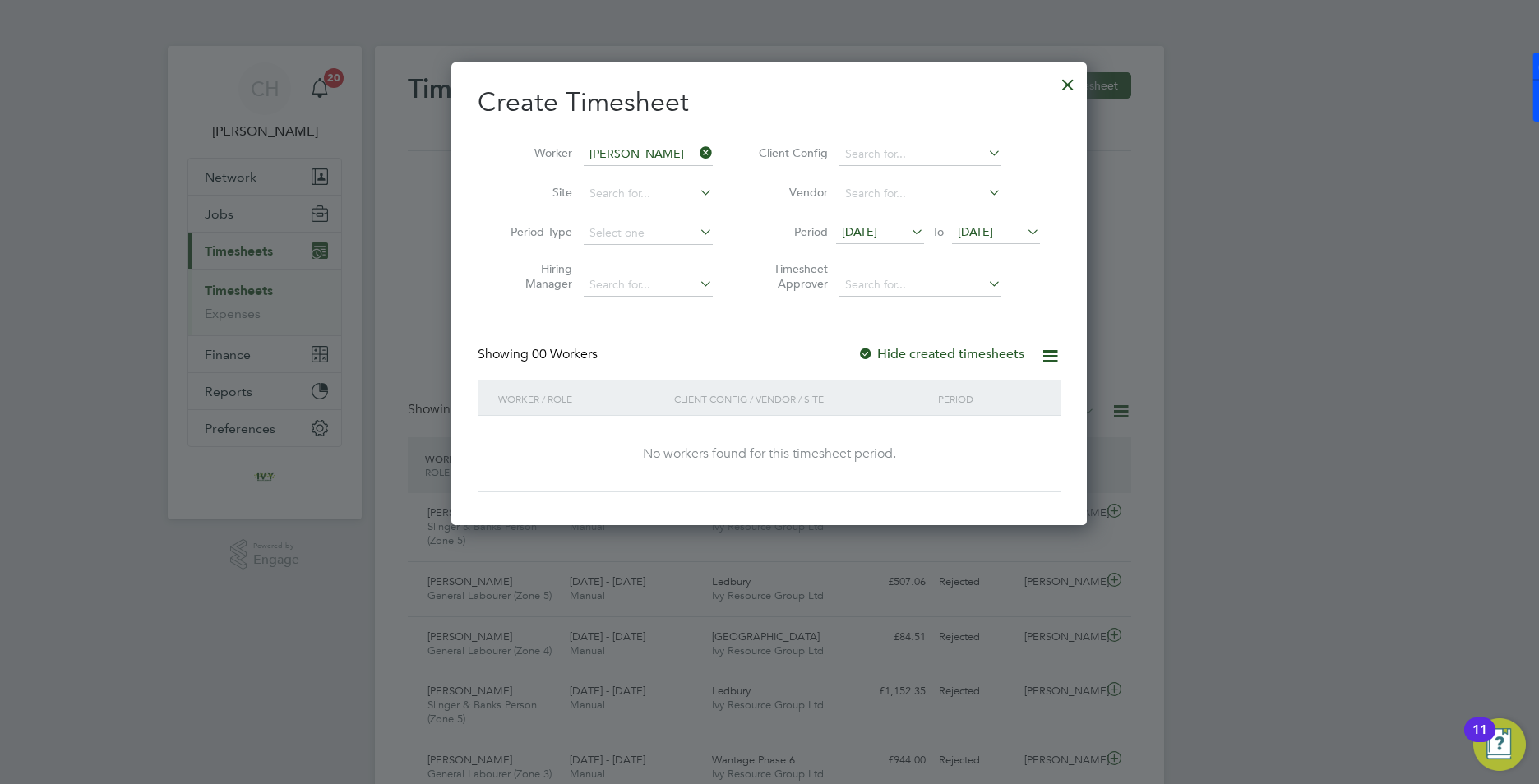
click at [907, 233] on icon at bounding box center [907, 231] width 0 height 23
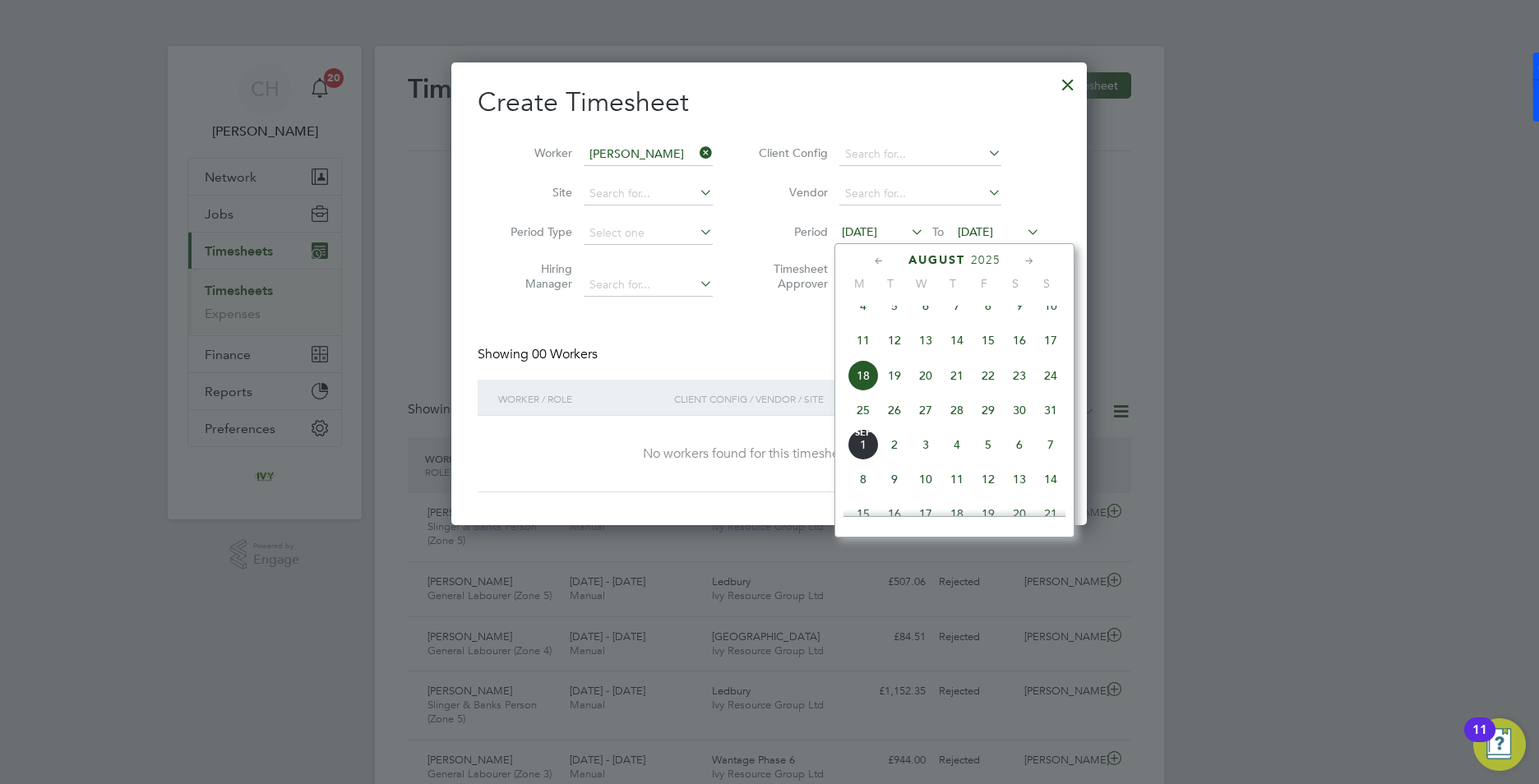
click at [862, 310] on span "4" at bounding box center [863, 306] width 32 height 32
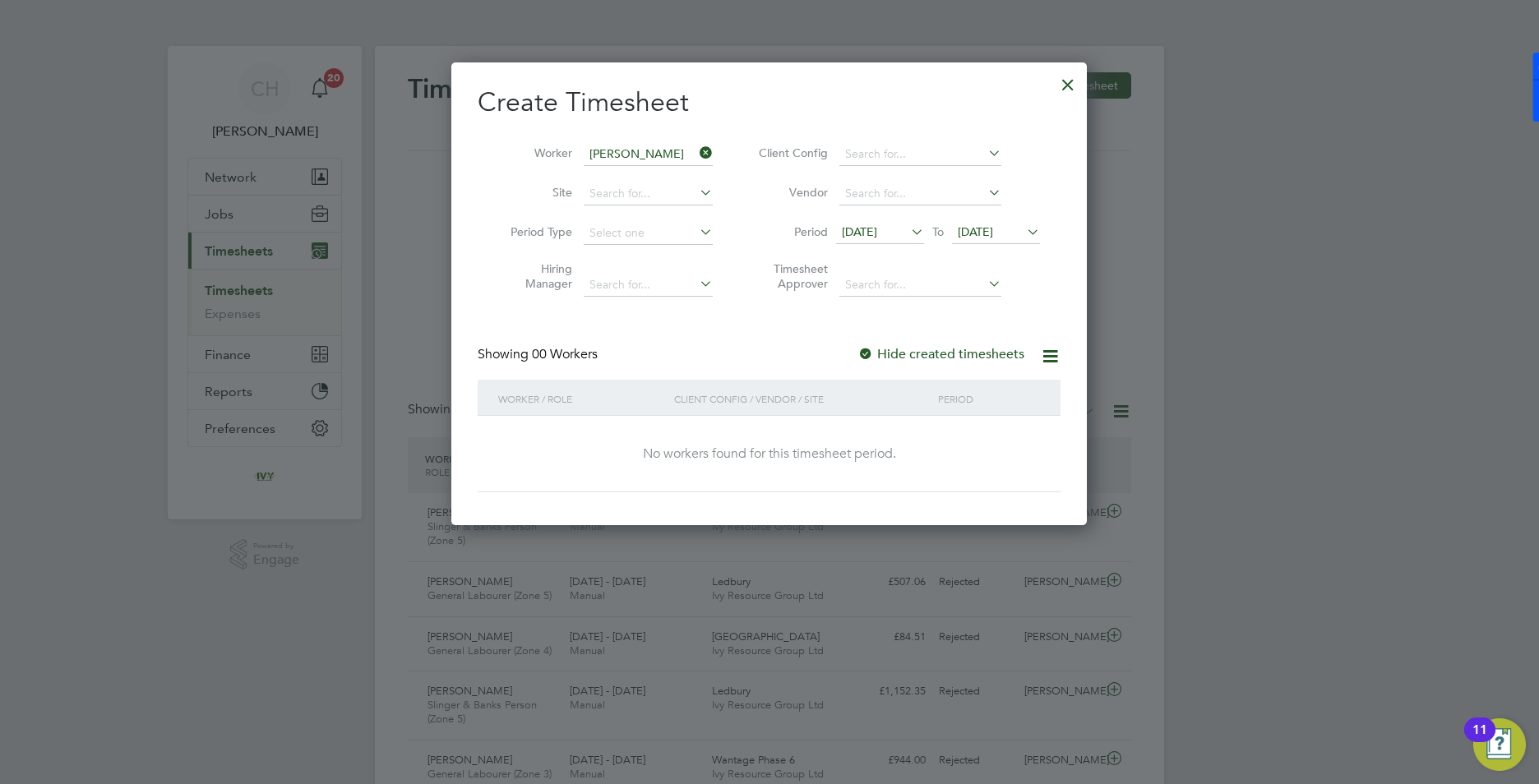
click at [975, 227] on span "[DATE]" at bounding box center [975, 231] width 36 height 15
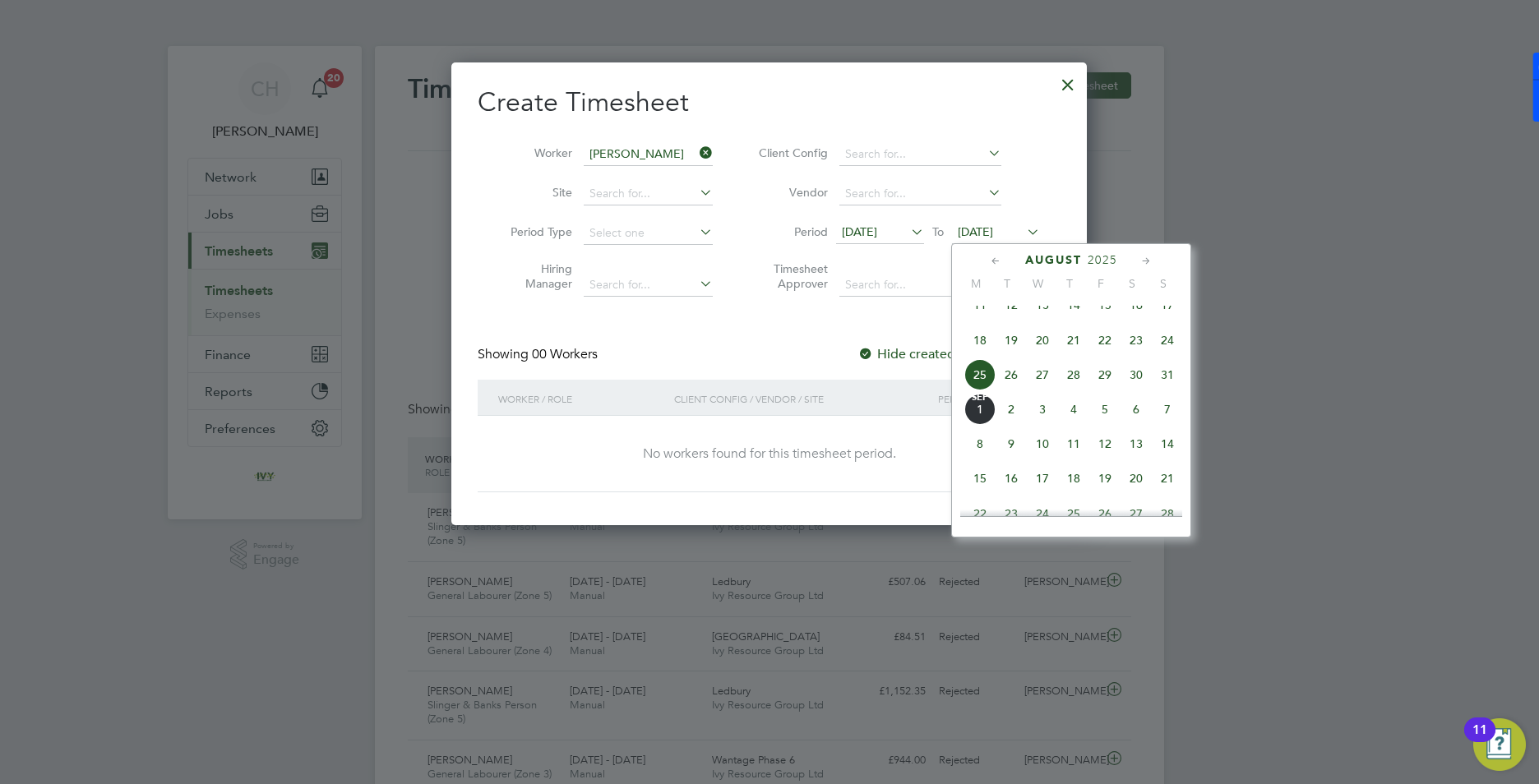
click at [1169, 383] on span "31" at bounding box center [1168, 375] width 32 height 32
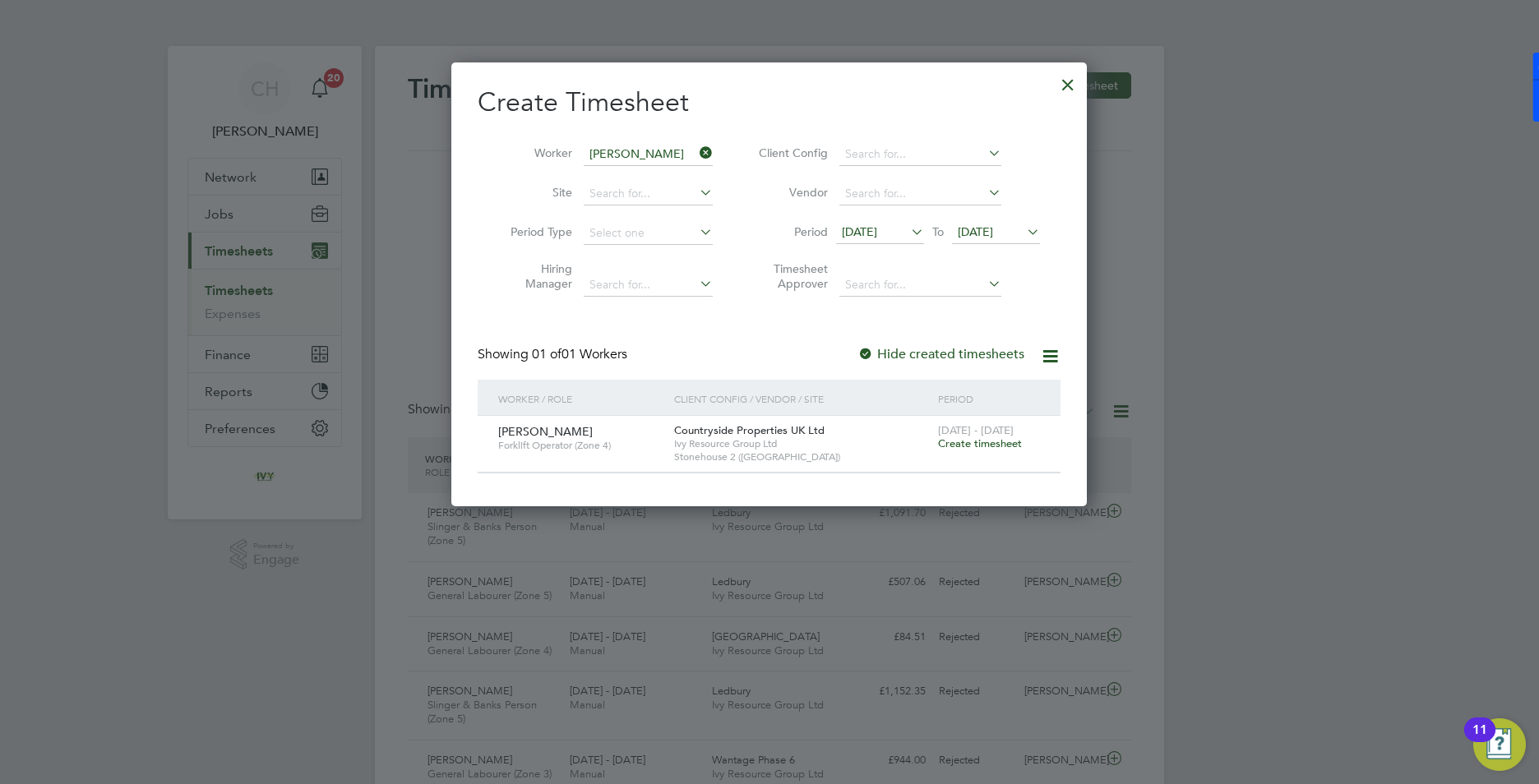
click at [985, 445] on span "Create timesheet" at bounding box center [980, 443] width 84 height 14
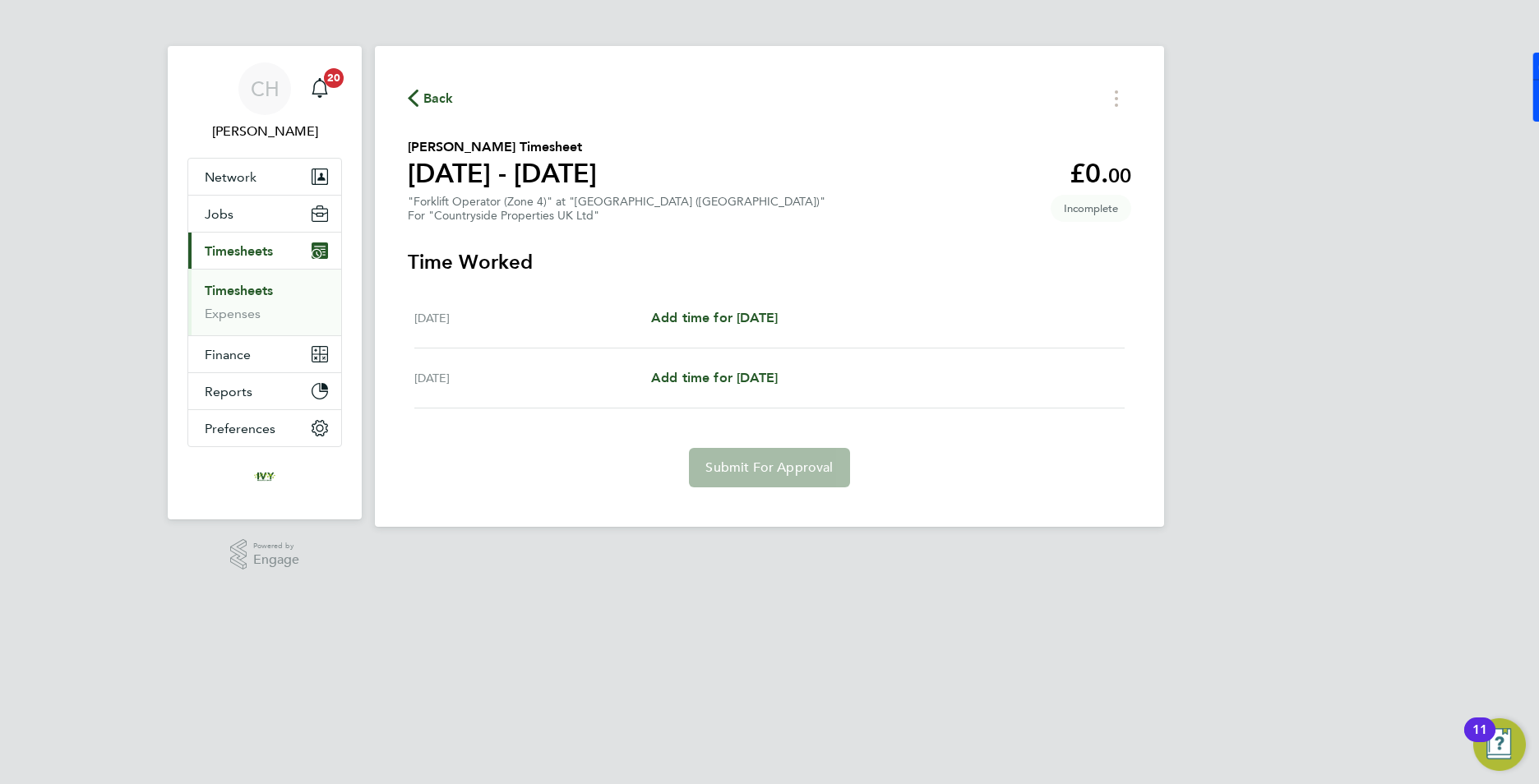
click at [247, 249] on span "Timesheets" at bounding box center [239, 251] width 68 height 16
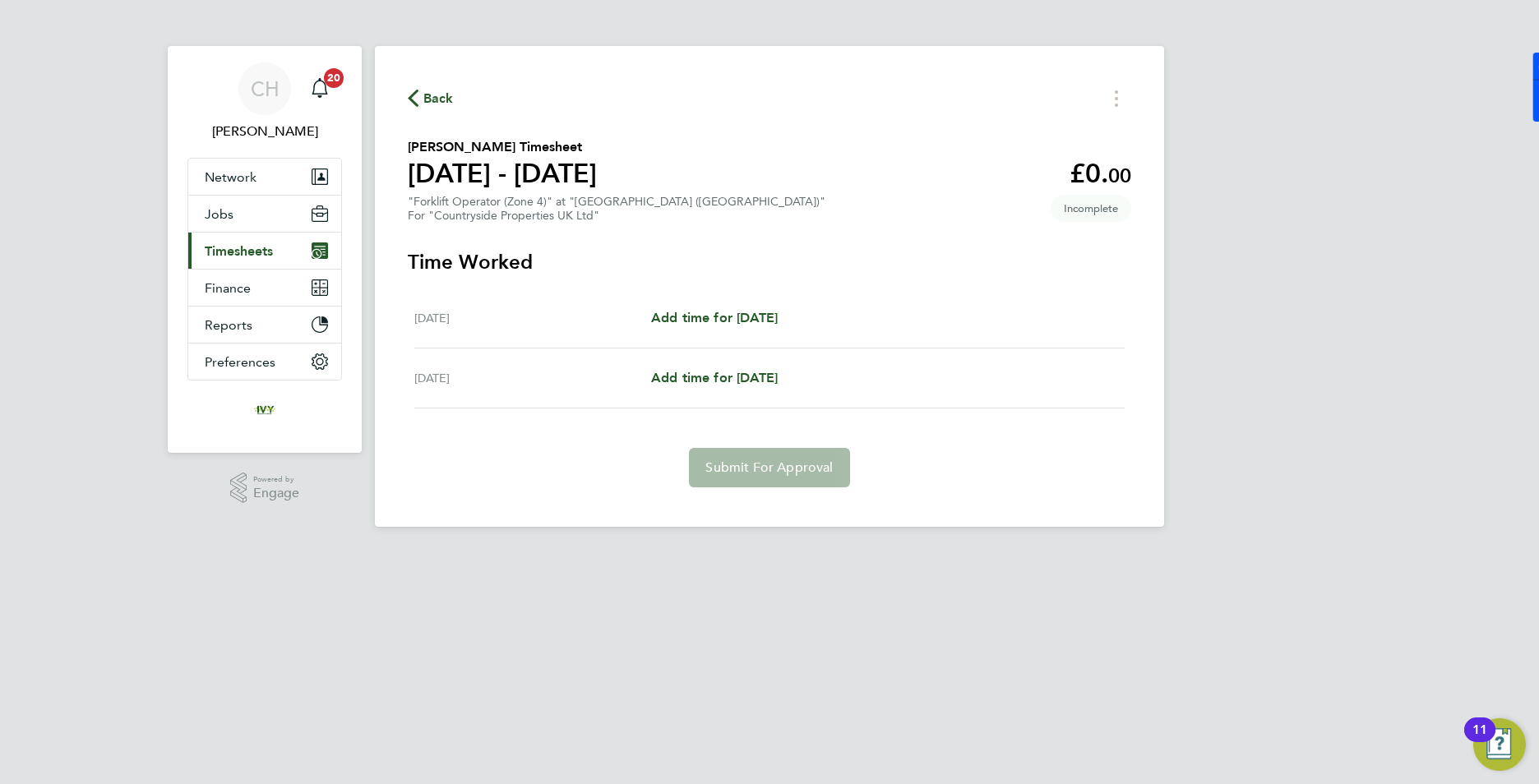
click at [247, 261] on button "Current page: Timesheets" at bounding box center [265, 251] width 153 height 37
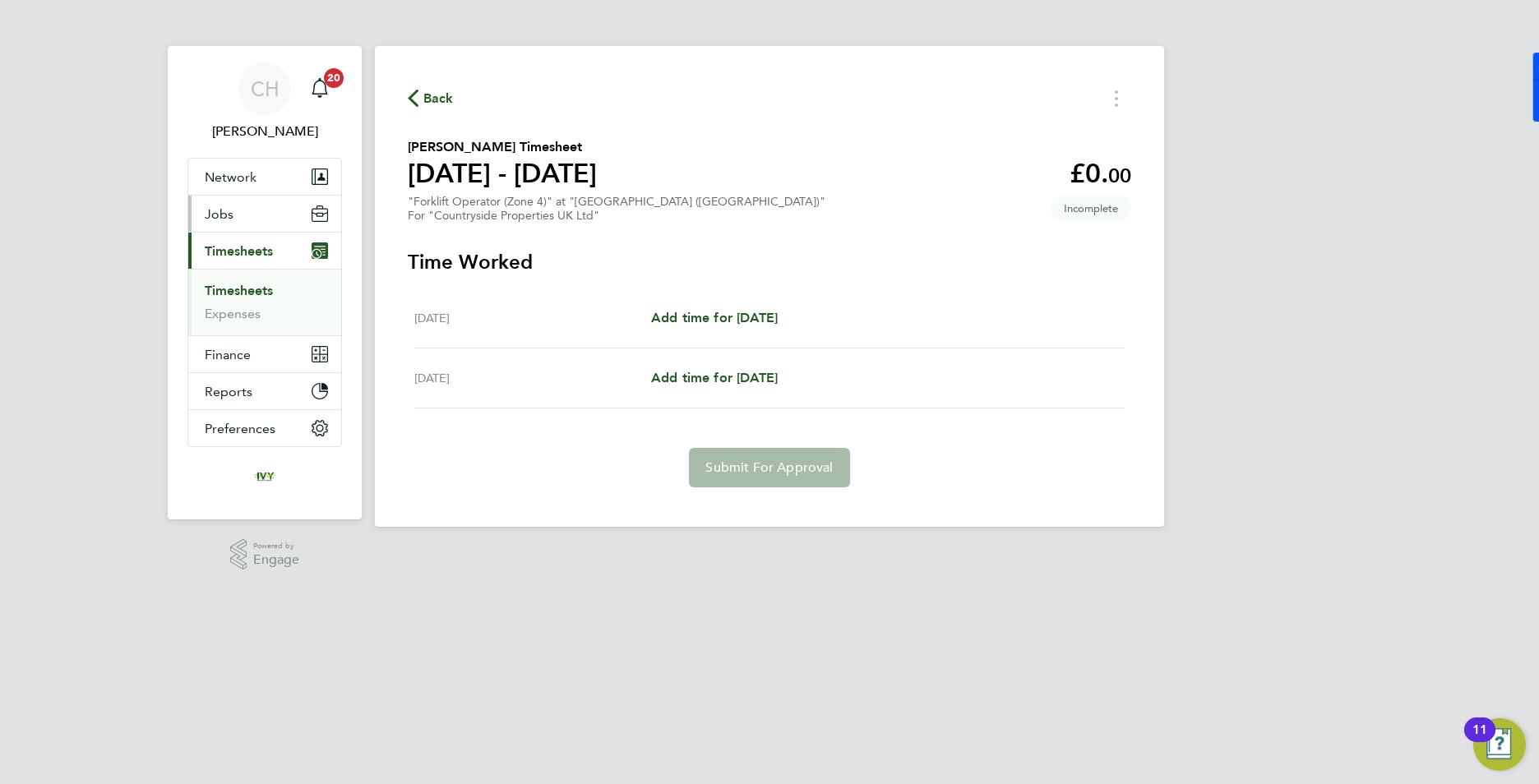
click at [240, 222] on button "Jobs" at bounding box center [265, 214] width 153 height 37
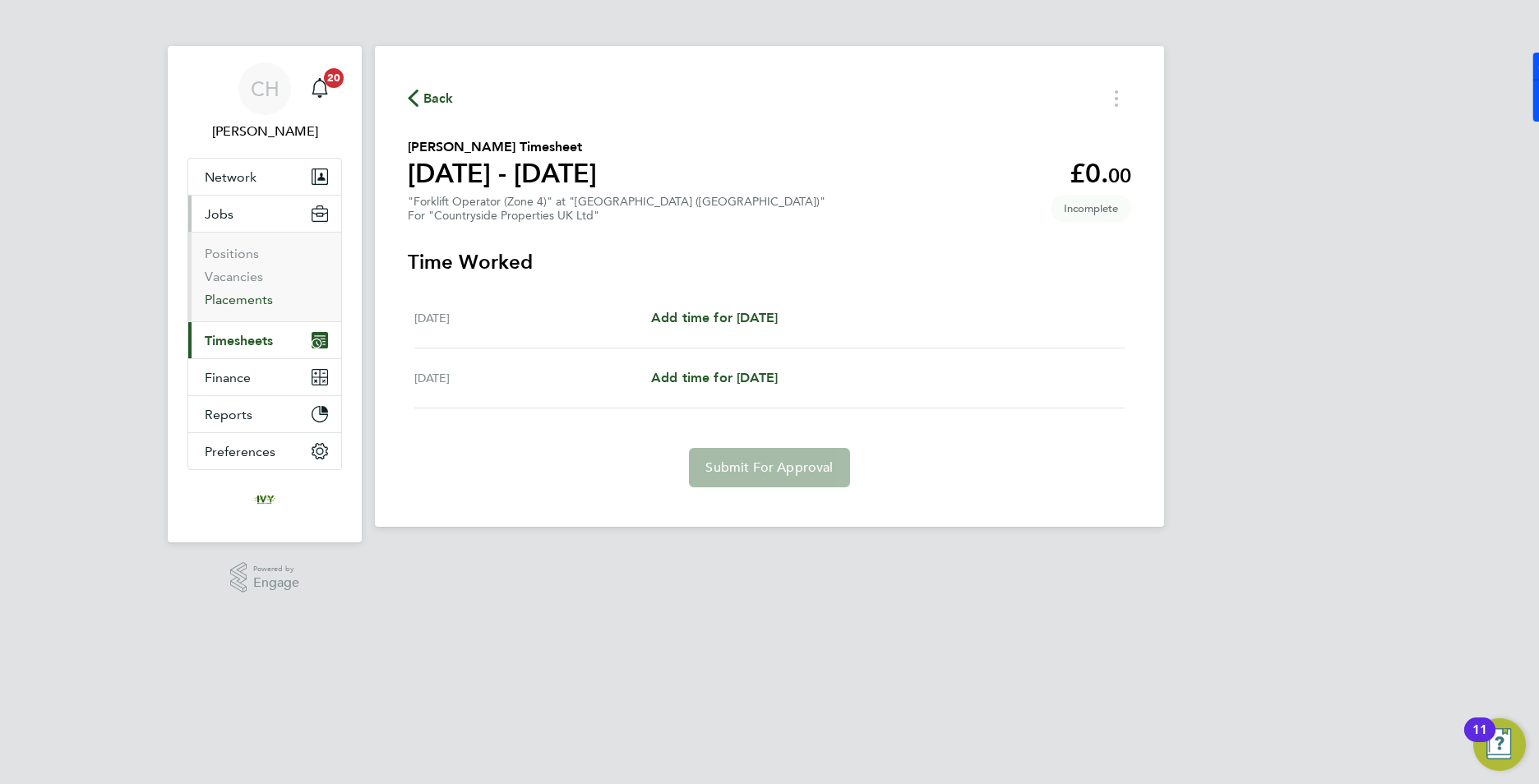
click at [242, 300] on link "Placements" at bounding box center [239, 299] width 68 height 16
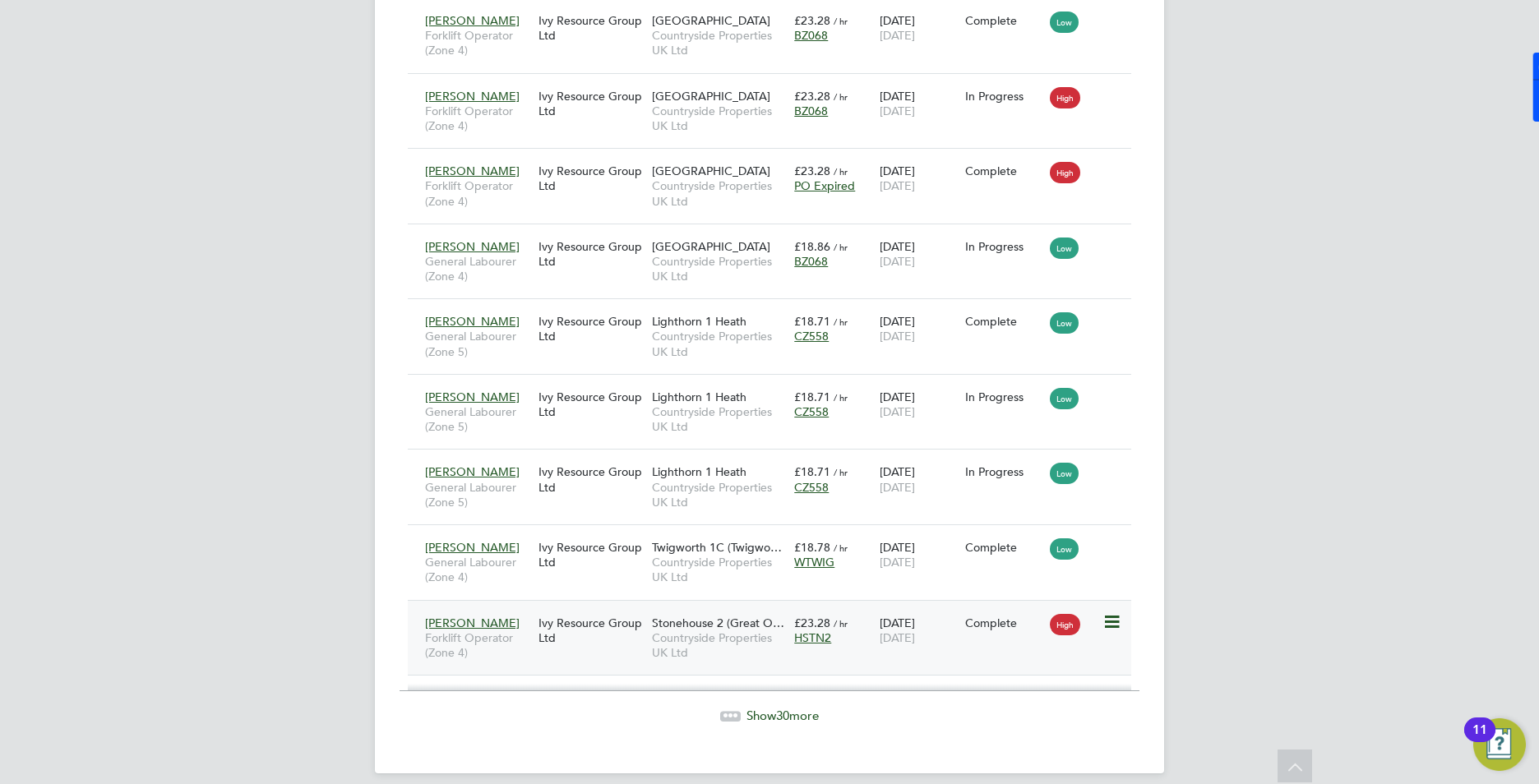
click at [867, 612] on div "£23.28 / hr HSTN2" at bounding box center [833, 630] width 86 height 46
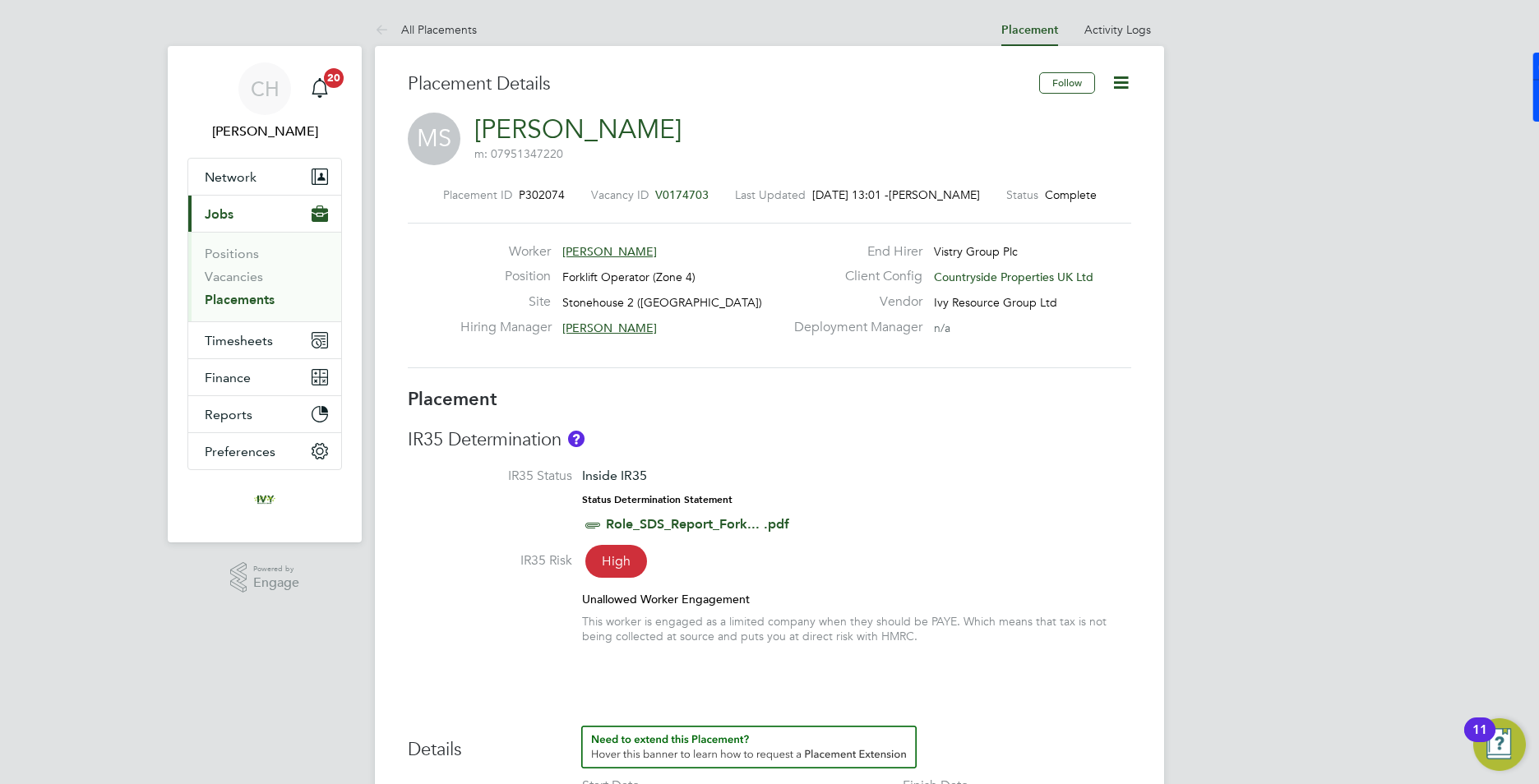
click at [1120, 82] on icon at bounding box center [1121, 82] width 21 height 21
click at [1078, 124] on li "Edit Placement e" at bounding box center [1068, 122] width 121 height 23
type input "[PERSON_NAME]"
type input "[DATE]"
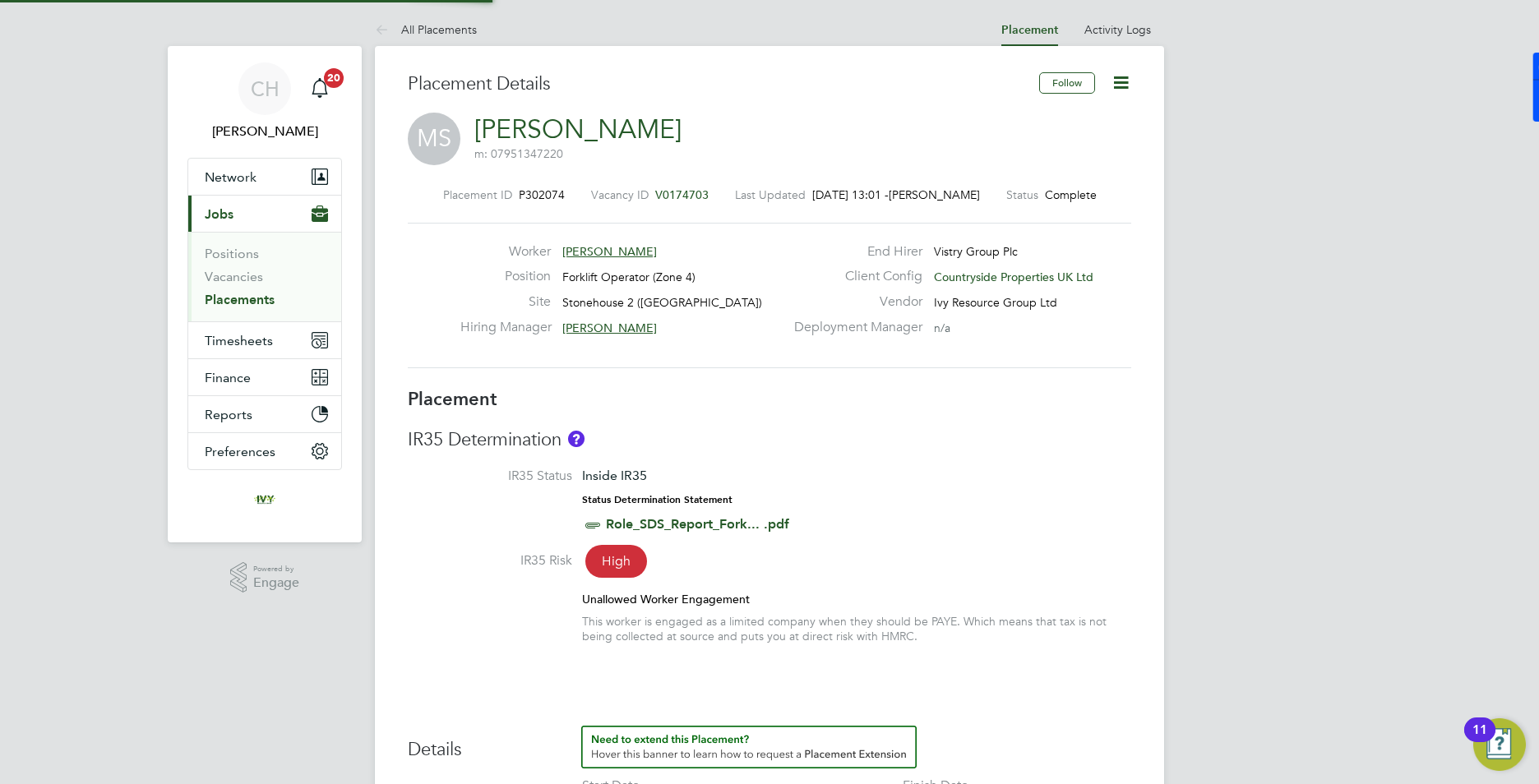
type input "[DATE]"
type input "07:30"
type input "16:30"
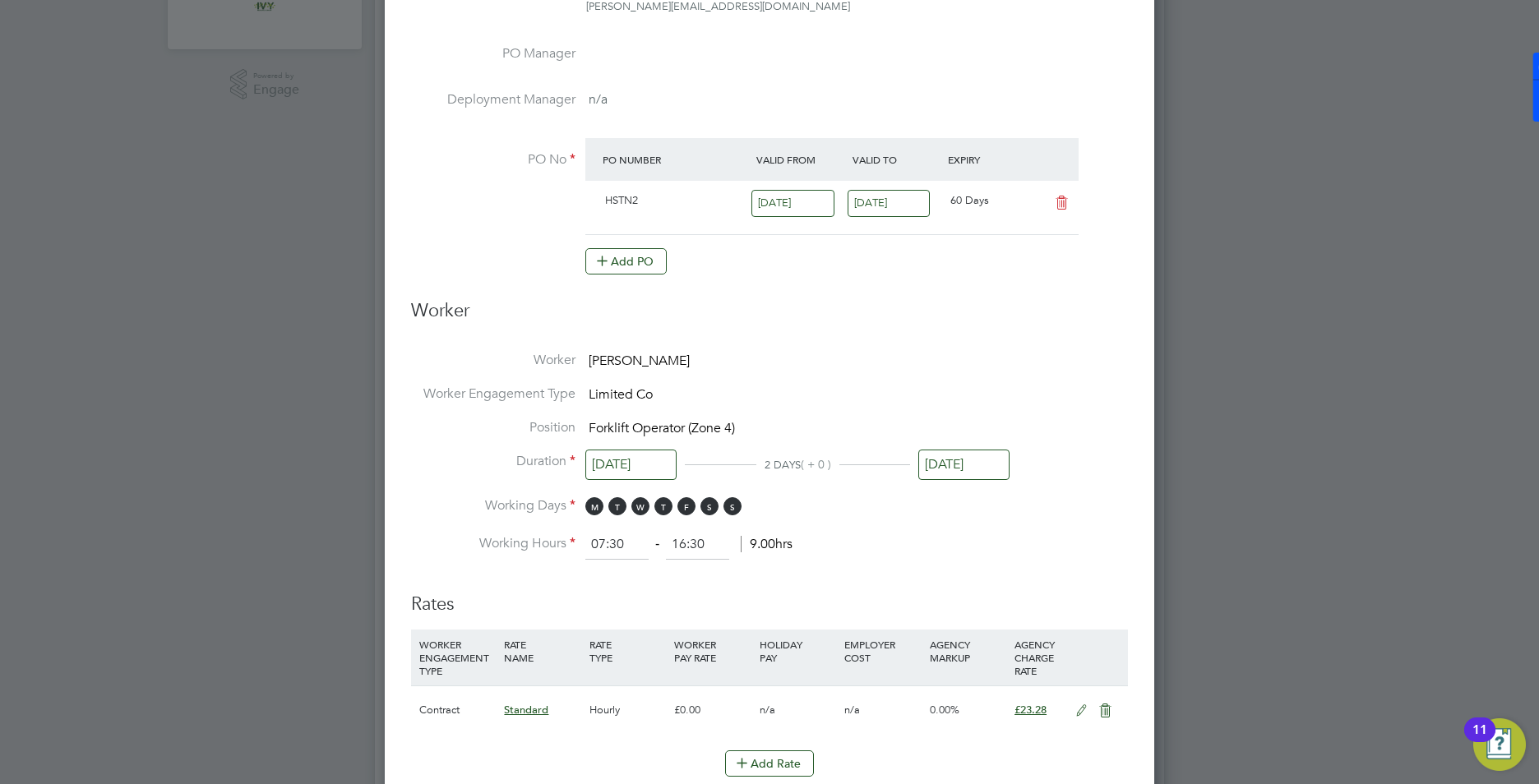
click at [618, 468] on input "[DATE]" at bounding box center [631, 465] width 91 height 31
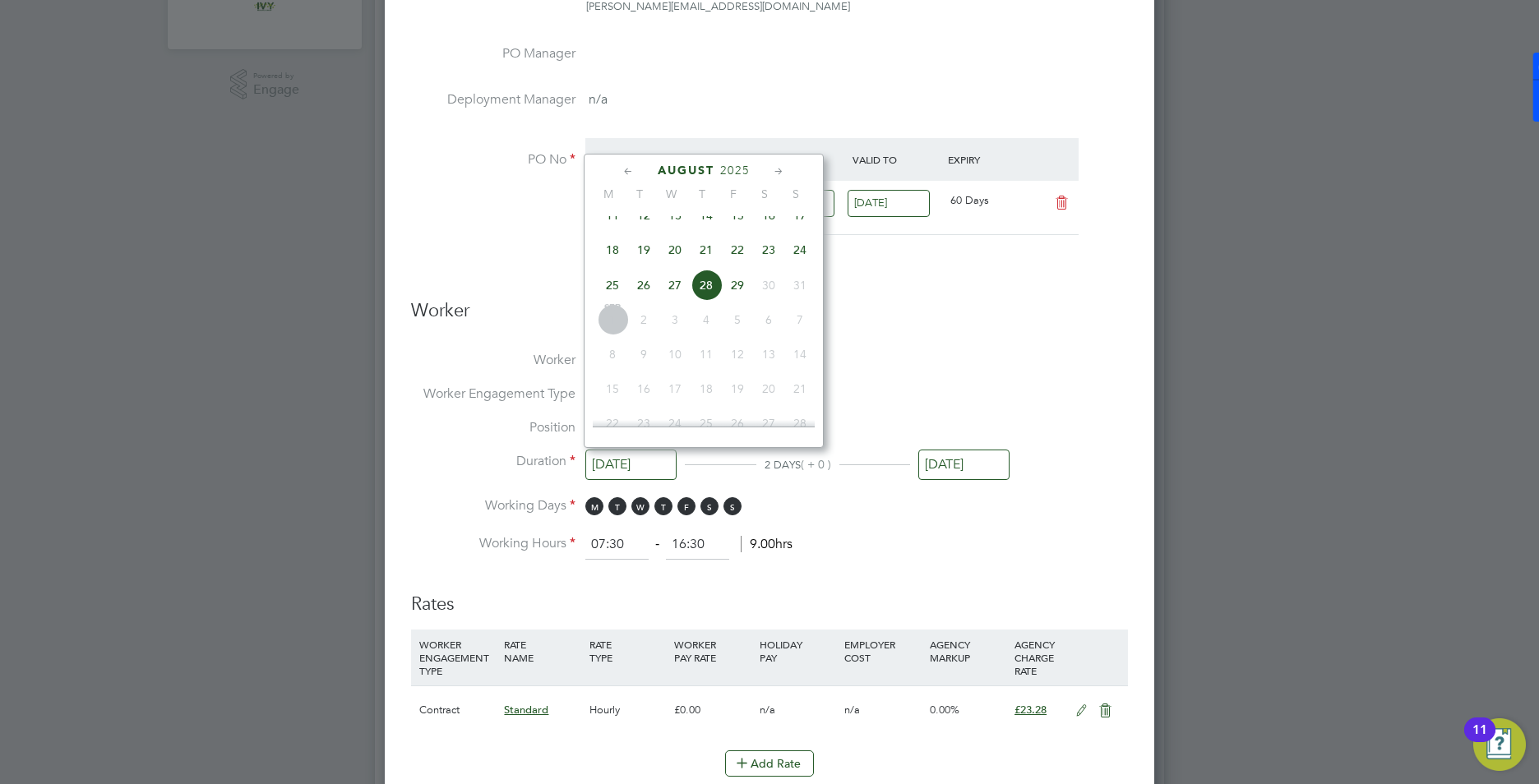
click at [674, 299] on span "27" at bounding box center [675, 285] width 32 height 32
type input "27 Aug 2025"
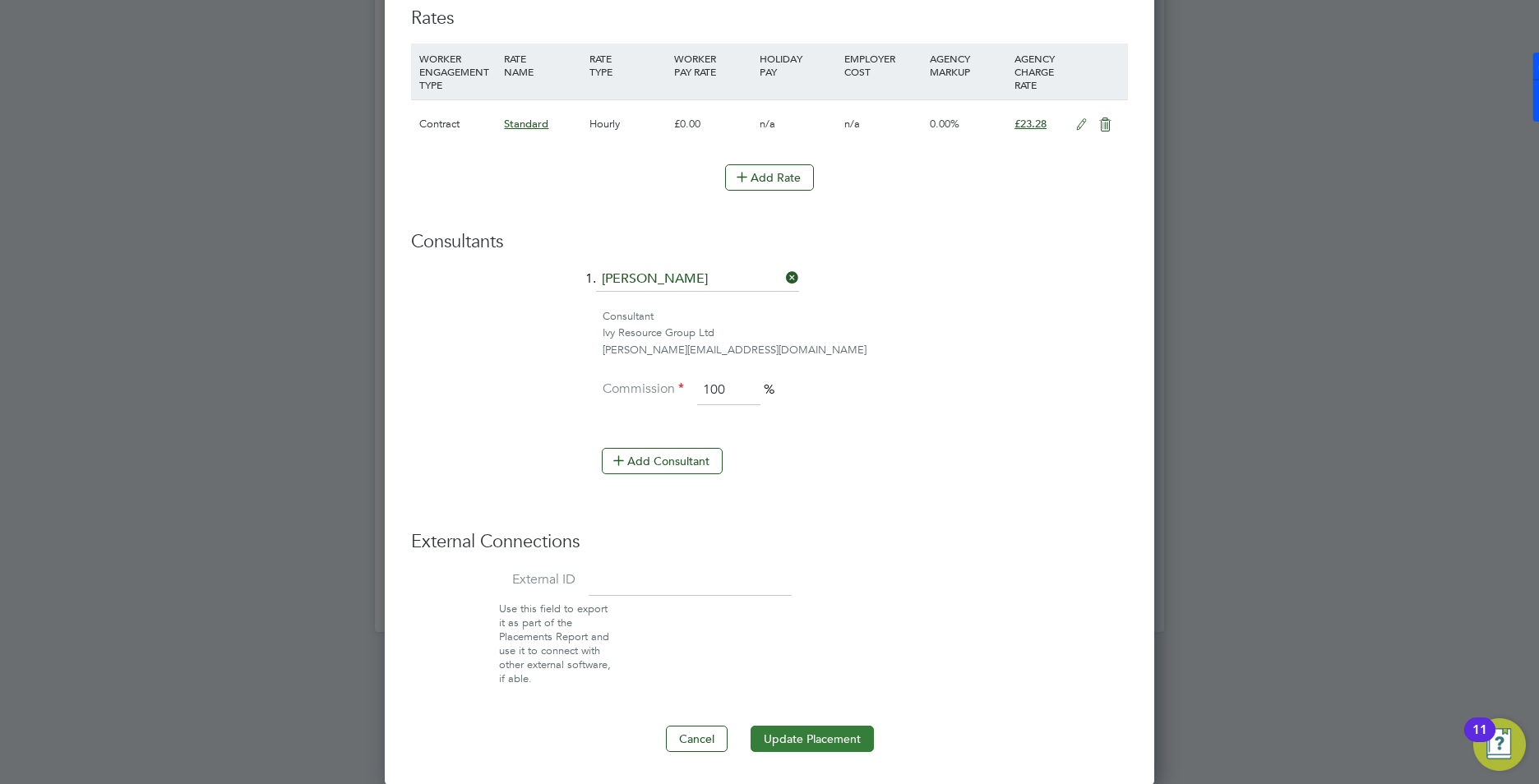
click at [819, 734] on button "Update Placement" at bounding box center [812, 739] width 124 height 27
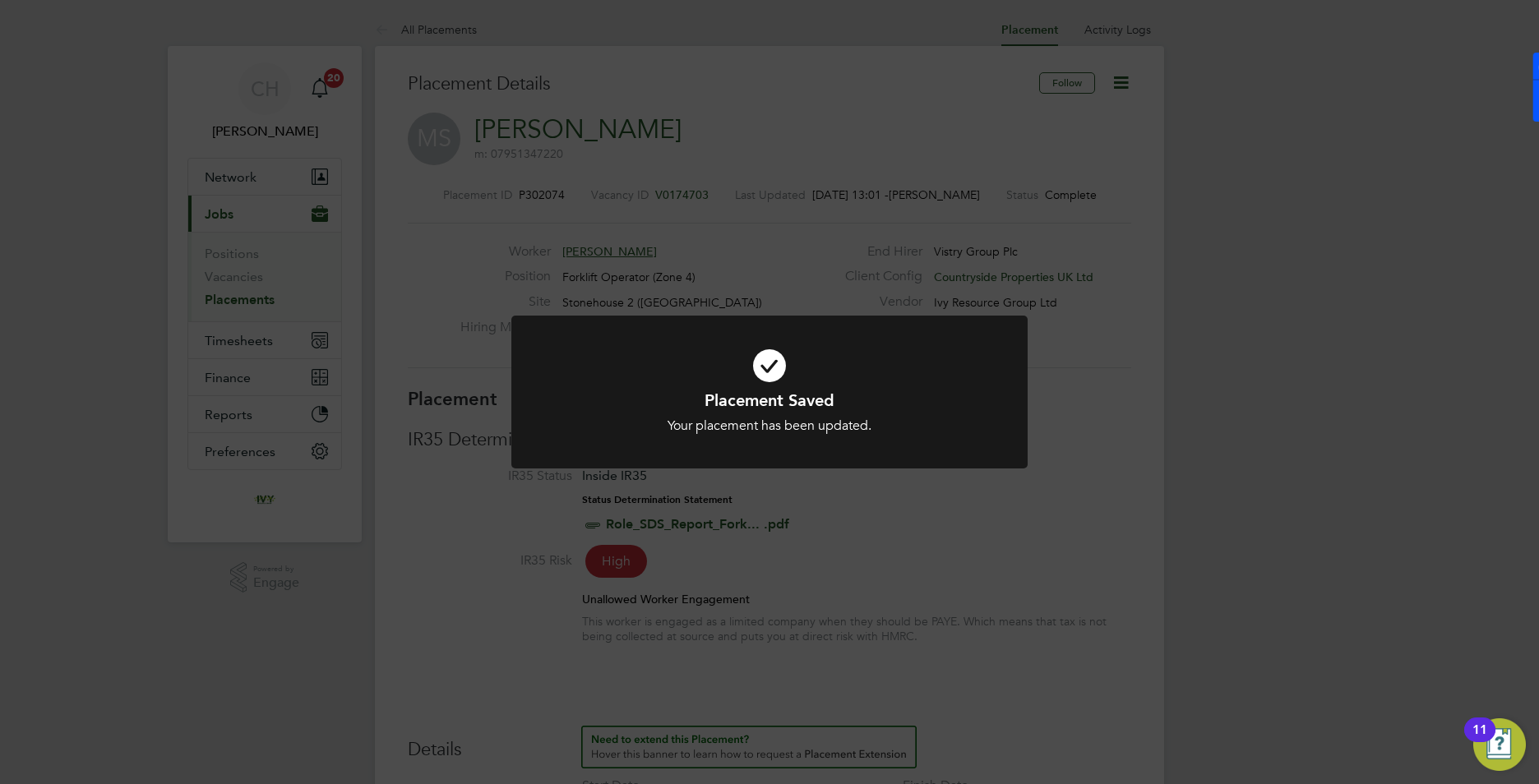
click at [236, 337] on div "Placement Saved Your placement has been updated. Cancel Okay" at bounding box center [770, 392] width 1539 height 784
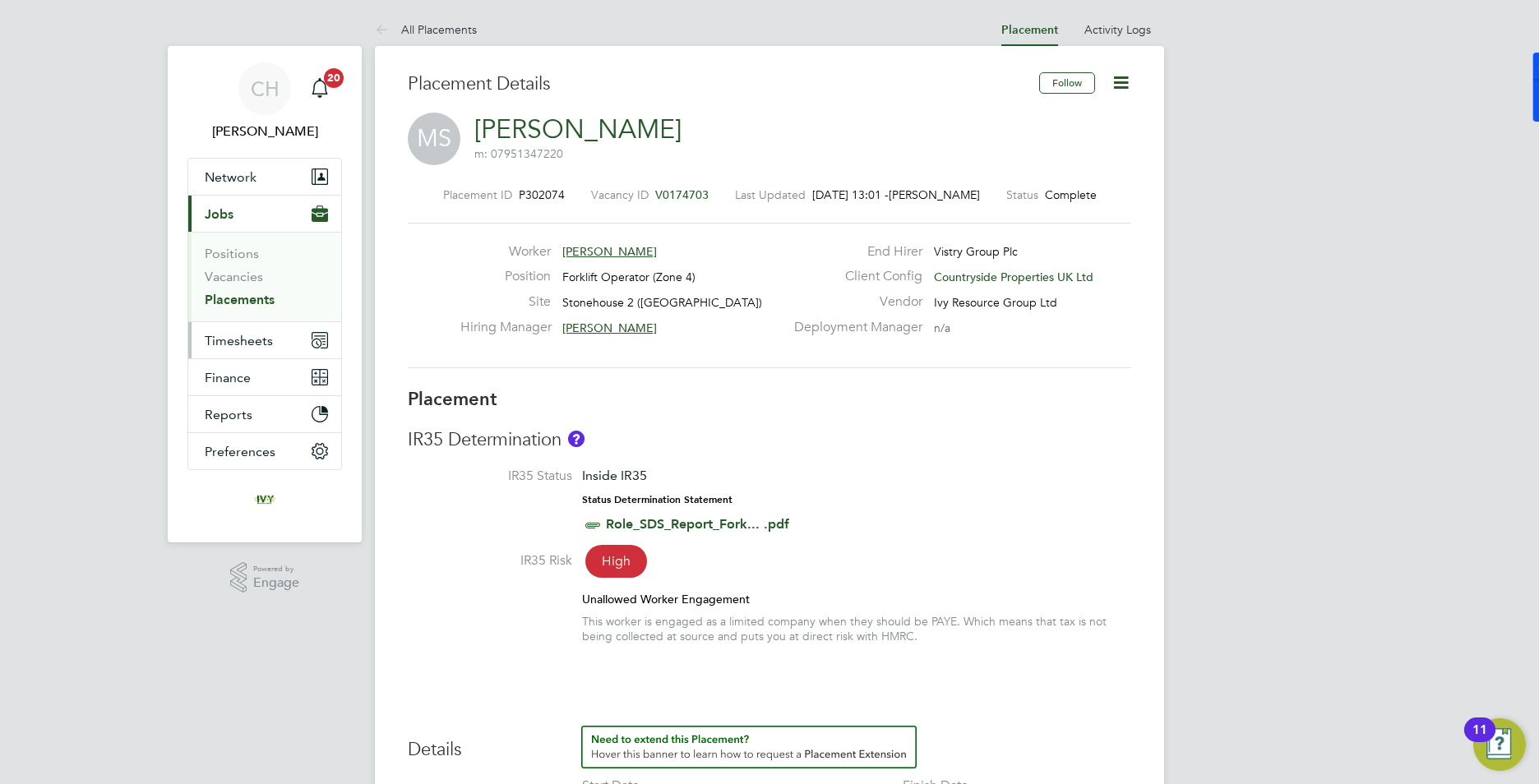
click at [236, 337] on span "Timesheets" at bounding box center [239, 340] width 68 height 16
click at [246, 339] on span "Timesheets" at bounding box center [239, 340] width 68 height 16
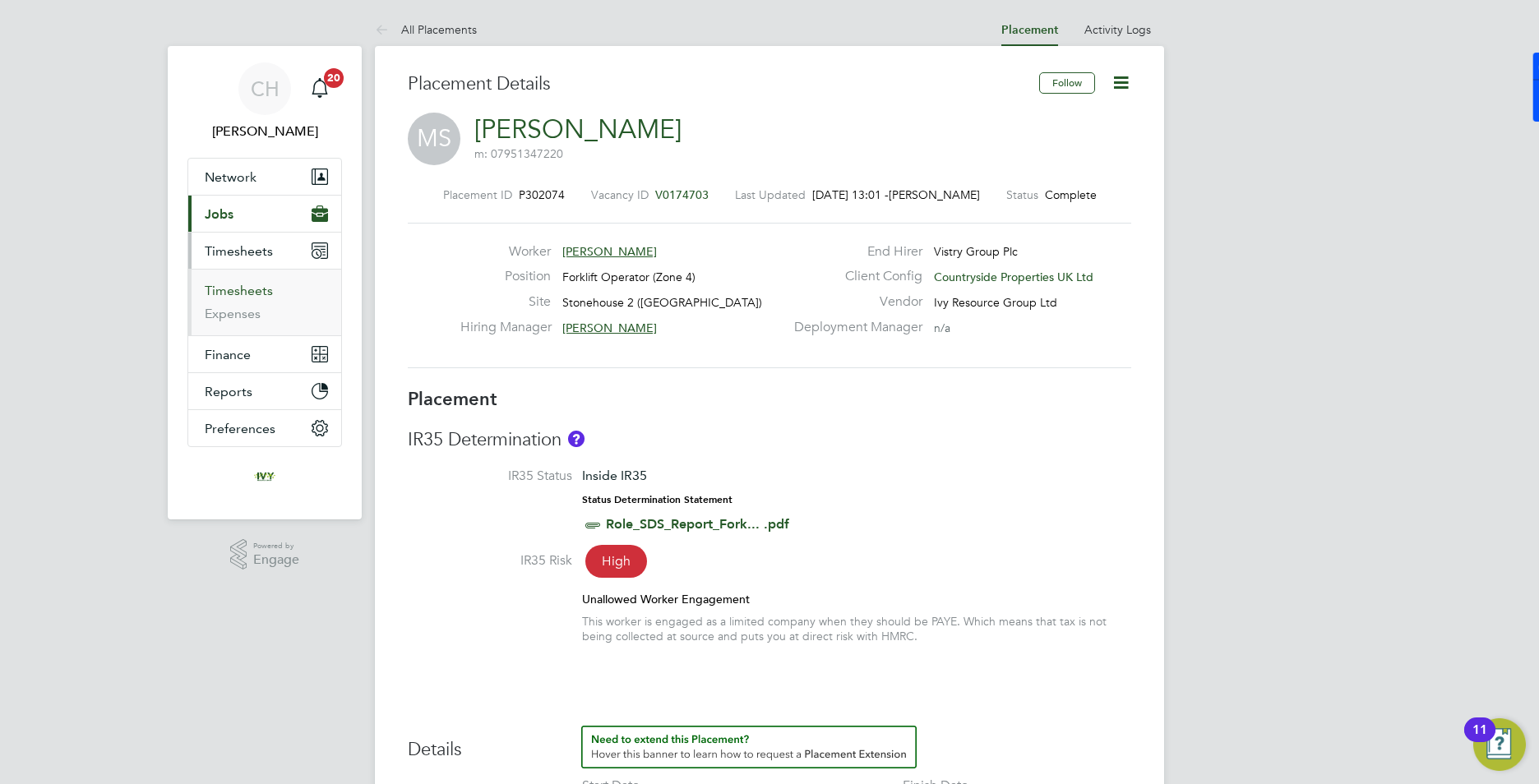
click at [257, 291] on link "Timesheets" at bounding box center [239, 290] width 68 height 16
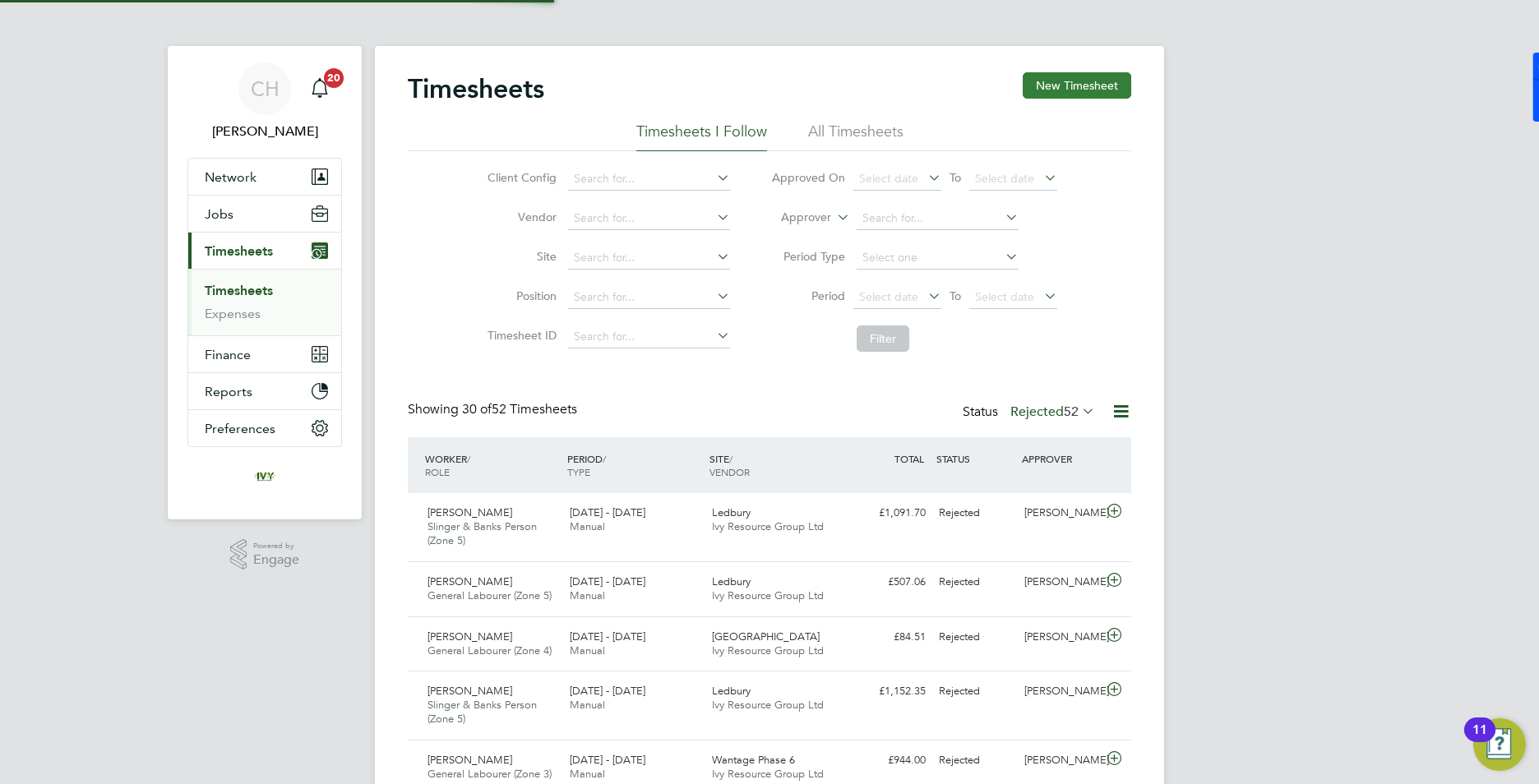
click at [1092, 85] on button "New Timesheet" at bounding box center [1077, 85] width 109 height 27
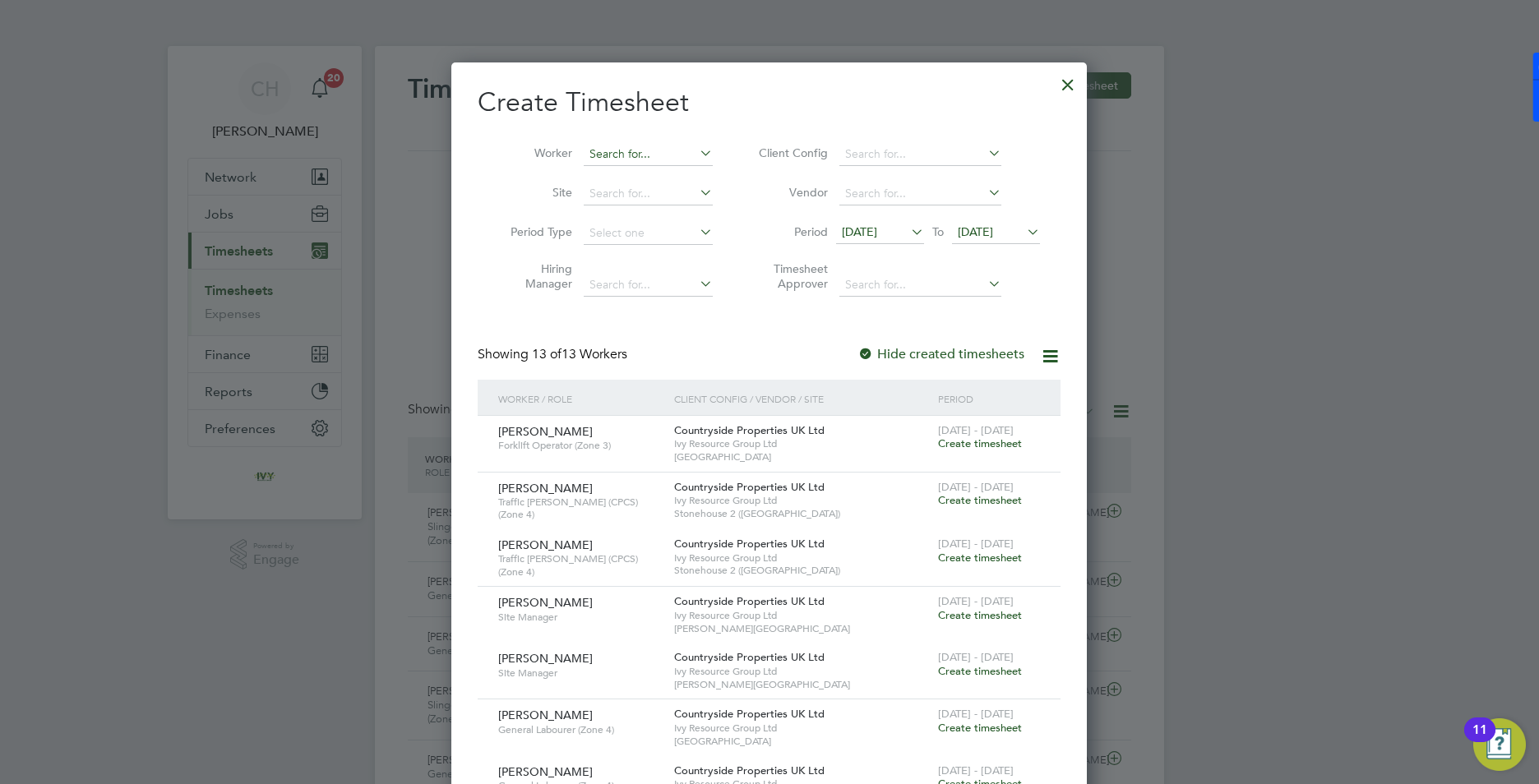
click at [633, 156] on input at bounding box center [647, 154] width 129 height 23
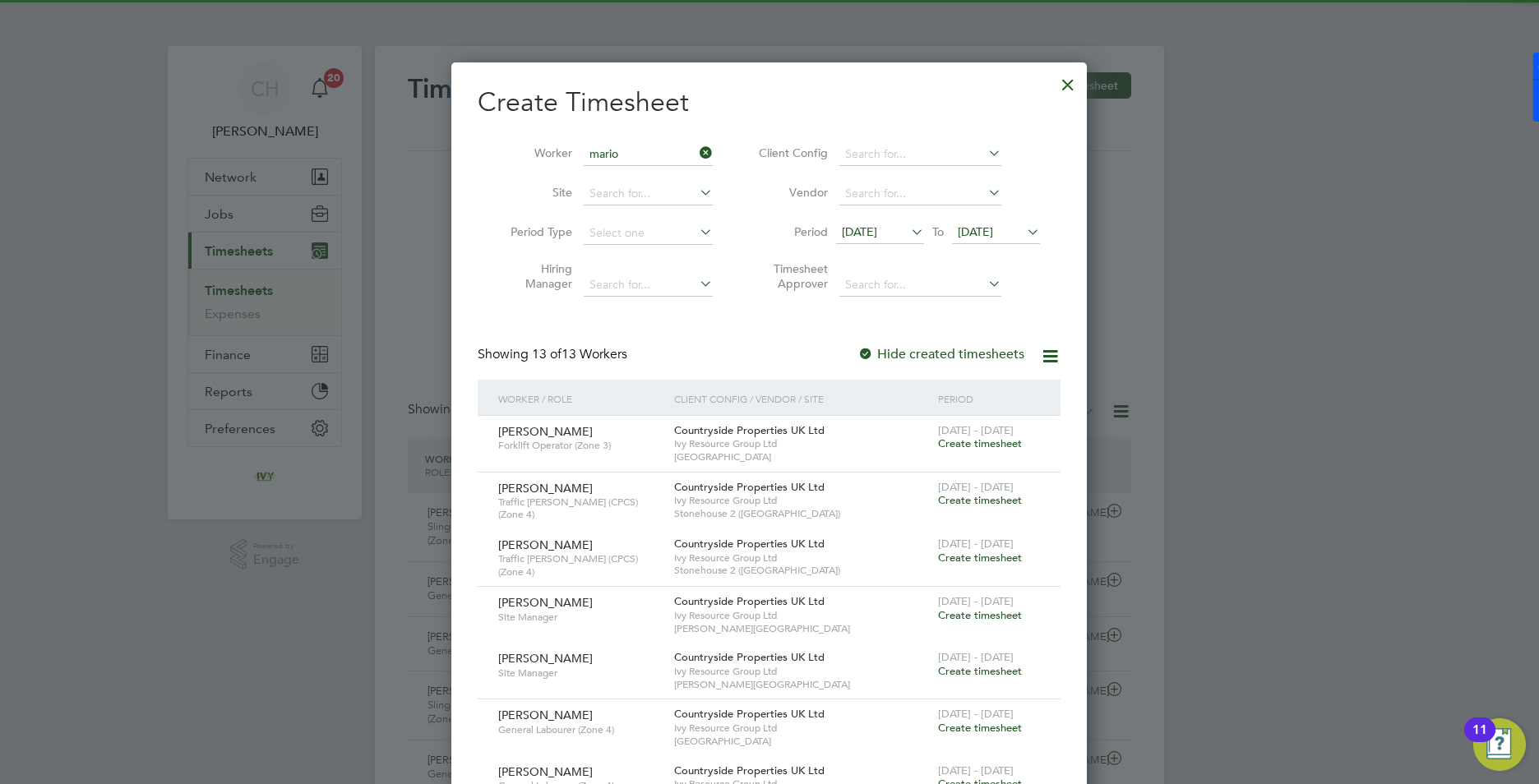
click at [638, 177] on li "[PERSON_NAME]" at bounding box center [647, 176] width 130 height 22
type input "[PERSON_NAME]"
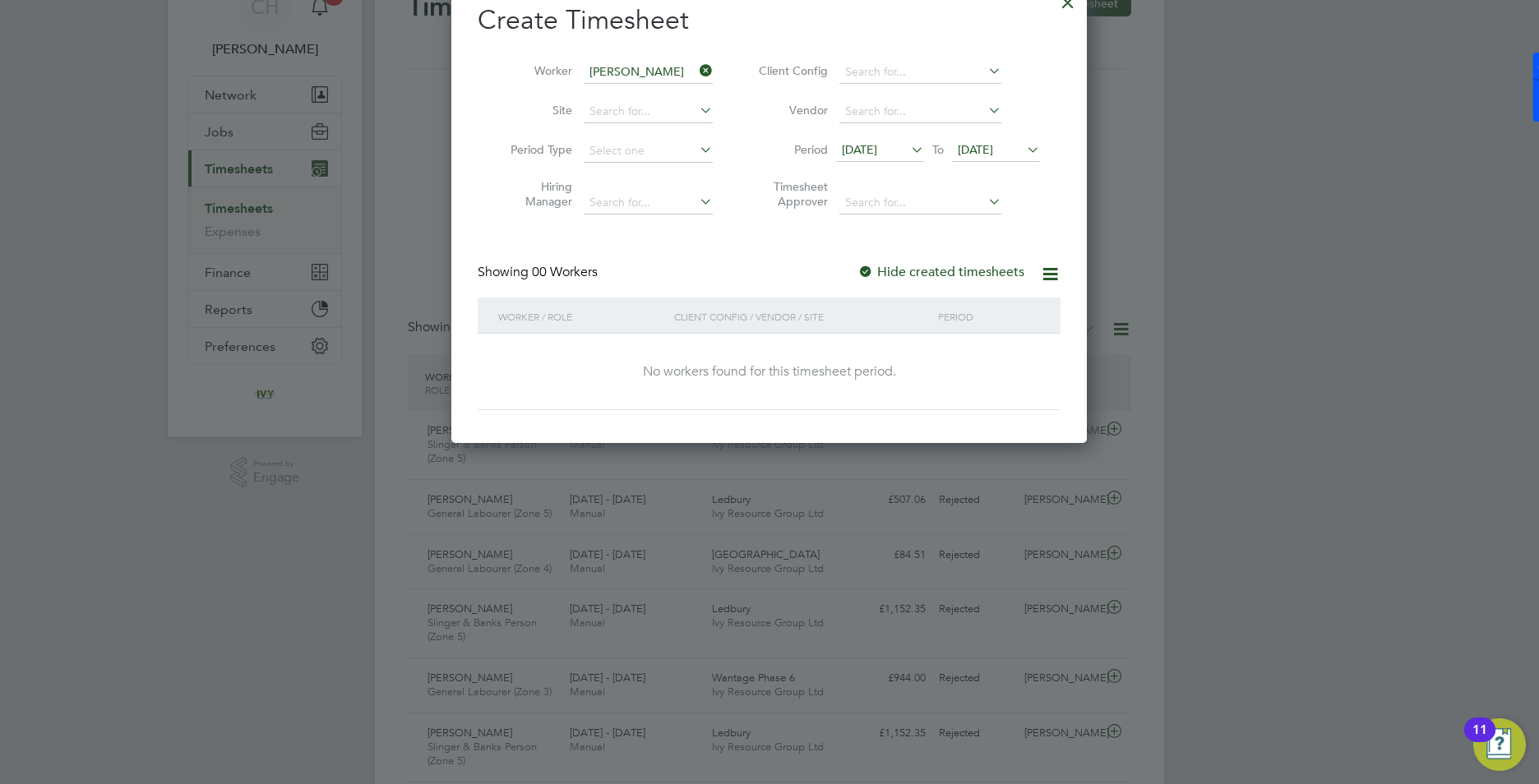
click at [993, 152] on span "[DATE]" at bounding box center [975, 149] width 36 height 15
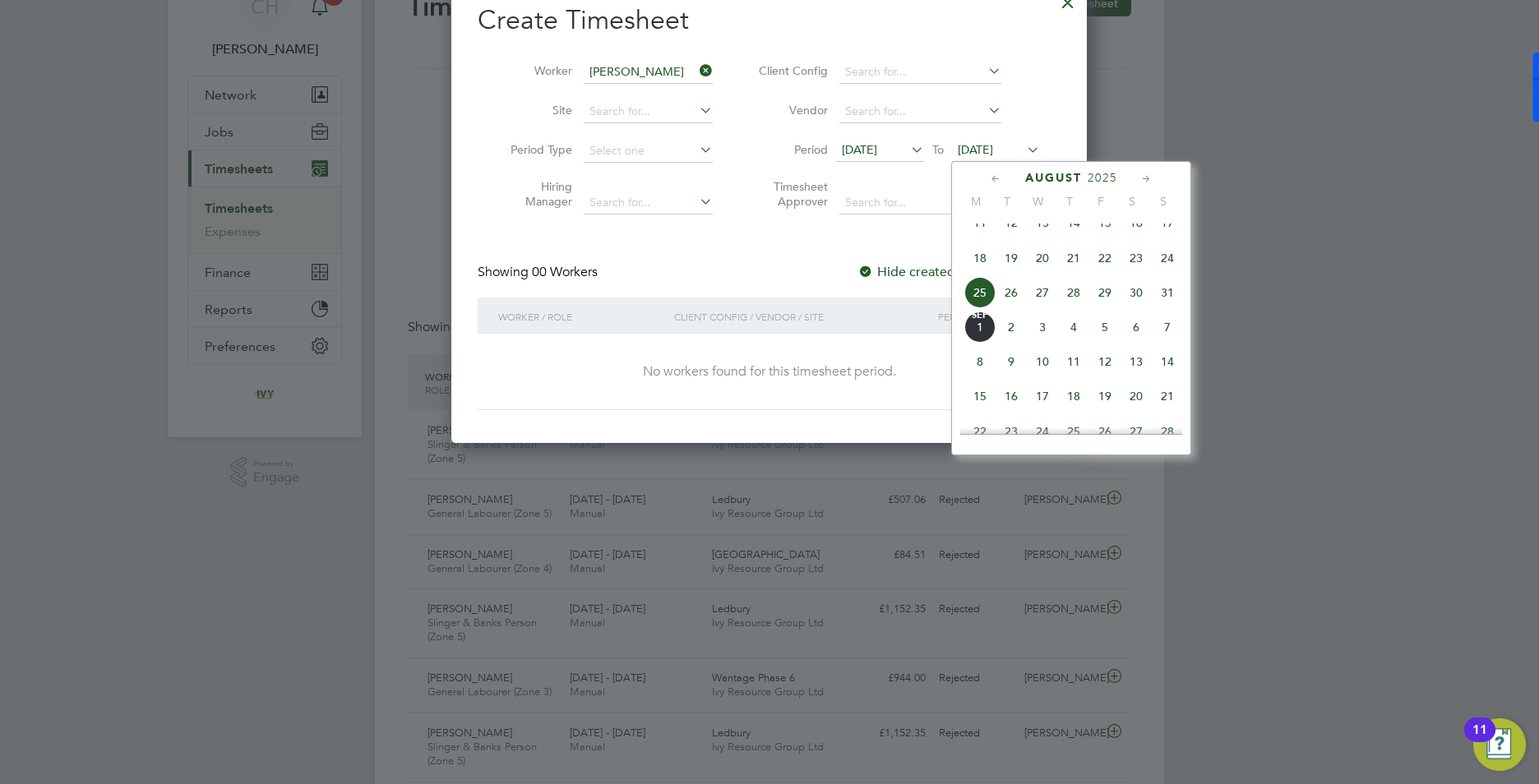
click at [1163, 304] on span "31" at bounding box center [1168, 293] width 32 height 32
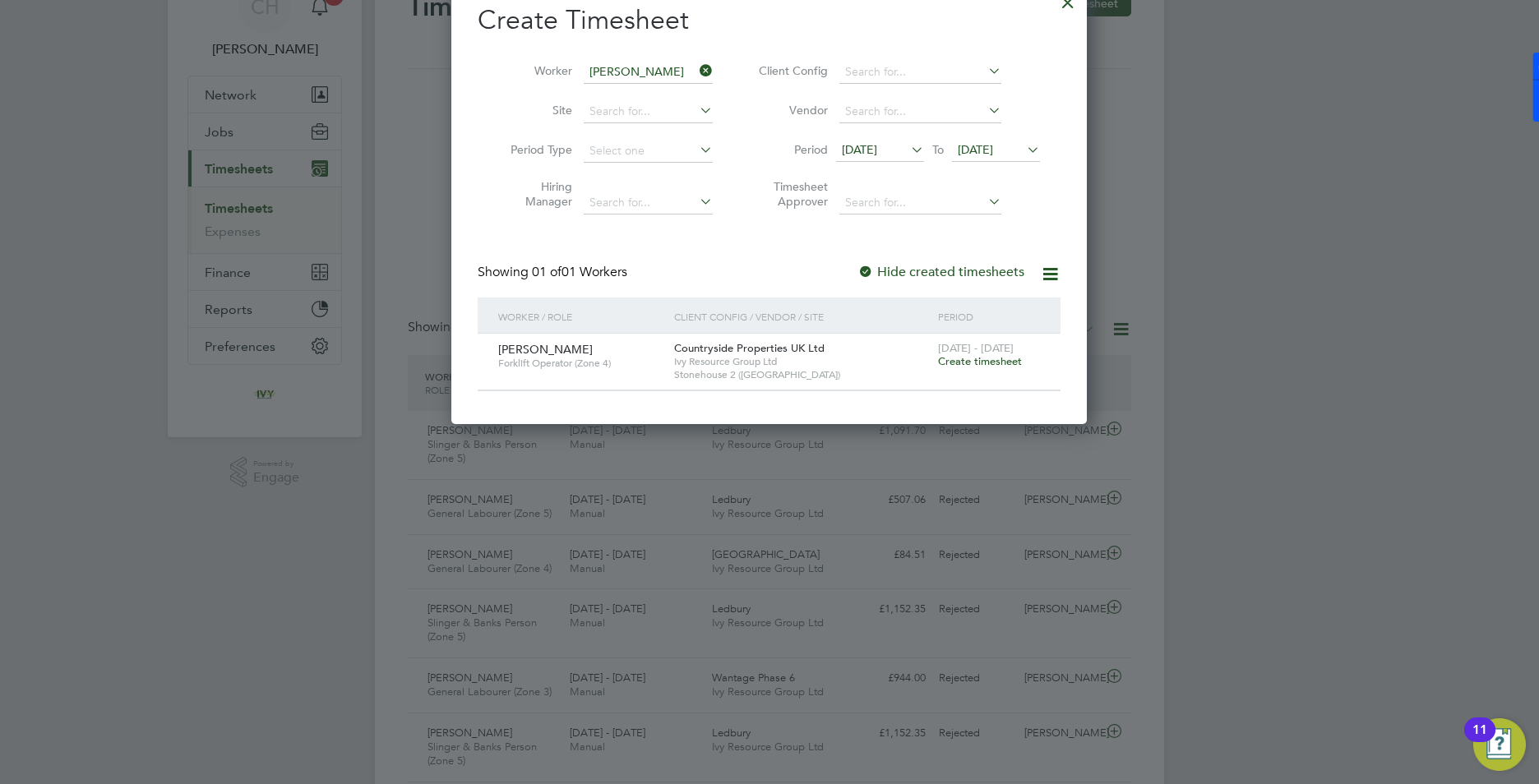
click at [968, 362] on span "Create timesheet" at bounding box center [980, 361] width 84 height 14
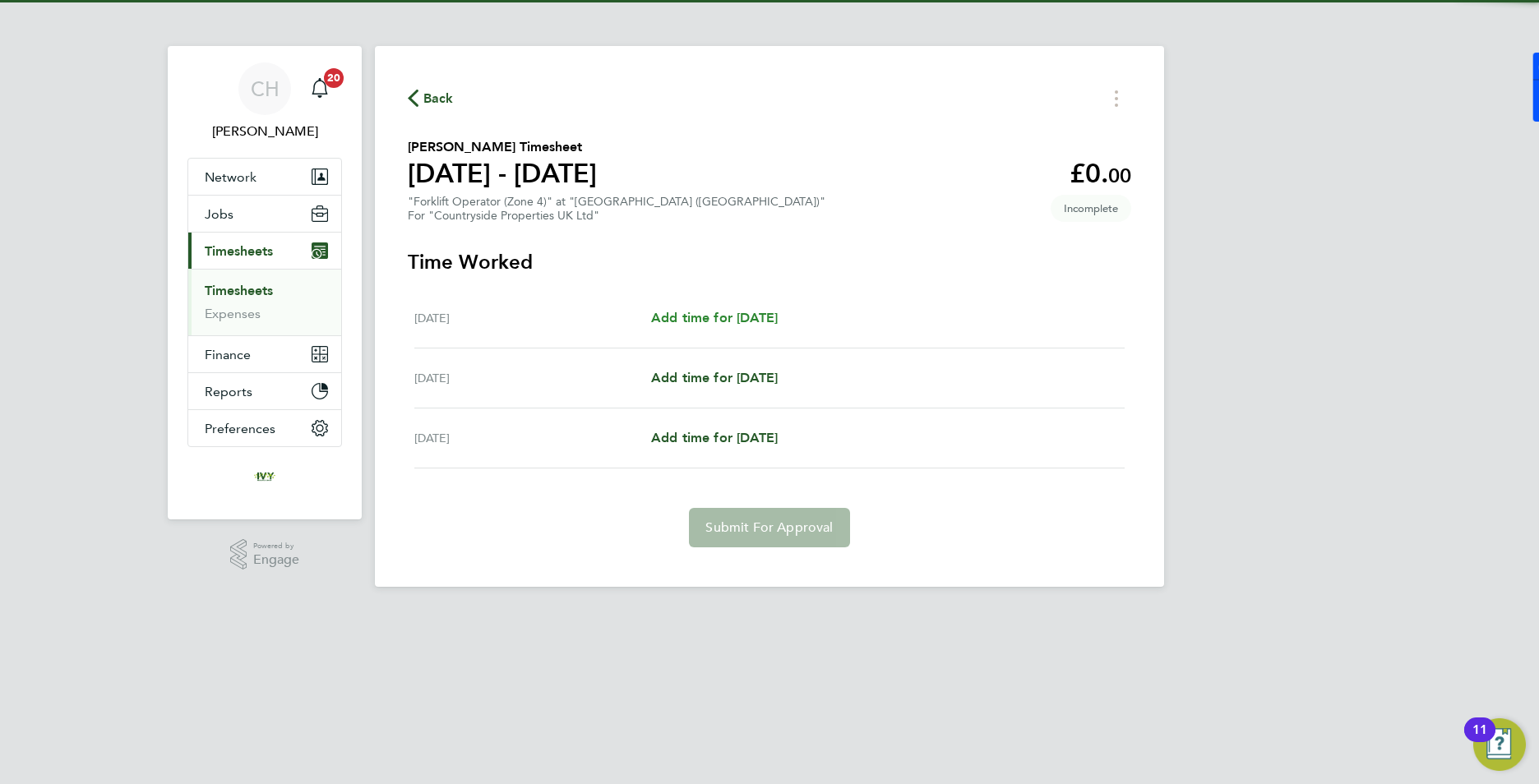
click at [752, 313] on span "Add time for Wed 27 Aug" at bounding box center [714, 317] width 127 height 16
select select "30"
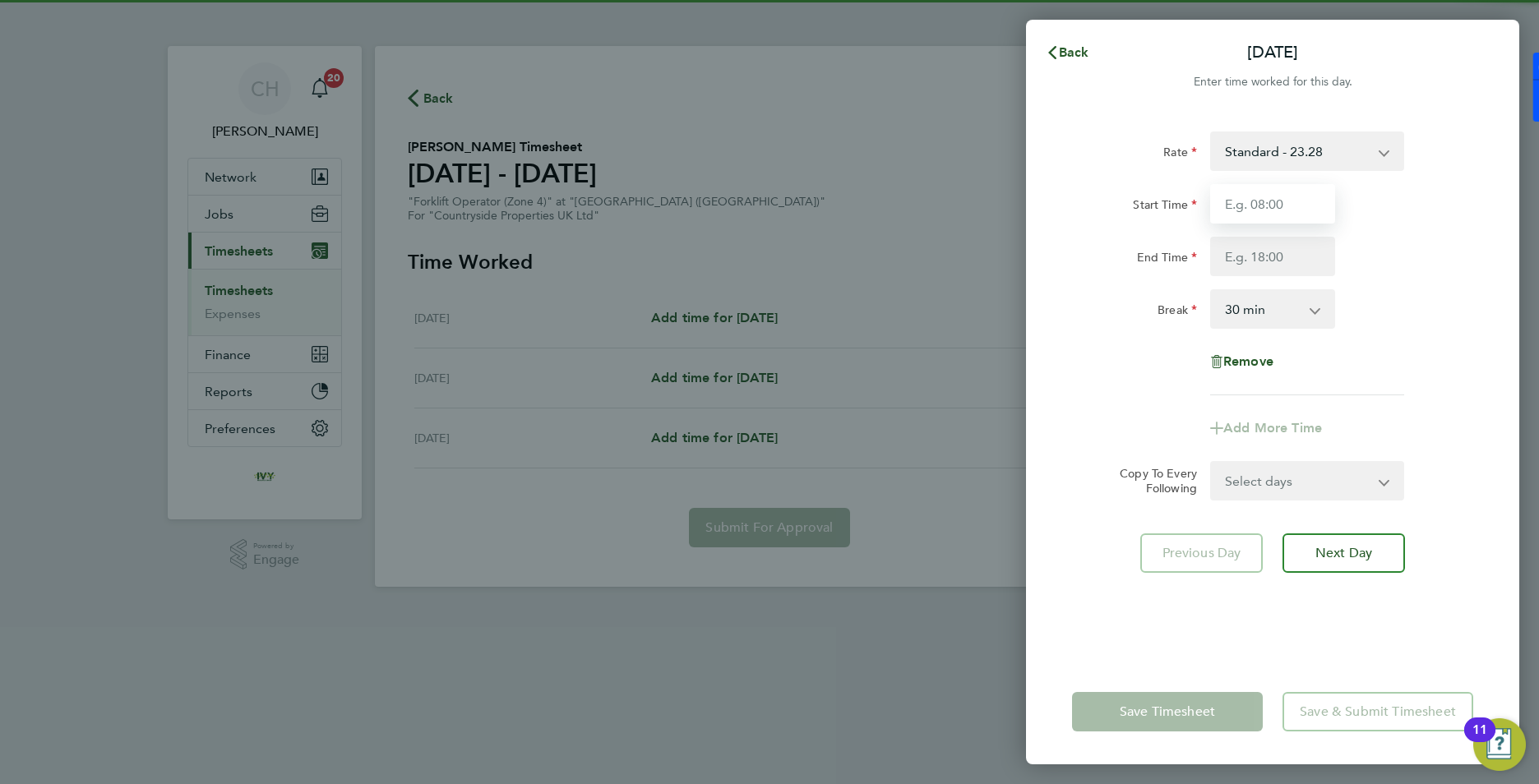
click at [1273, 222] on input "Start Time" at bounding box center [1273, 204] width 125 height 40
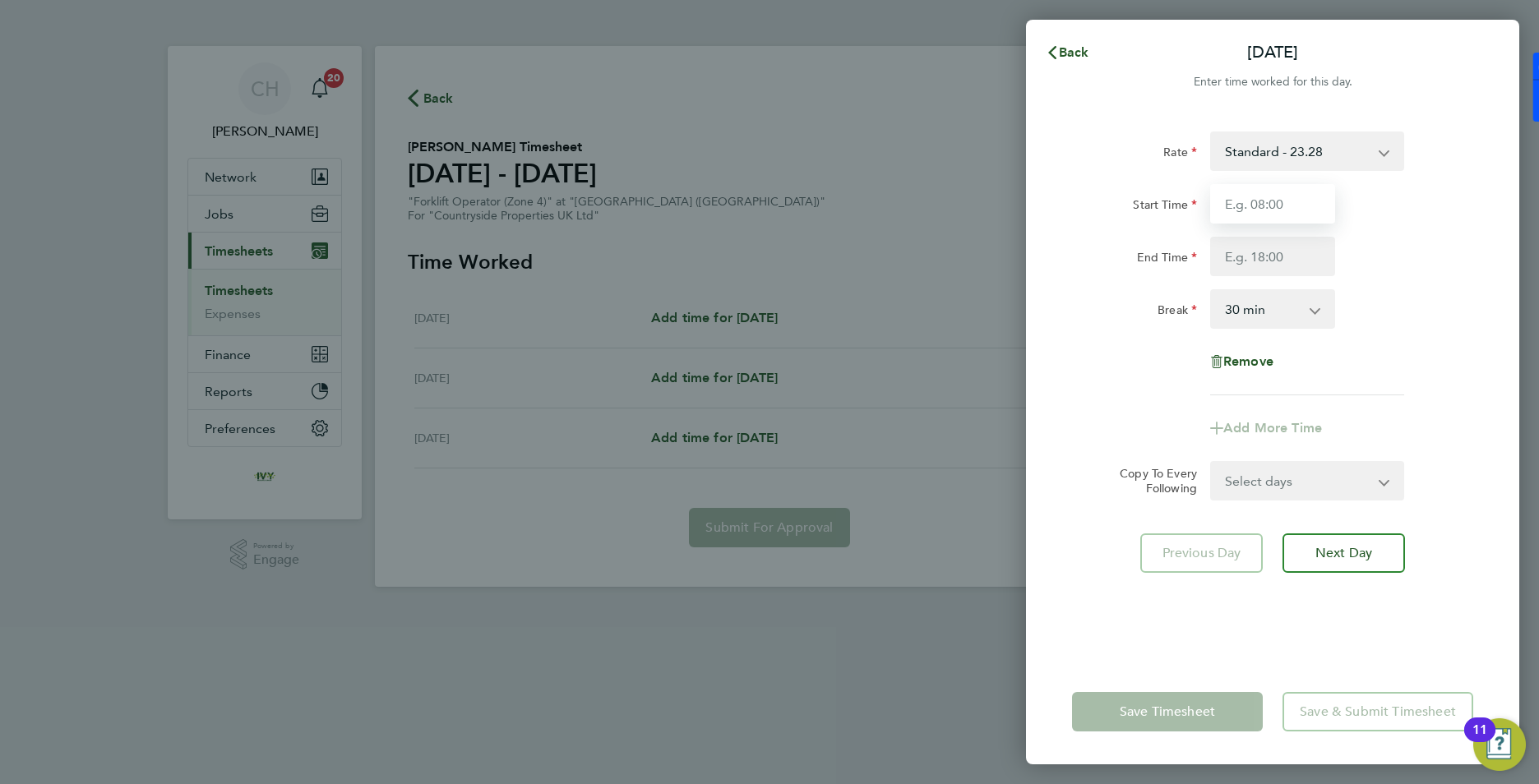
type input "07:30"
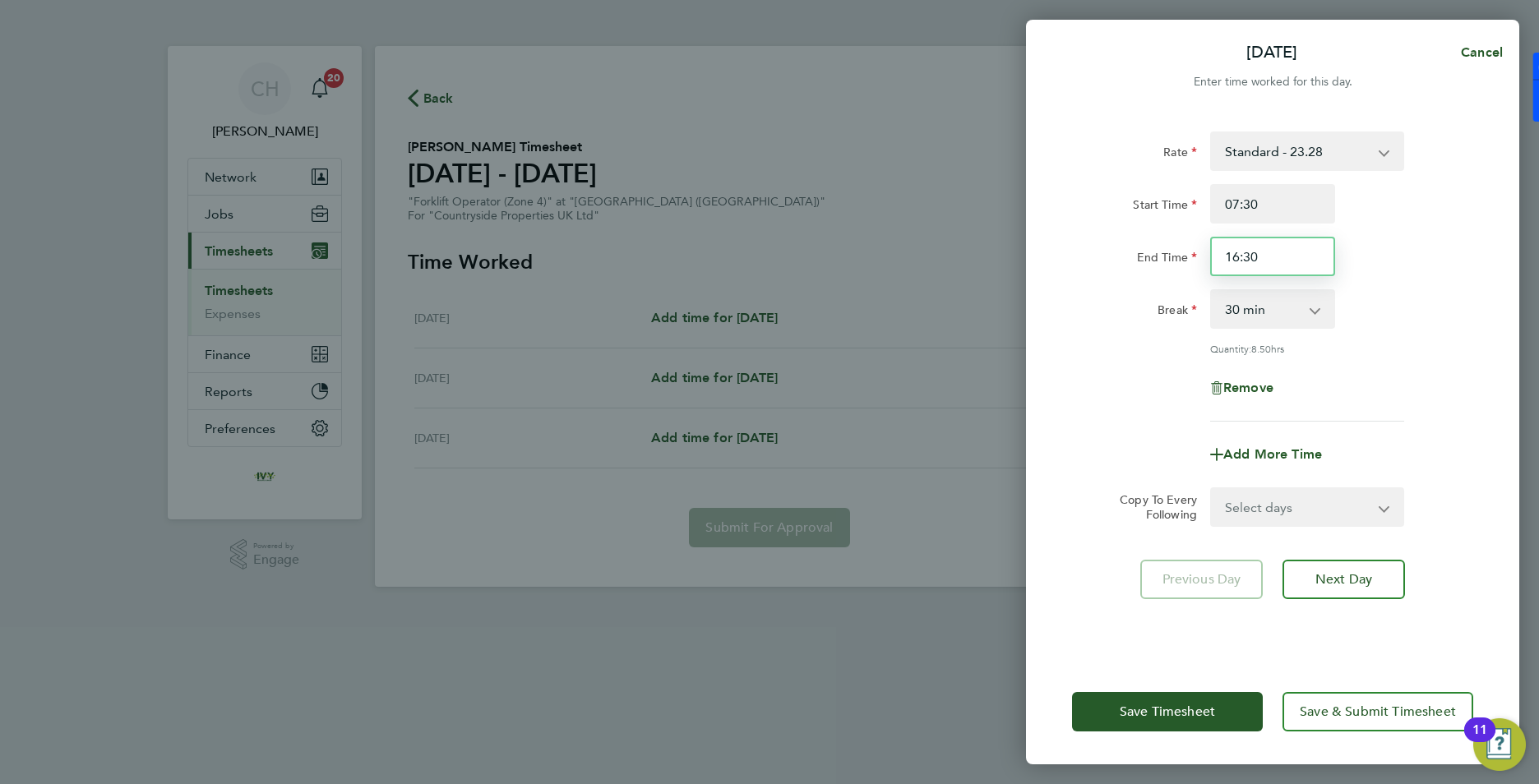
click at [1272, 262] on input "16:30" at bounding box center [1273, 256] width 125 height 40
drag, startPoint x: 1268, startPoint y: 264, endPoint x: 1213, endPoint y: 262, distance: 55.0
click at [1213, 264] on input "16:30" at bounding box center [1273, 256] width 125 height 40
type input "1"
type input "17:00"
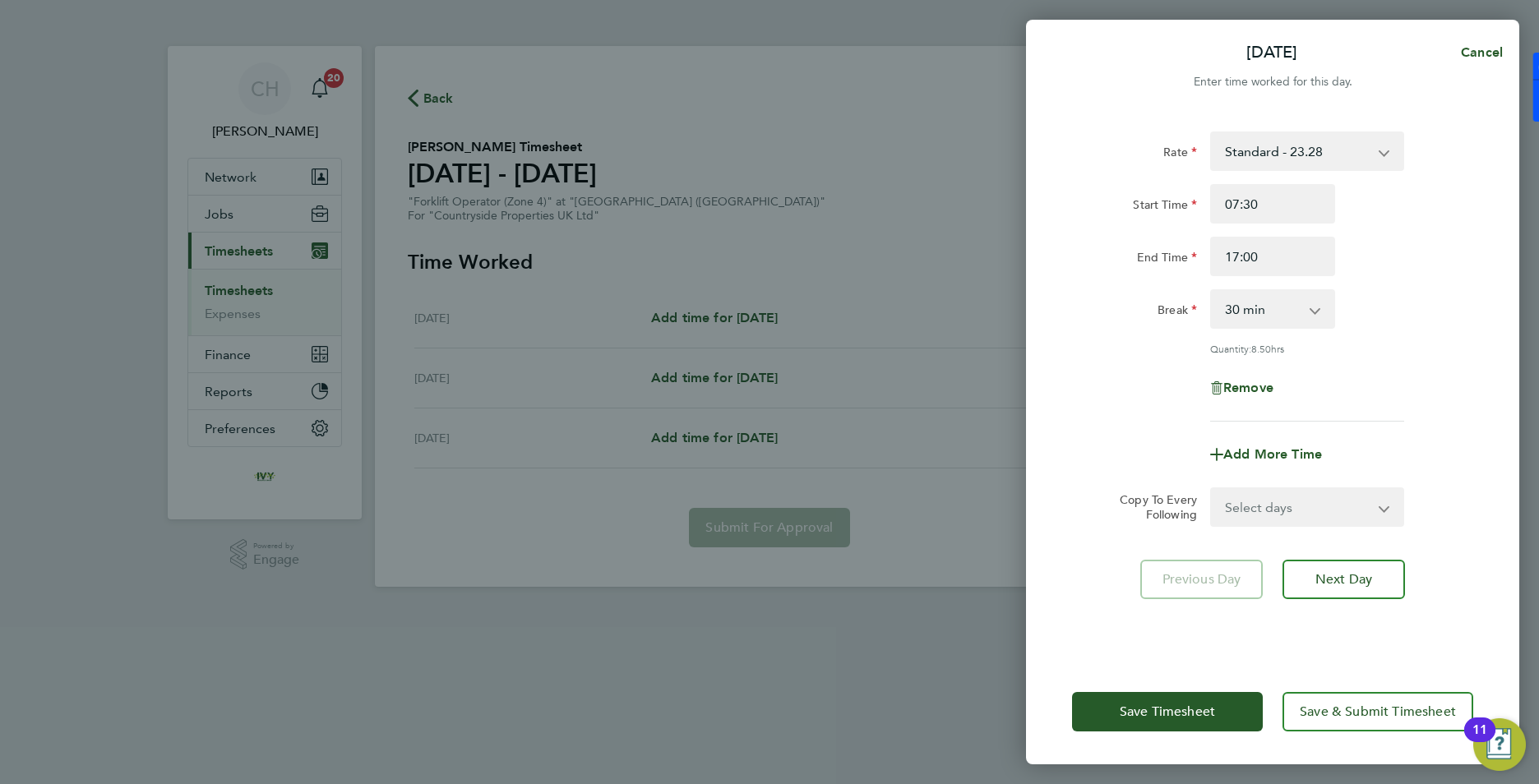
click at [1401, 255] on div "End Time 17:00" at bounding box center [1273, 256] width 414 height 40
click at [1427, 384] on div "Remove" at bounding box center [1273, 388] width 414 height 40
click at [1361, 521] on select "Select days Day Thursday Friday" at bounding box center [1298, 507] width 173 height 37
drag, startPoint x: 1427, startPoint y: 513, endPoint x: 1428, endPoint y: 555, distance: 42.0
click at [1427, 513] on div "Copy To Every Following Select days Day Thursday Friday" at bounding box center [1273, 507] width 414 height 40
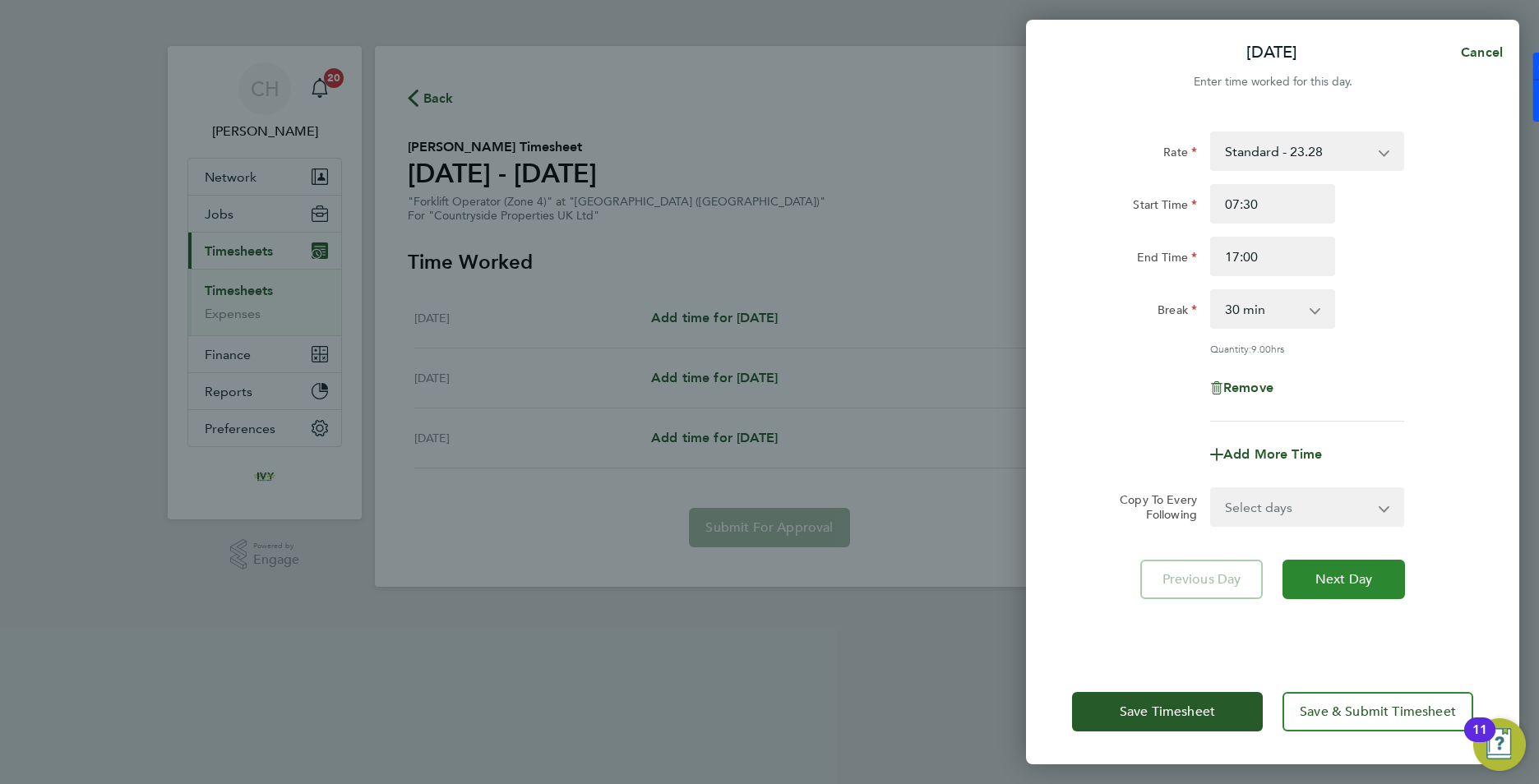
click at [1366, 575] on span "Next Day" at bounding box center [1344, 579] width 56 height 17
select select "30"
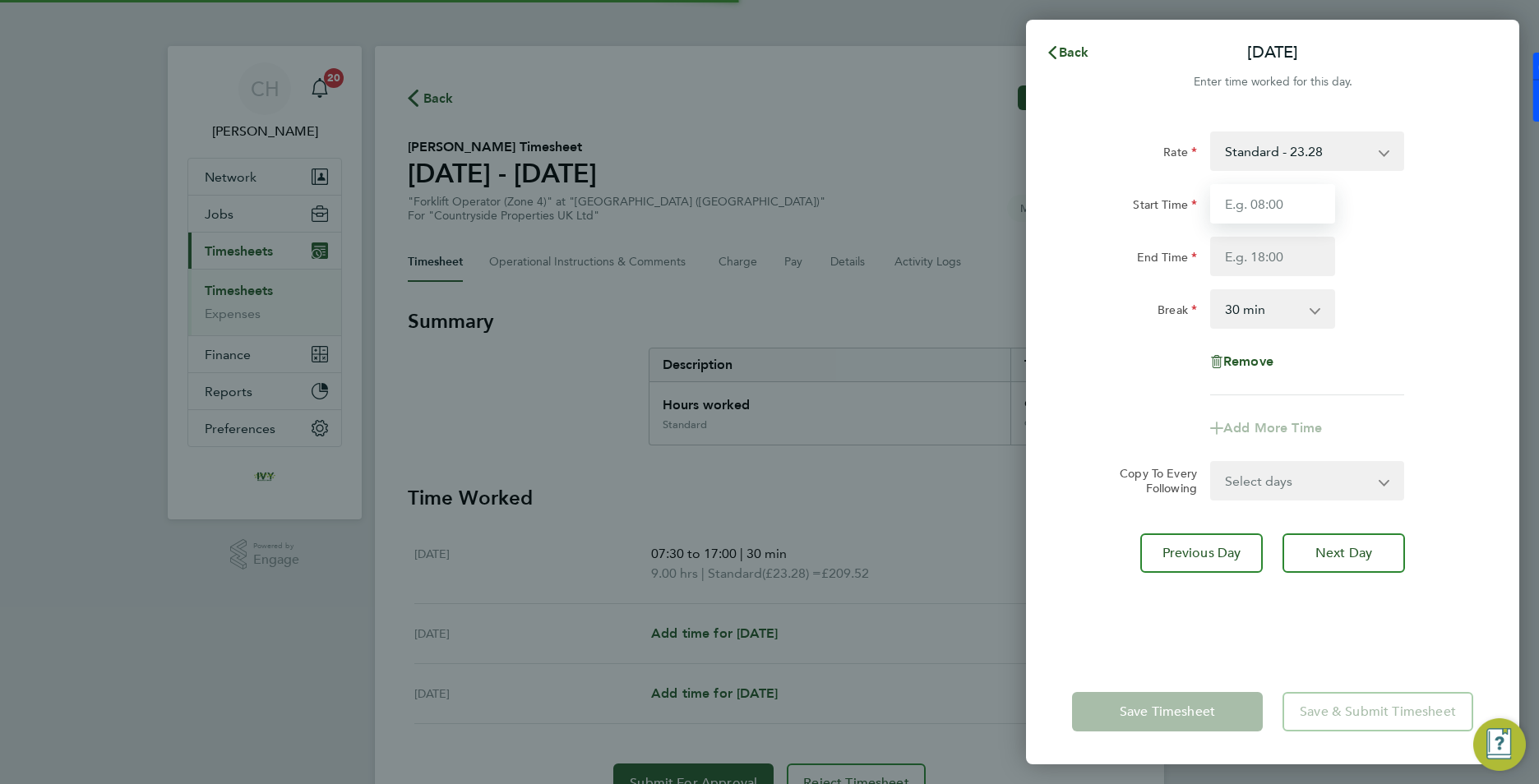
click at [1273, 213] on input "Start Time" at bounding box center [1273, 204] width 125 height 40
type input "07:30"
type input "17:00"
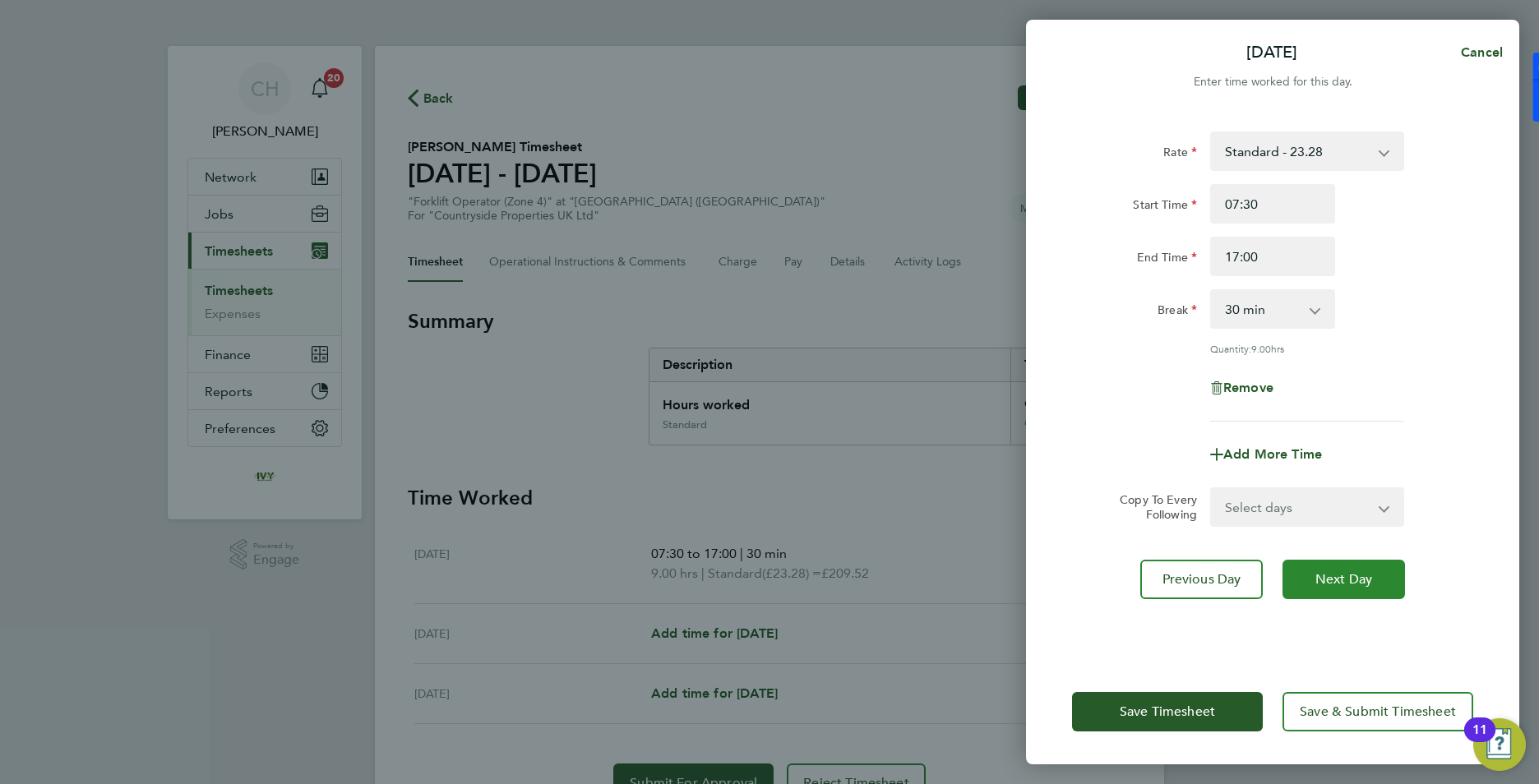
click at [1332, 587] on button "Next Day" at bounding box center [1344, 579] width 123 height 40
select select "30"
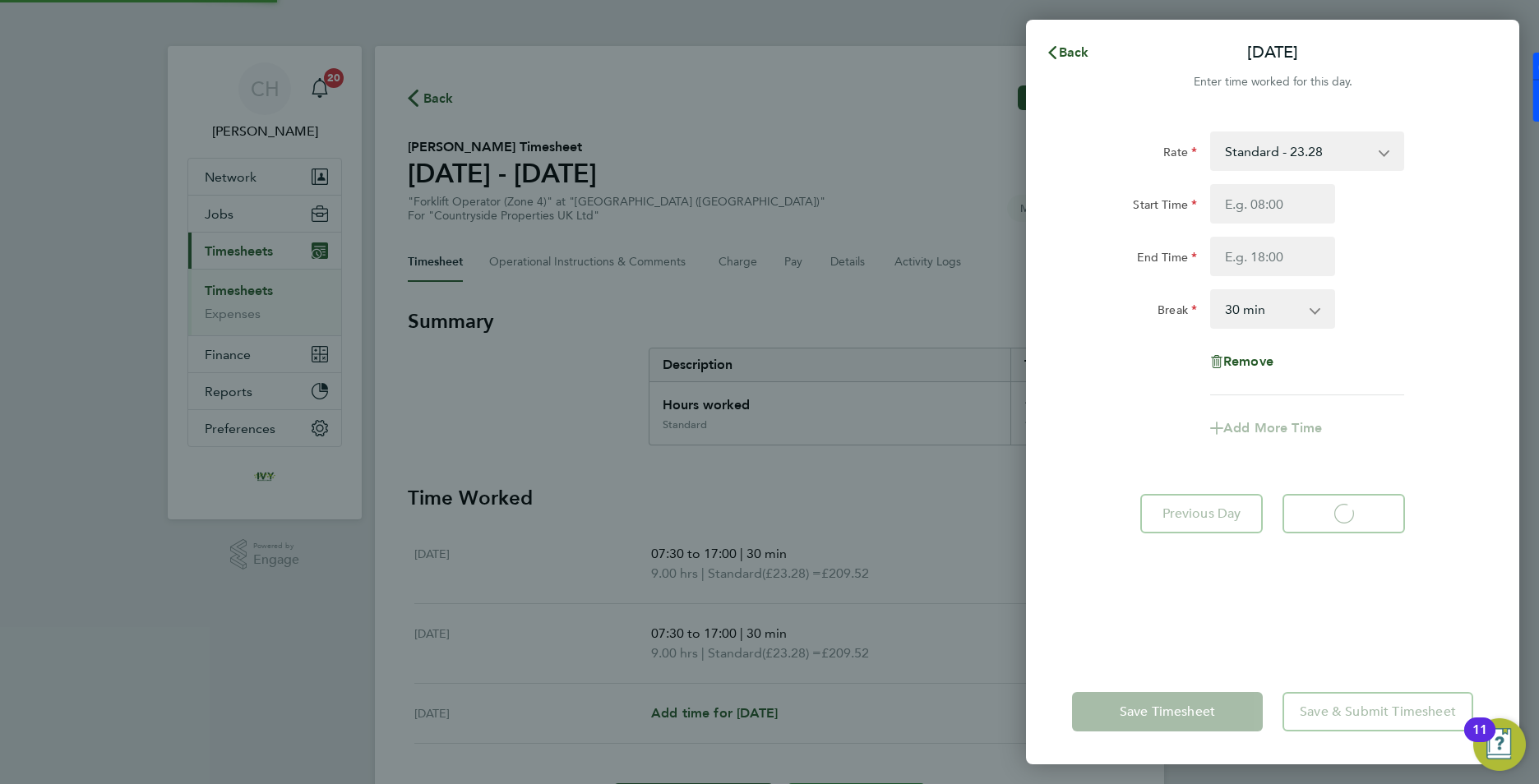
select select "30"
drag, startPoint x: 1301, startPoint y: 183, endPoint x: 1274, endPoint y: 211, distance: 38.9
click at [1271, 209] on input "Start Time" at bounding box center [1273, 204] width 125 height 40
type input "07:30"
type input "16:30"
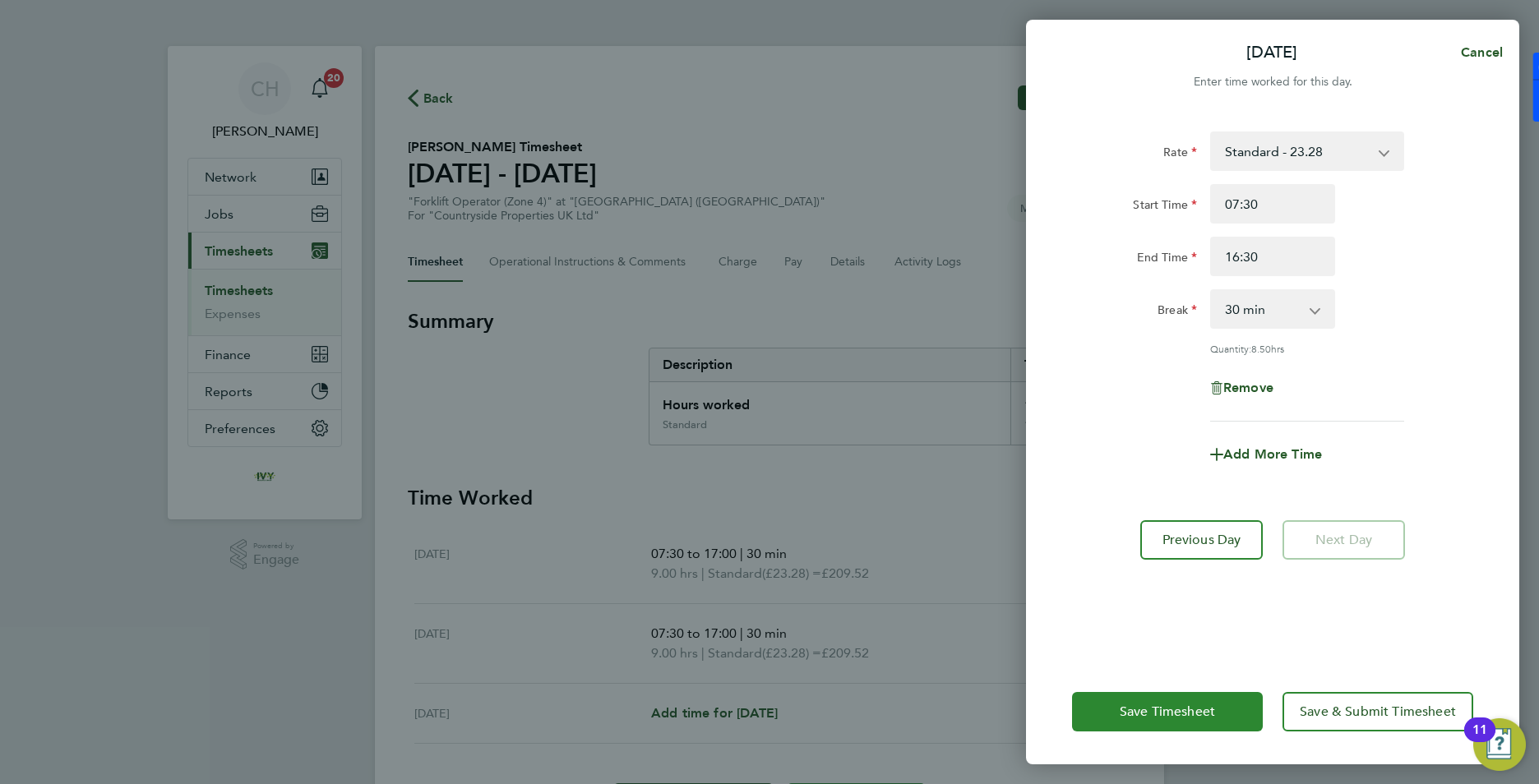
click at [1199, 719] on span "Save Timesheet" at bounding box center [1167, 712] width 95 height 17
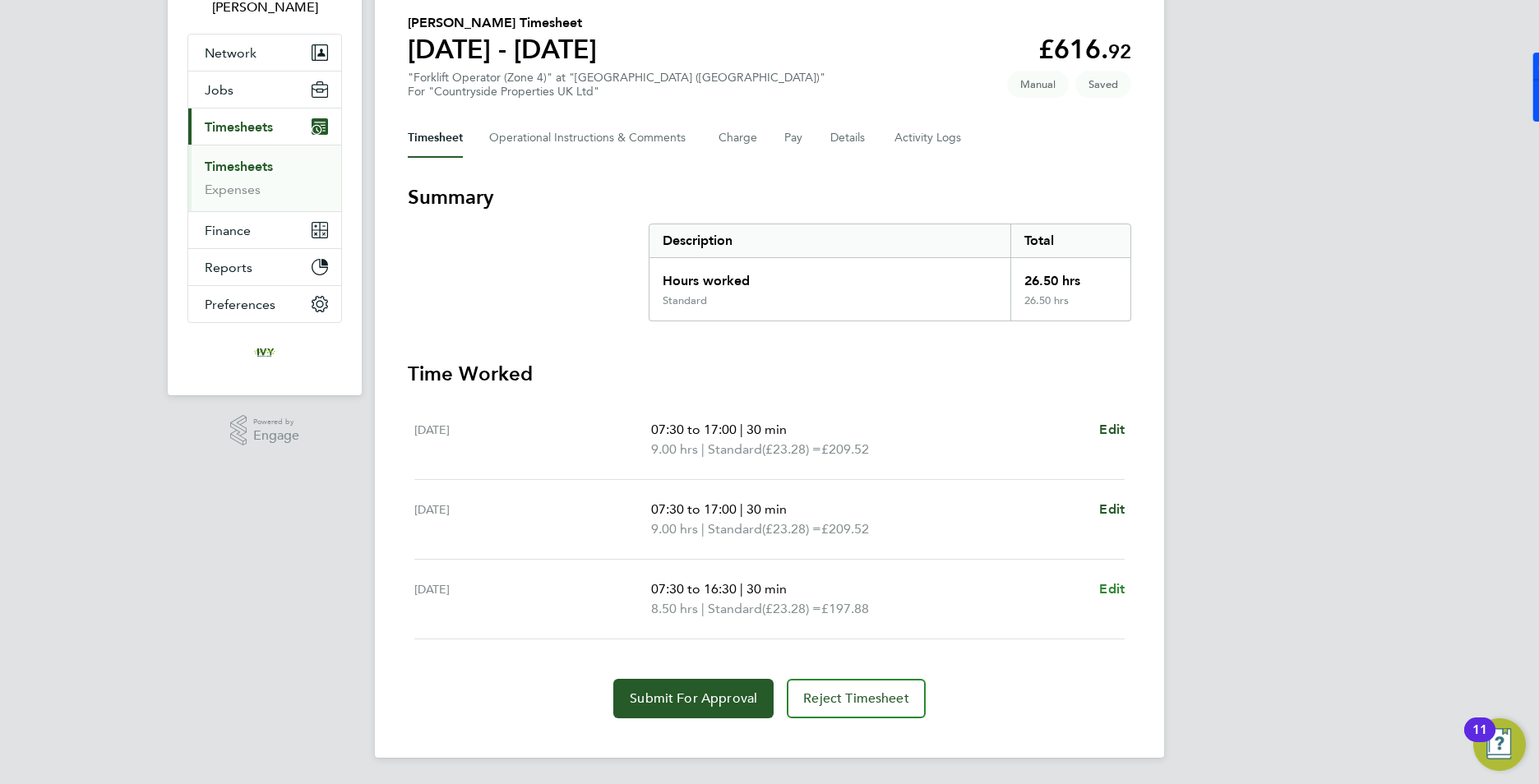
click at [1114, 587] on span "Edit" at bounding box center [1112, 588] width 26 height 16
select select "30"
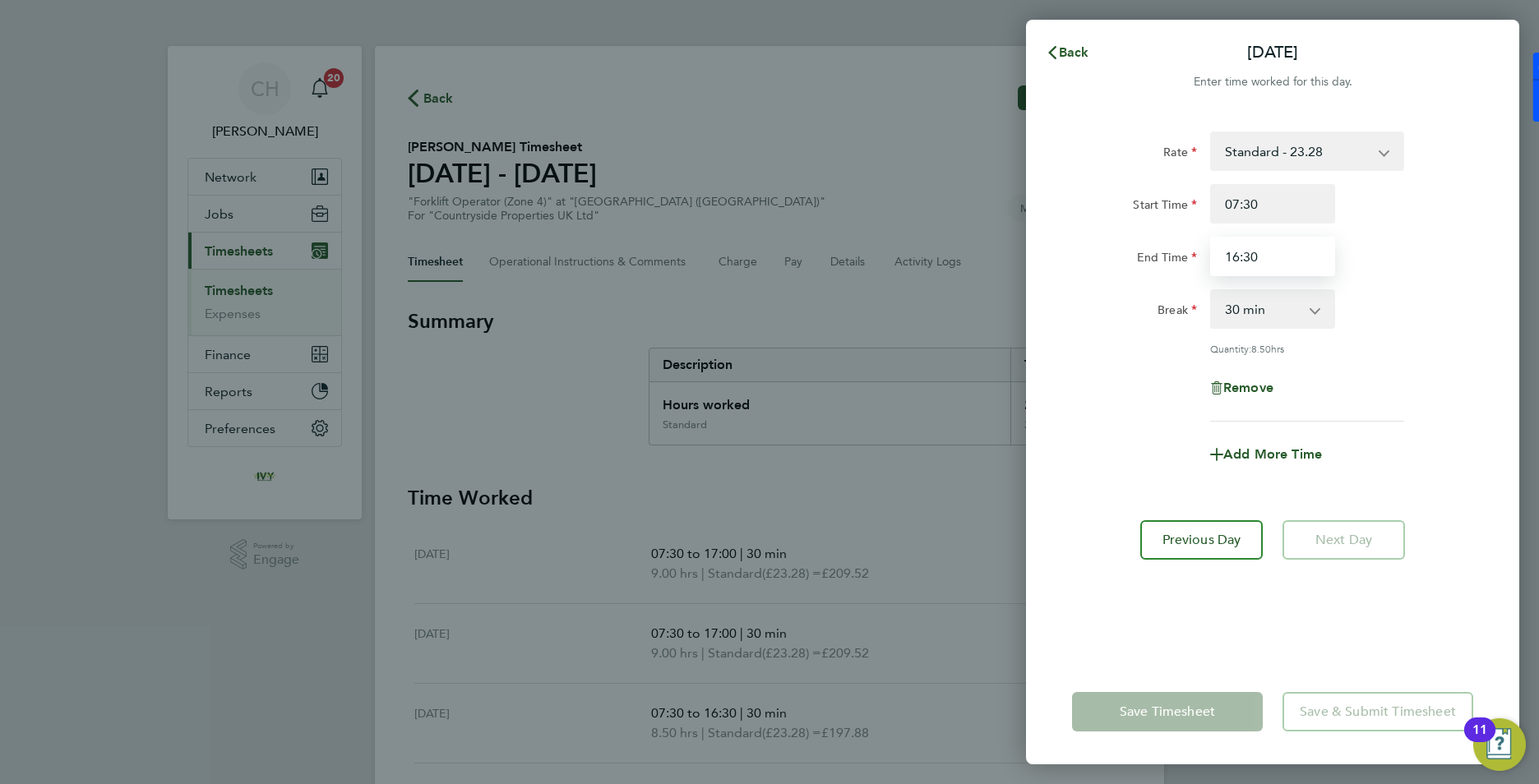
click at [1257, 255] on input "16:30" at bounding box center [1273, 256] width 125 height 40
drag, startPoint x: 1257, startPoint y: 255, endPoint x: 1224, endPoint y: 261, distance: 33.5
click at [1224, 261] on input "16:30" at bounding box center [1273, 256] width 125 height 40
type input "17:00"
click at [1385, 282] on div "Rate Standard - 23.28 Start Time 07:30 End Time 17:00 Break 0 min 15 min 30 min…" at bounding box center [1272, 276] width 401 height 290
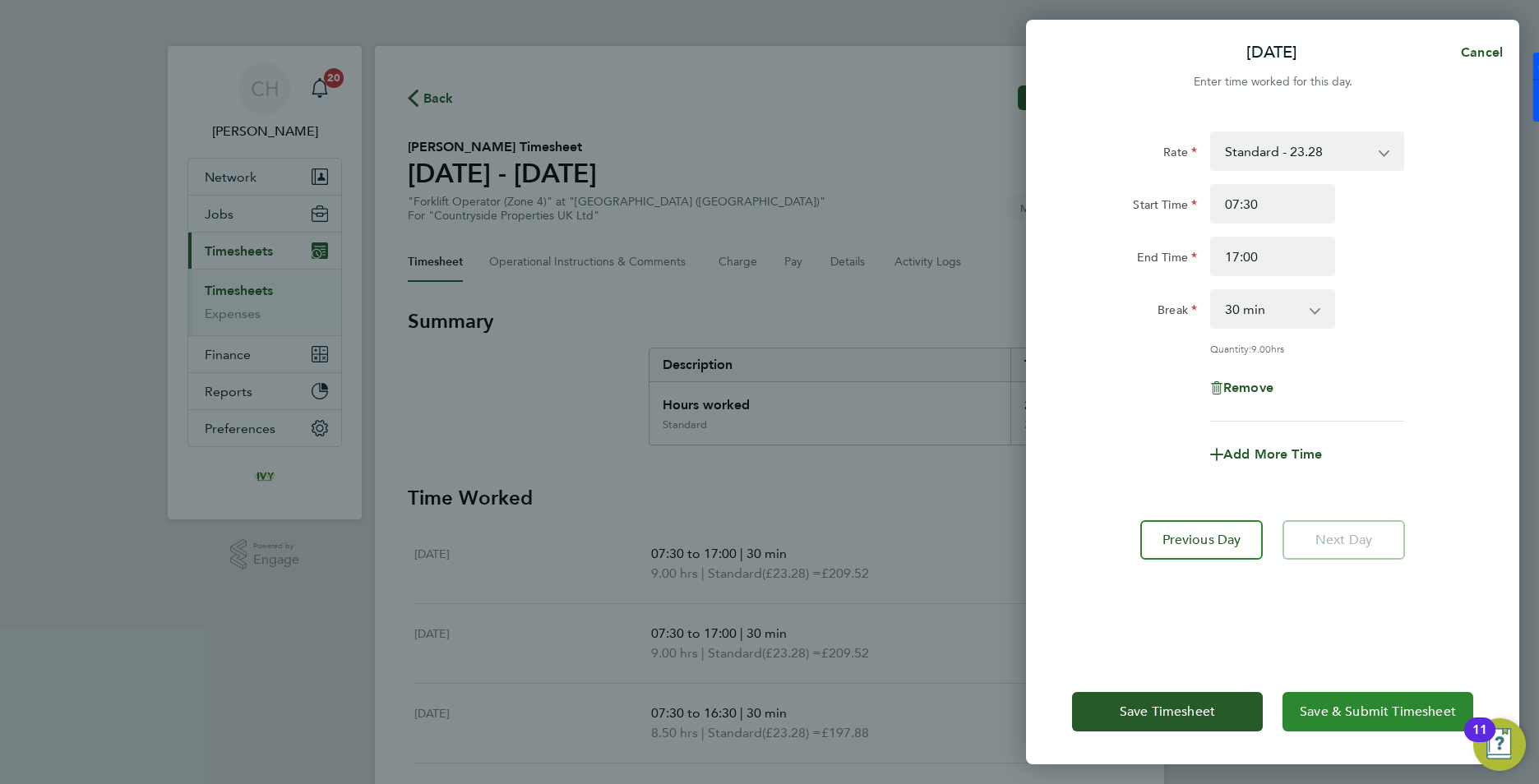
click at [1351, 710] on span "Save & Submit Timesheet" at bounding box center [1378, 712] width 156 height 17
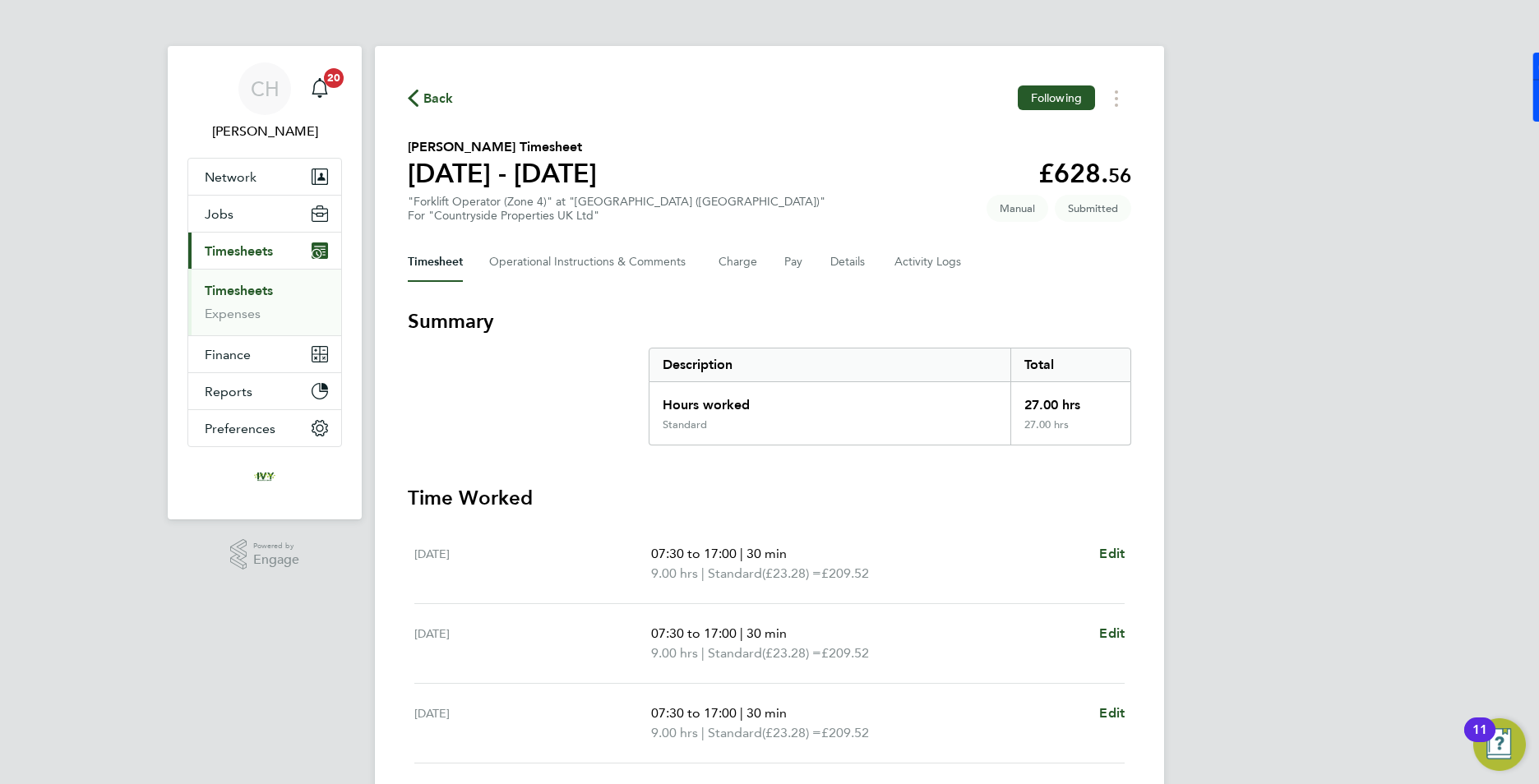
click at [242, 289] on link "Timesheets" at bounding box center [239, 290] width 68 height 16
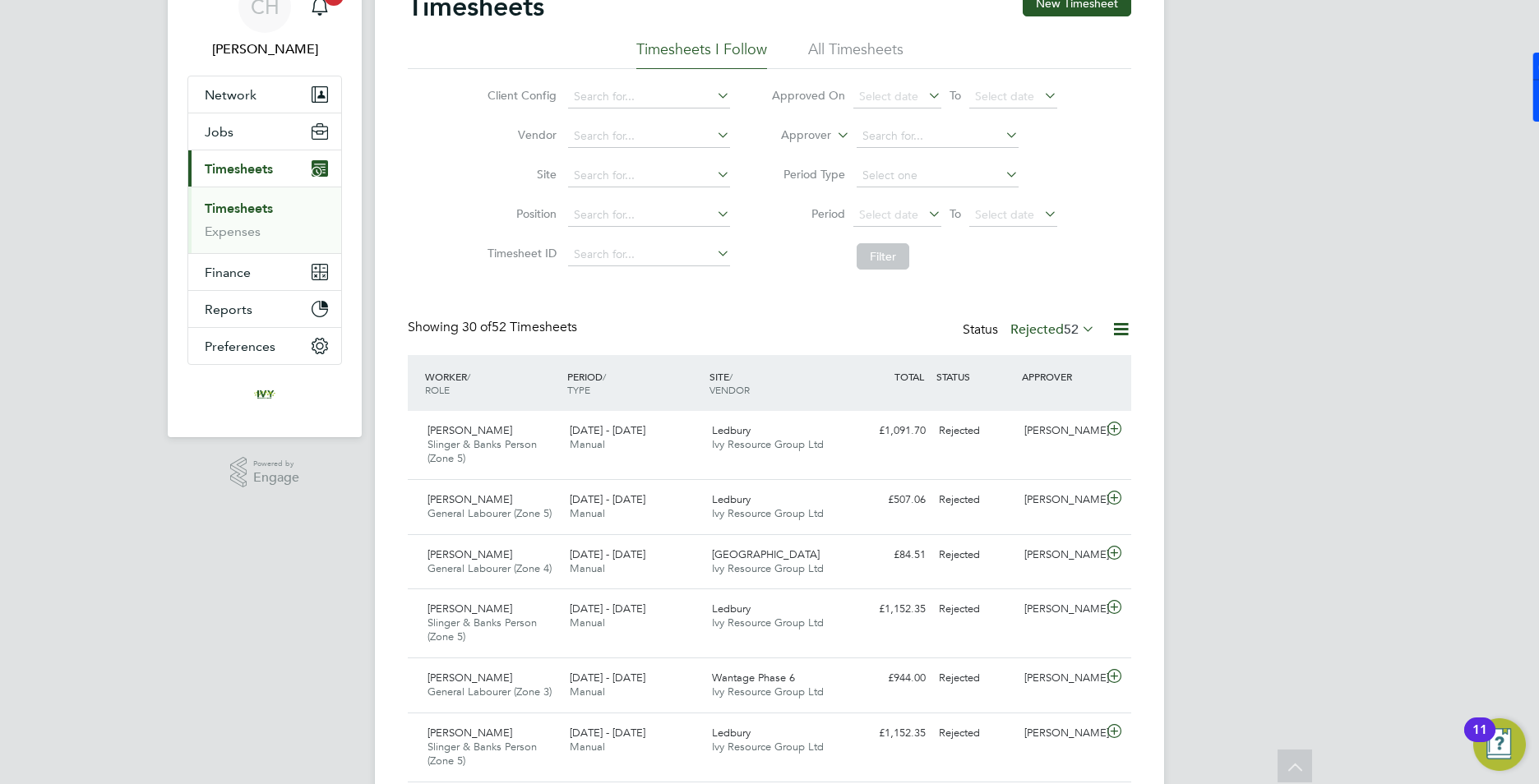
scroll to position [164, 0]
